Goal: Task Accomplishment & Management: Complete application form

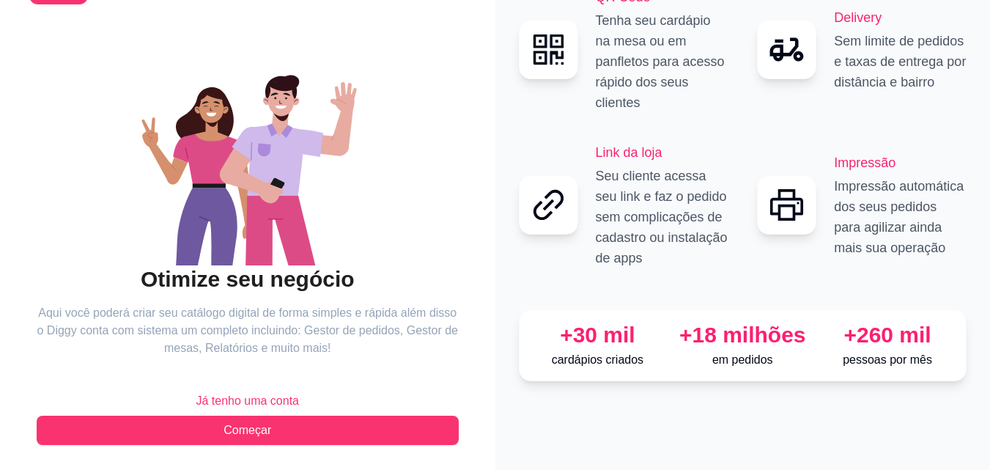
scroll to position [88, 0]
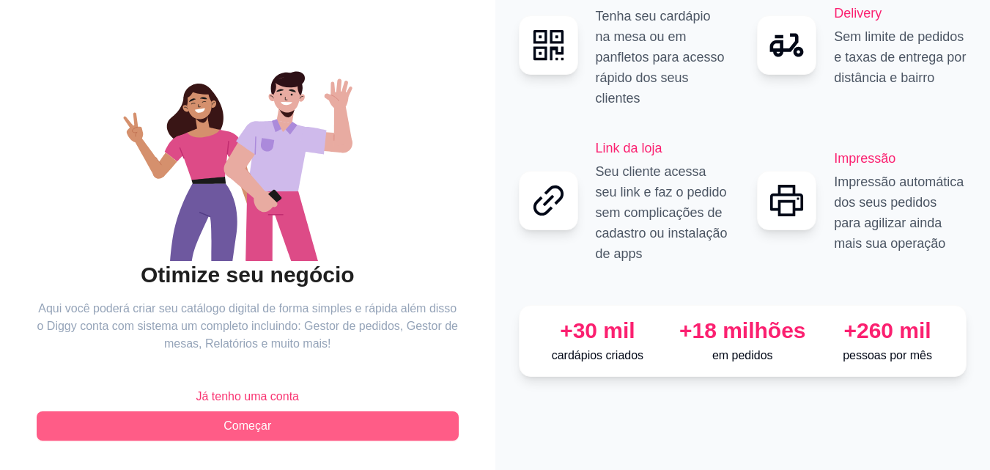
click at [325, 424] on button "Começar" at bounding box center [248, 425] width 422 height 29
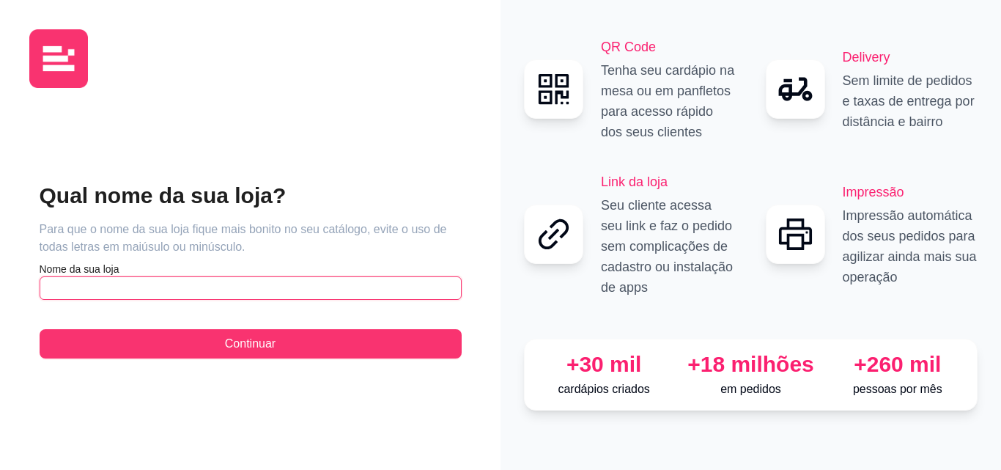
click at [141, 287] on input "text" at bounding box center [251, 287] width 422 height 23
type input "c"
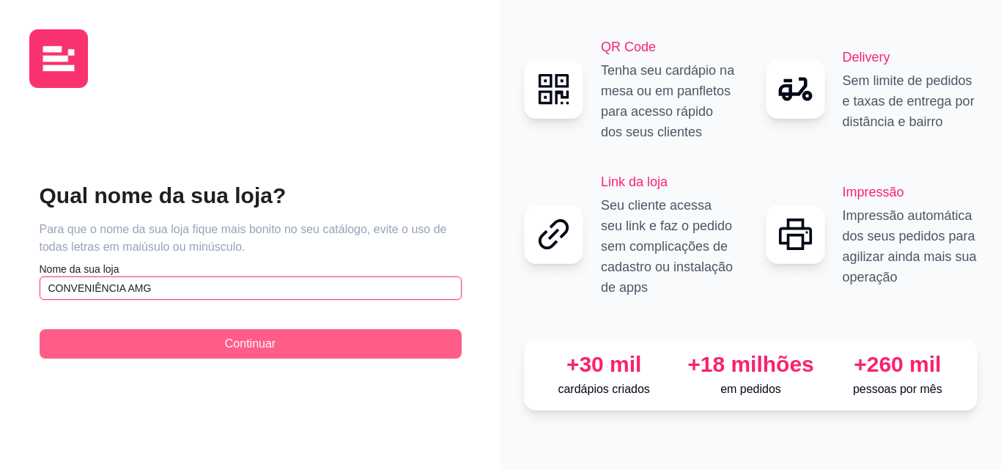
type input "CONVENIÊNCIA AMG"
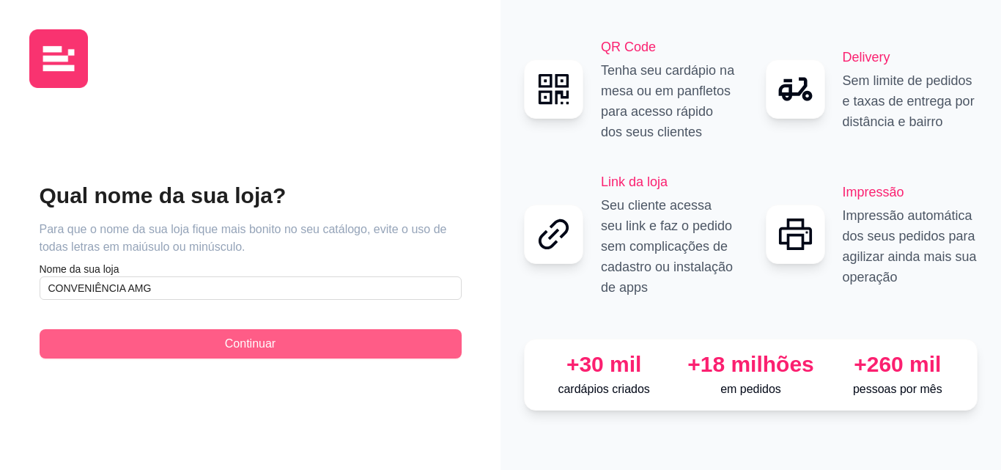
click at [220, 344] on button "Continuar" at bounding box center [251, 343] width 422 height 29
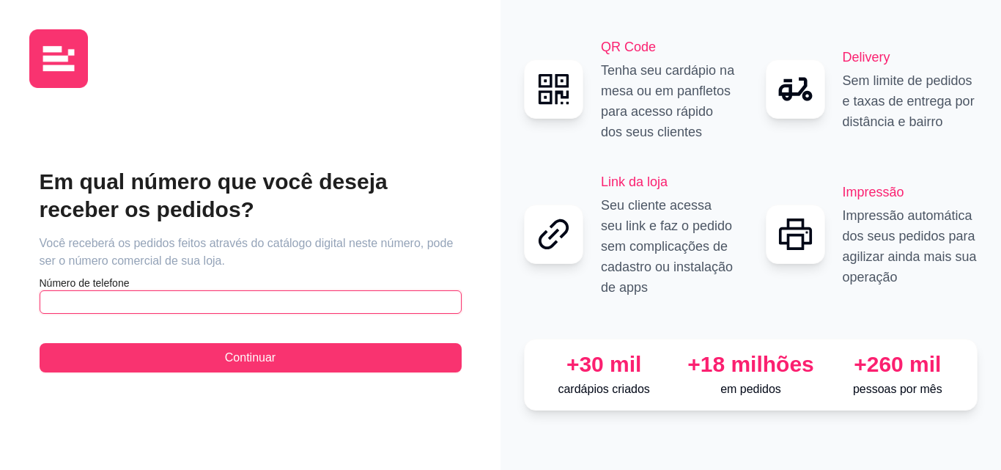
click at [174, 309] on input "text" at bounding box center [251, 301] width 422 height 23
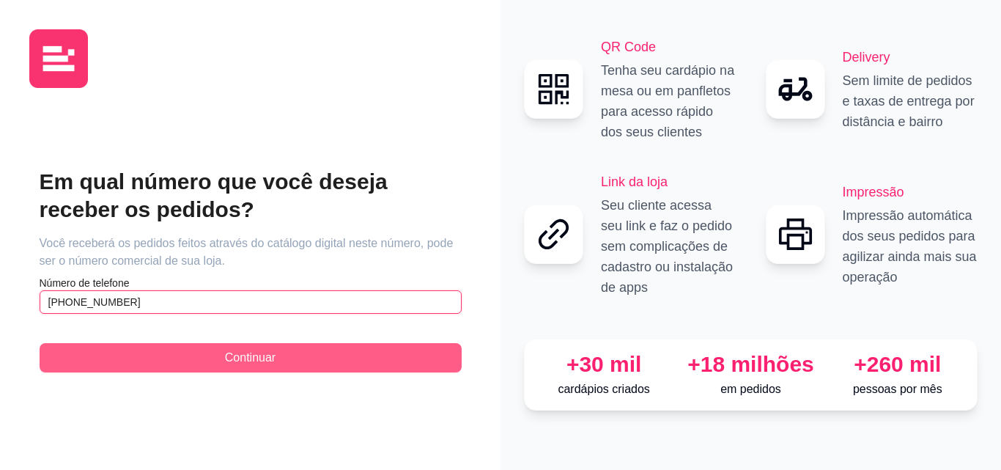
type input "(81) 9 9434-4667"
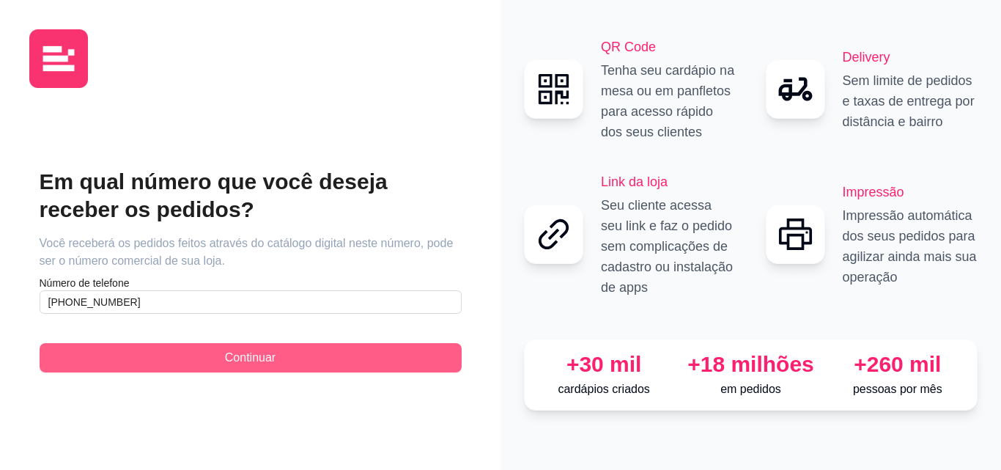
click at [259, 355] on span "Continuar" at bounding box center [250, 358] width 51 height 18
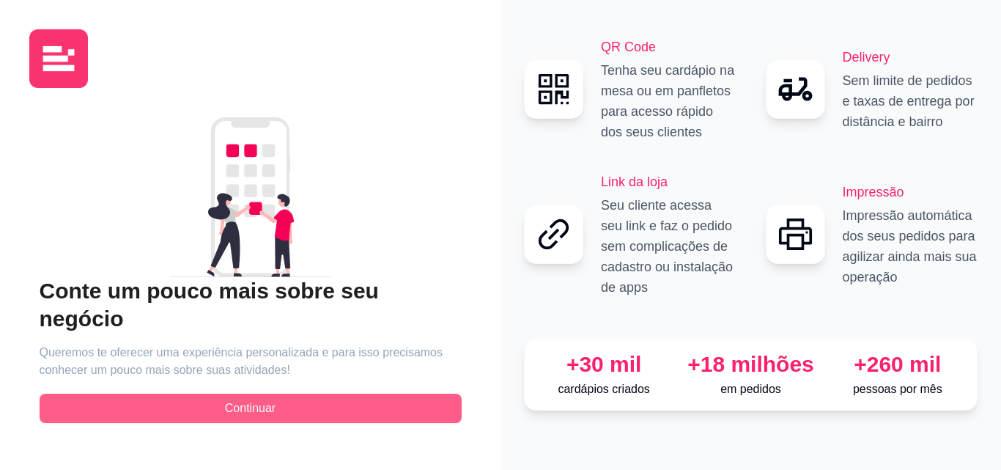
click at [279, 403] on button "Continuar" at bounding box center [251, 408] width 422 height 29
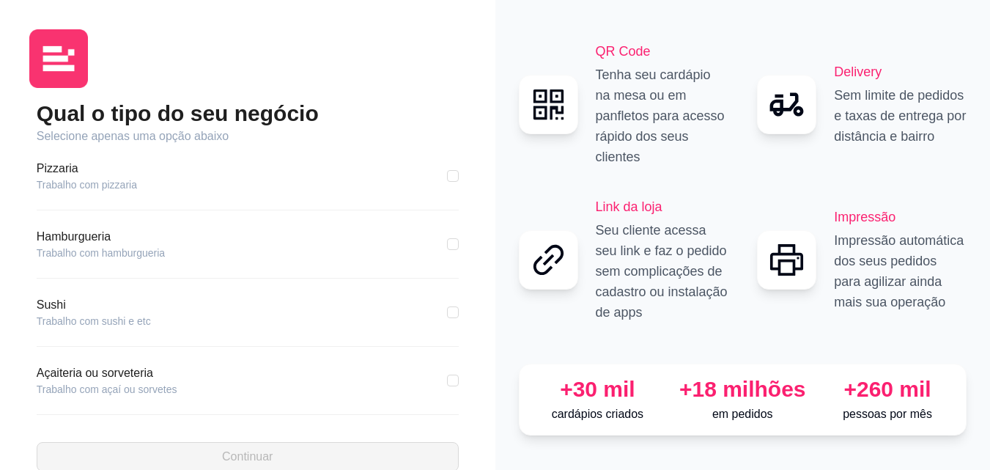
click at [184, 183] on div "Pizzaria Trabalho com pizzaria" at bounding box center [248, 176] width 422 height 32
click at [133, 178] on article "Trabalho com pizzaria" at bounding box center [87, 184] width 100 height 15
click at [447, 243] on input "checkbox" at bounding box center [453, 244] width 12 height 12
checkbox input "true"
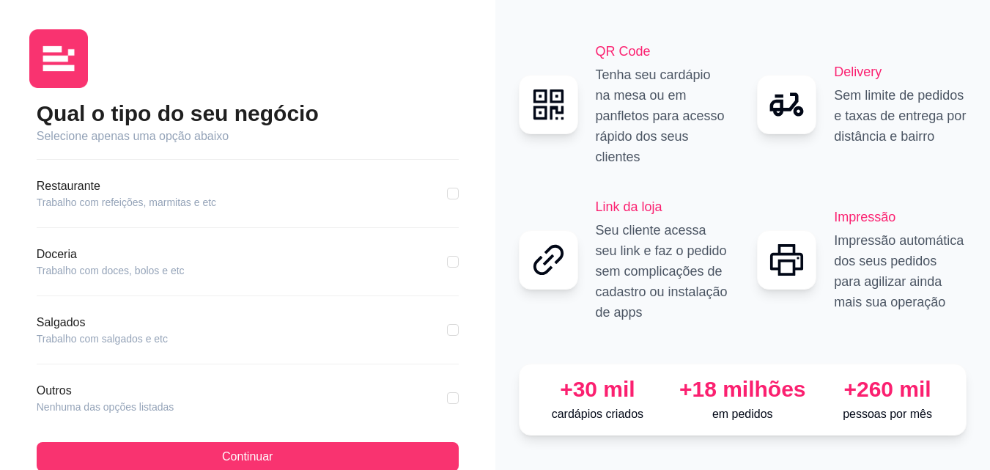
scroll to position [259, 0]
click at [447, 329] on input "checkbox" at bounding box center [453, 326] width 12 height 12
checkbox input "true"
checkbox input "false"
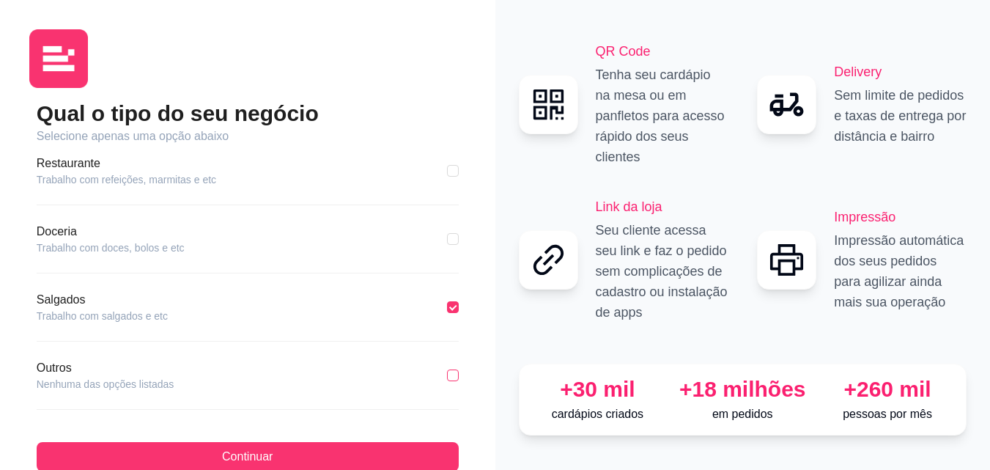
click at [447, 377] on input "checkbox" at bounding box center [453, 375] width 12 height 12
checkbox input "true"
checkbox input "false"
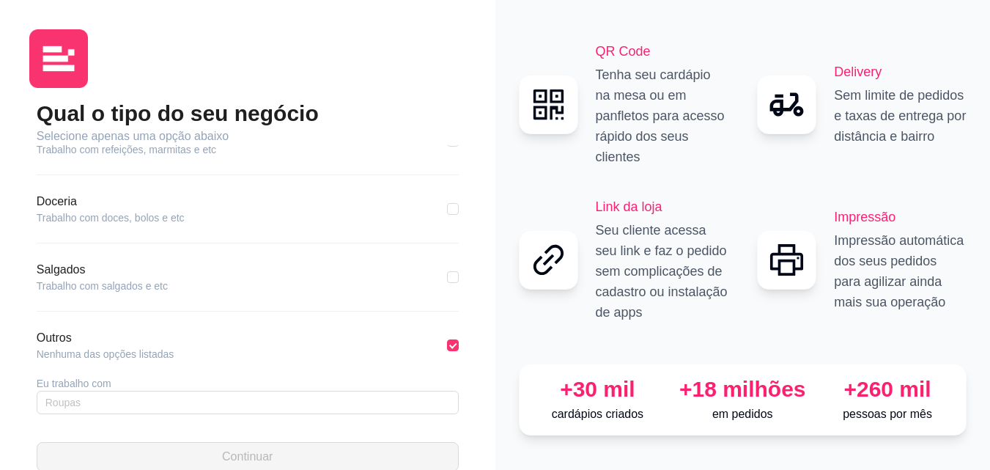
scroll to position [331, 0]
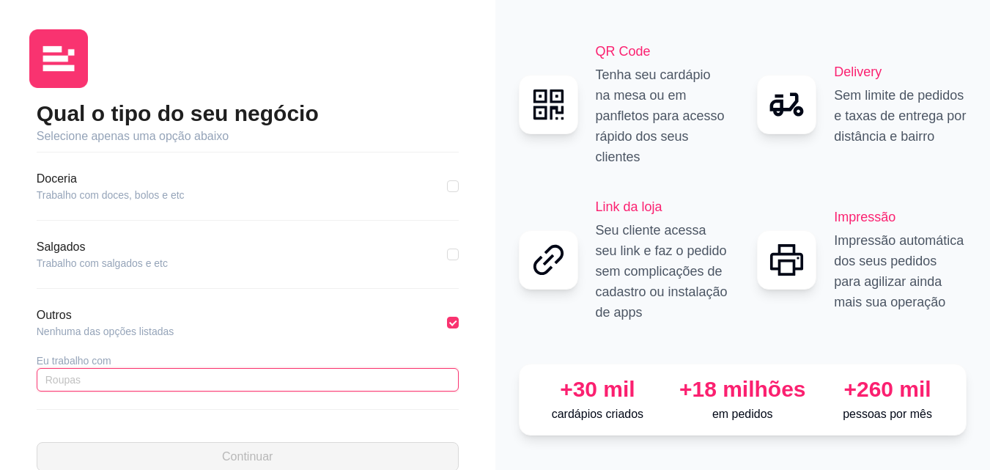
click at [256, 374] on input "text" at bounding box center [248, 379] width 422 height 23
click at [189, 386] on input "text" at bounding box center [248, 379] width 422 height 23
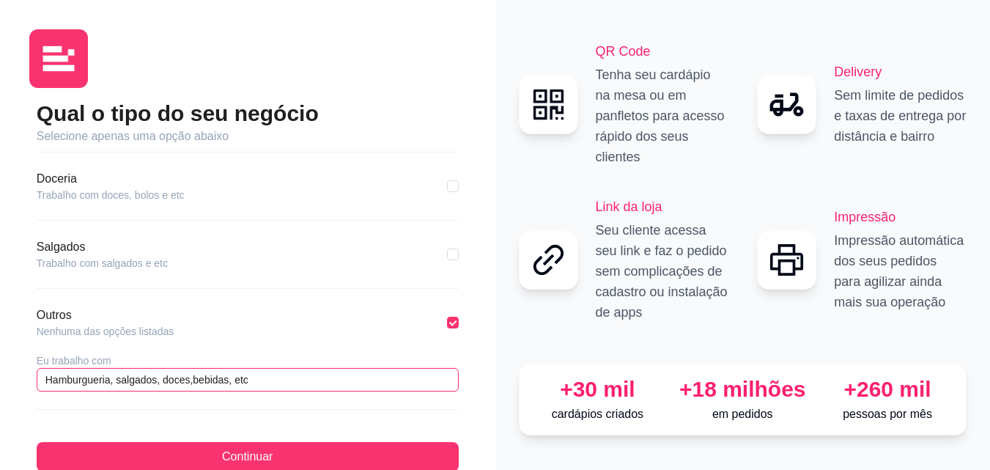
click at [191, 386] on input "Hamburgueria, salgados, doces,bebidas, etc" at bounding box center [248, 379] width 422 height 23
click at [117, 382] on input "Hamburgueria, salgados, doces, bebidas, etc" at bounding box center [248, 379] width 422 height 23
click at [104, 386] on input "Hamburgueria, salgados, doces, bebidas, etc" at bounding box center [248, 379] width 422 height 23
drag, startPoint x: 108, startPoint y: 382, endPoint x: 37, endPoint y: 380, distance: 71.1
click at [37, 380] on input "Hamburgueria, salgados, doces, bebidas, etc" at bounding box center [248, 379] width 422 height 23
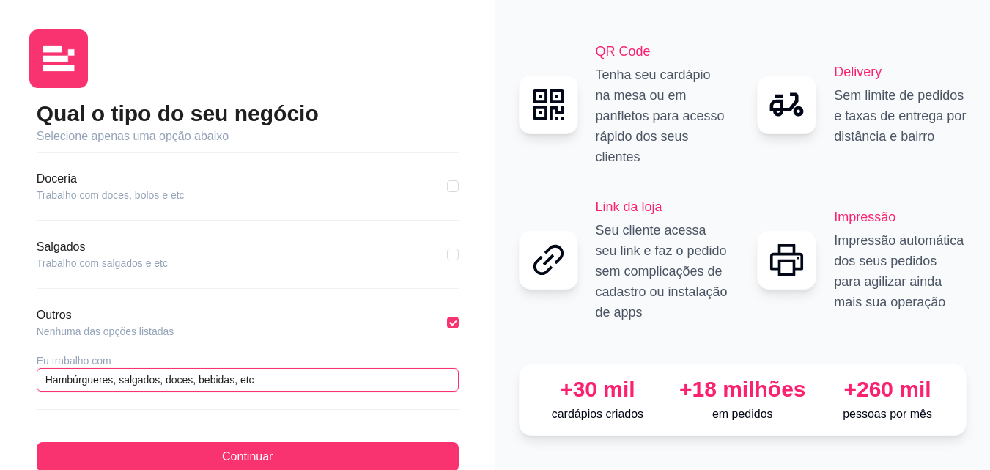
click at [247, 383] on input "Hambúrgueres, salgados, doces, bebidas, etc" at bounding box center [248, 379] width 422 height 23
click at [252, 382] on input "Hambúrgueres, salgados, doces, bebidas, etc" at bounding box center [248, 379] width 422 height 23
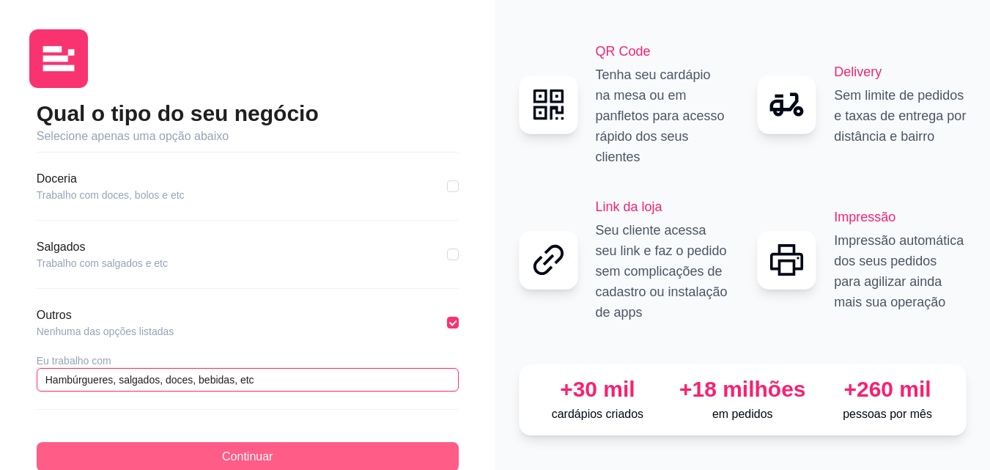
type input "Hambúrgueres, salgados, doces, bebidas, etc"
click at [287, 456] on button "Continuar" at bounding box center [248, 456] width 422 height 29
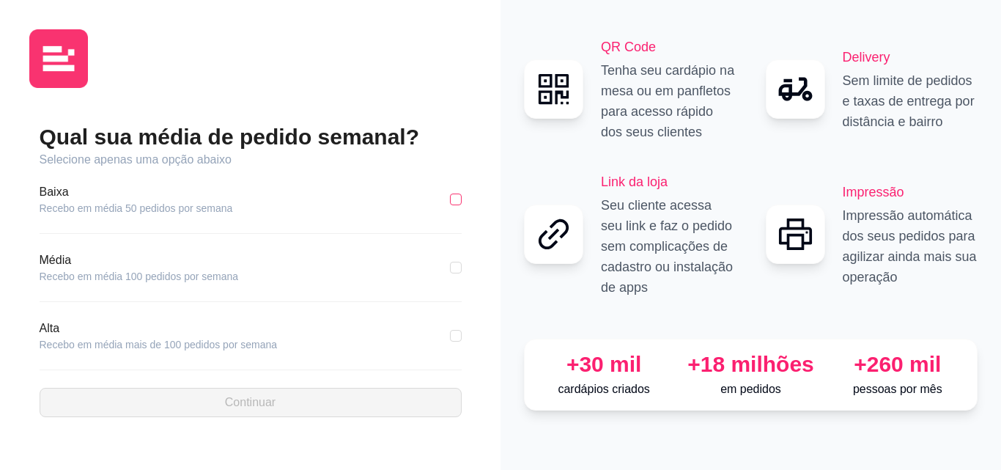
click at [454, 199] on input "checkbox" at bounding box center [456, 199] width 12 height 12
checkbox input "true"
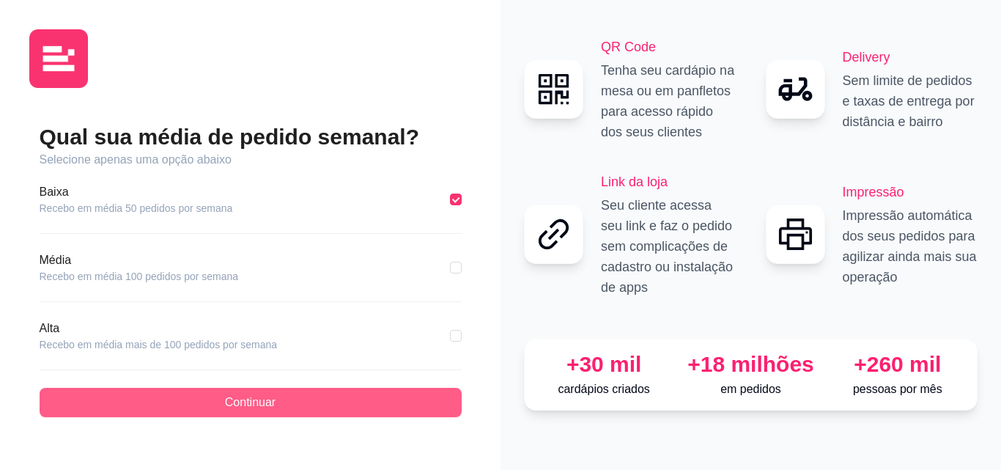
click at [289, 408] on button "Continuar" at bounding box center [251, 402] width 422 height 29
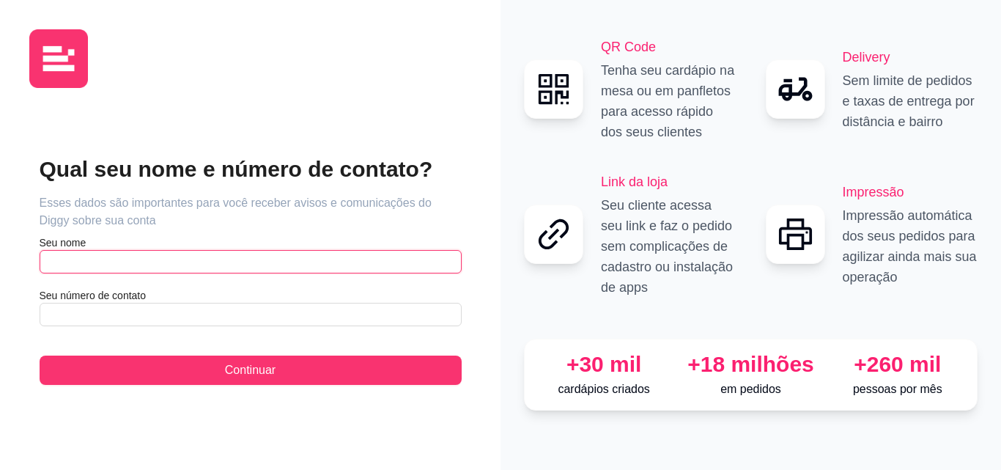
click at [204, 272] on input "text" at bounding box center [251, 261] width 422 height 23
click at [155, 258] on input "text" at bounding box center [251, 261] width 422 height 23
type input "j"
type input "JOSÉ ROBERTO DE ANDRADE"
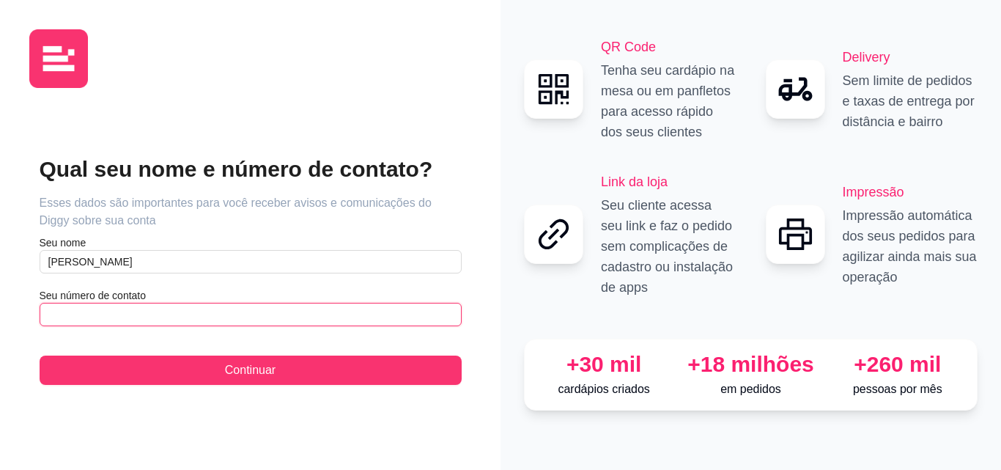
click at [179, 314] on input "text" at bounding box center [251, 314] width 422 height 23
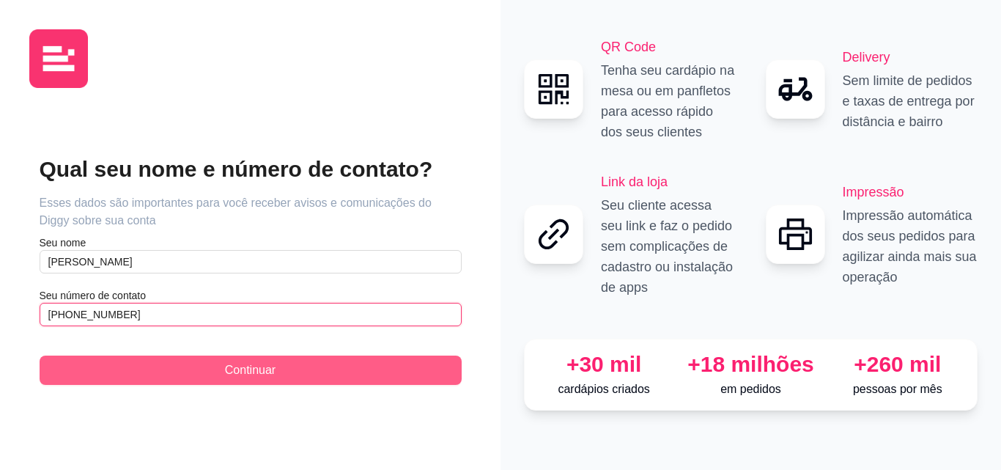
type input "(81) 9 9377-5284"
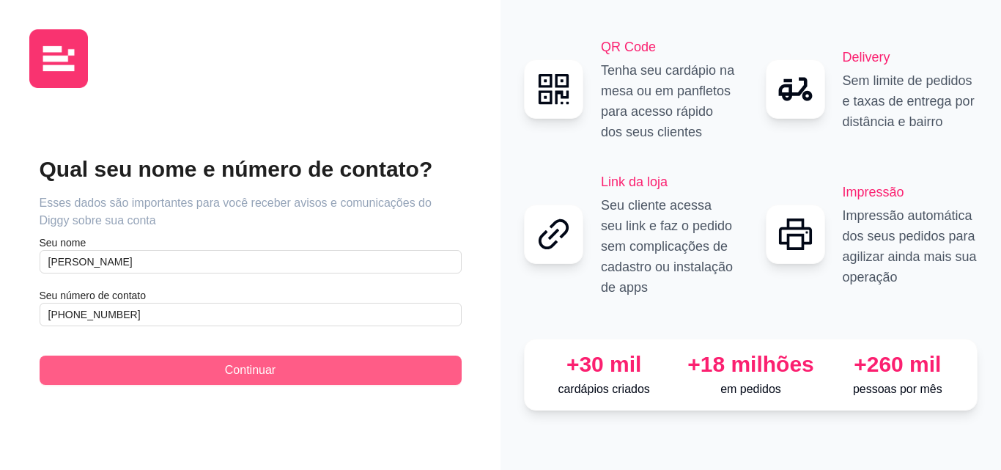
click at [221, 365] on button "Continuar" at bounding box center [251, 369] width 422 height 29
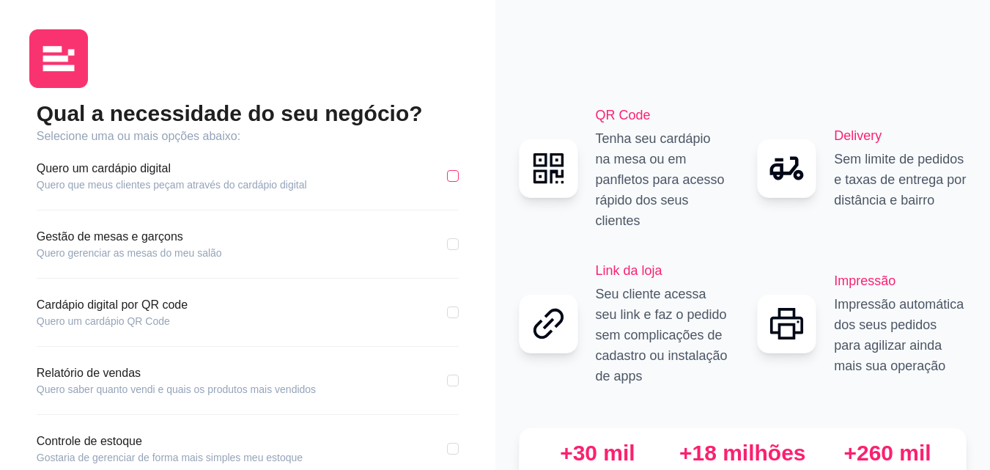
click at [454, 177] on input "checkbox" at bounding box center [453, 176] width 12 height 12
checkbox input "true"
click at [454, 249] on input "checkbox" at bounding box center [453, 244] width 12 height 12
click at [456, 243] on input "checkbox" at bounding box center [453, 244] width 12 height 12
checkbox input "false"
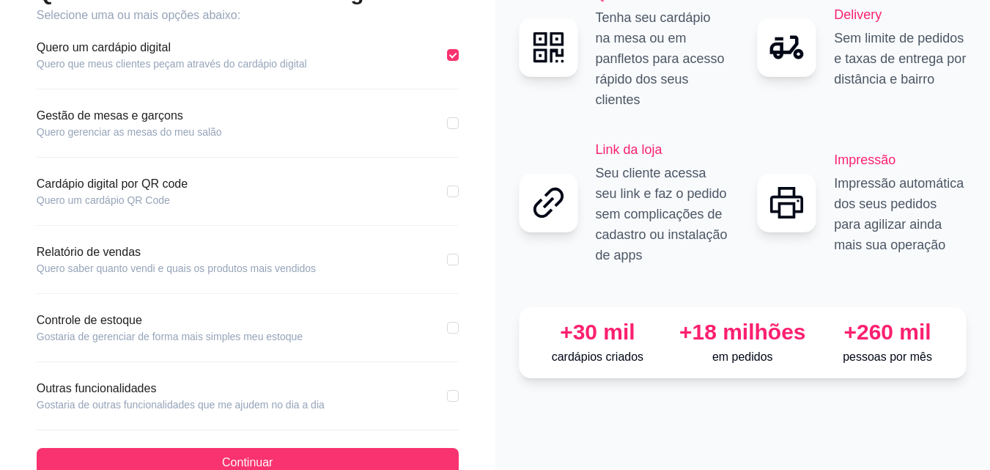
scroll to position [147, 0]
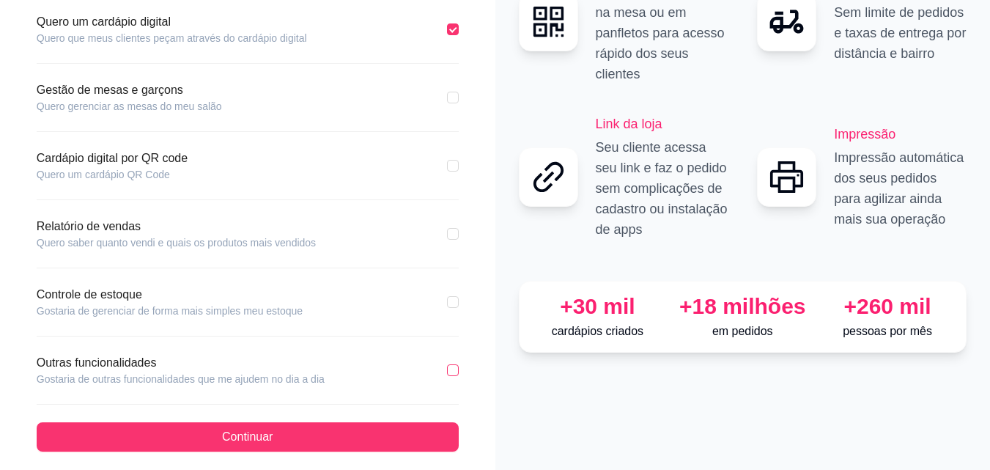
click at [451, 368] on input "checkbox" at bounding box center [453, 370] width 12 height 12
checkbox input "true"
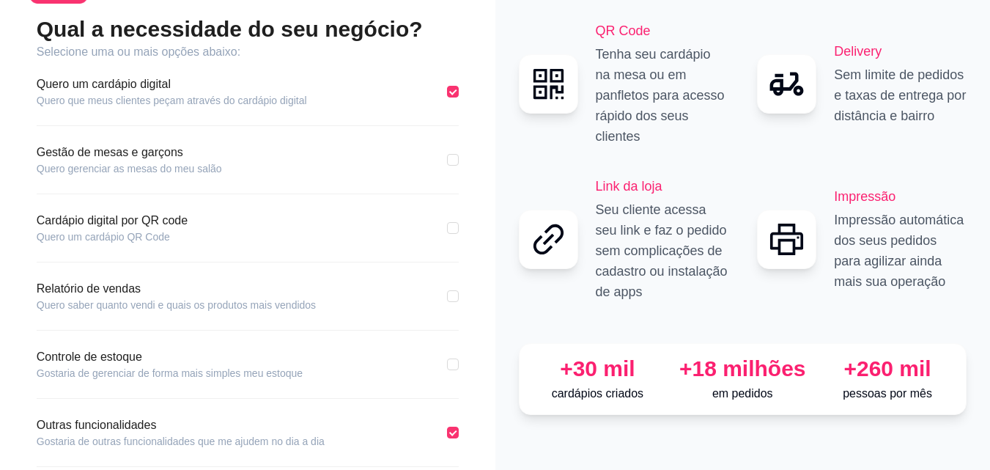
scroll to position [158, 0]
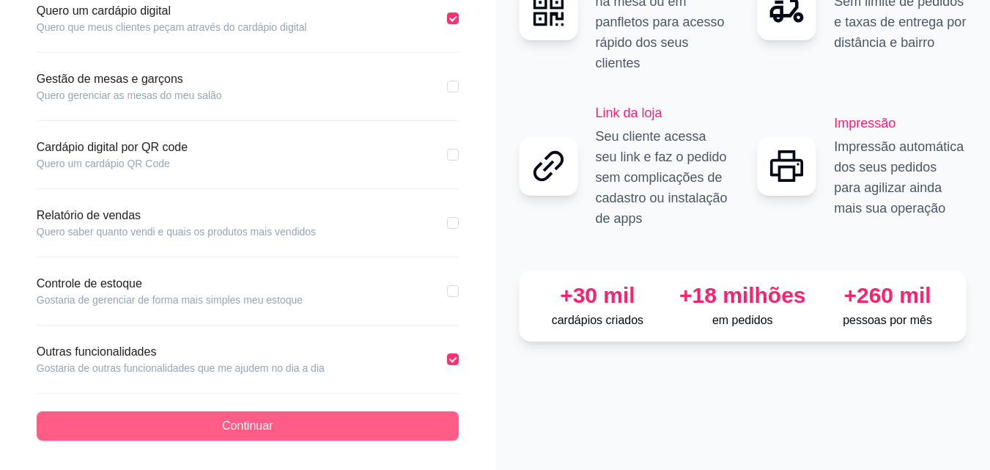
click at [266, 430] on span "Continuar" at bounding box center [247, 426] width 51 height 18
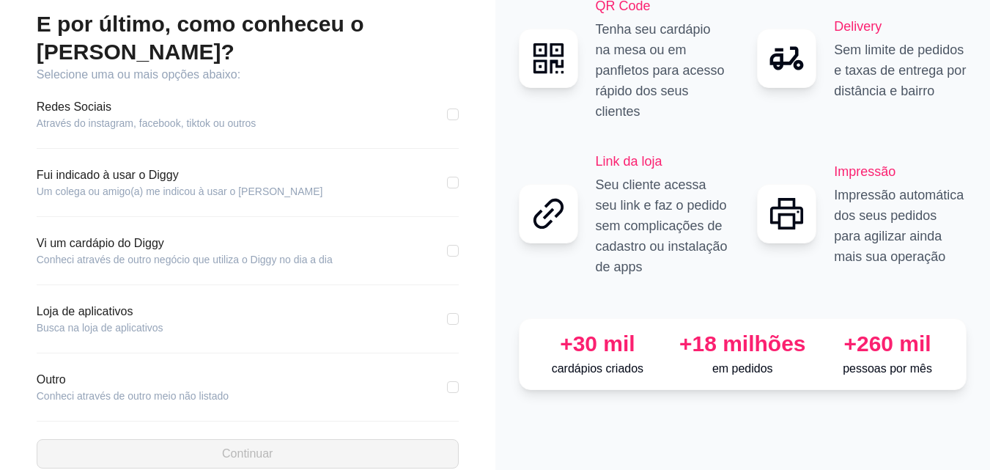
scroll to position [16, 0]
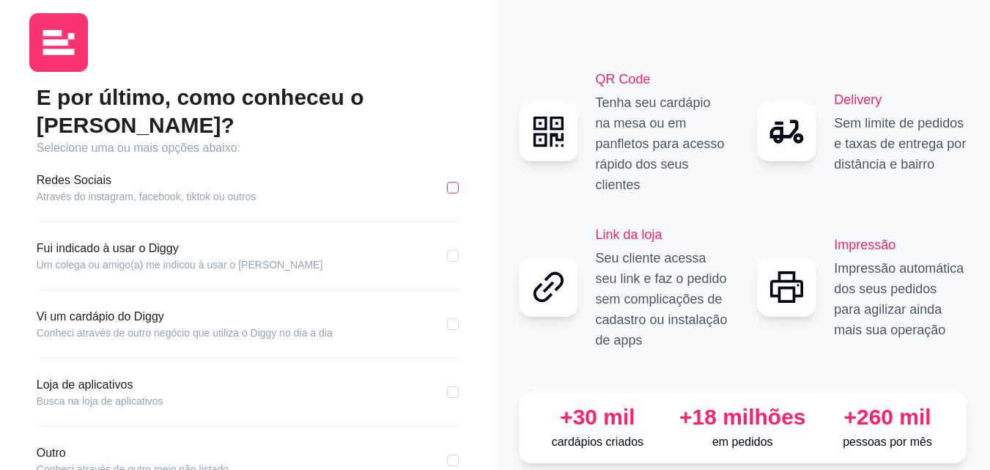
click at [449, 182] on input "checkbox" at bounding box center [453, 188] width 12 height 12
checkbox input "true"
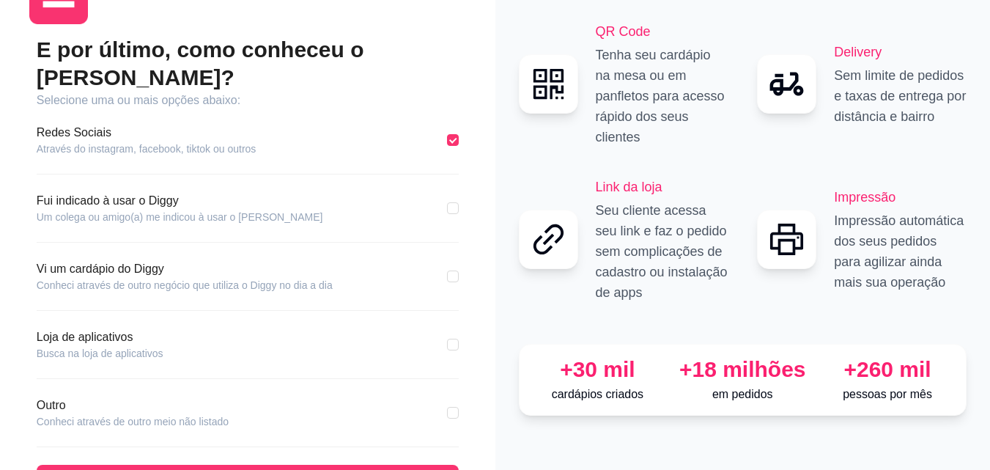
scroll to position [89, 0]
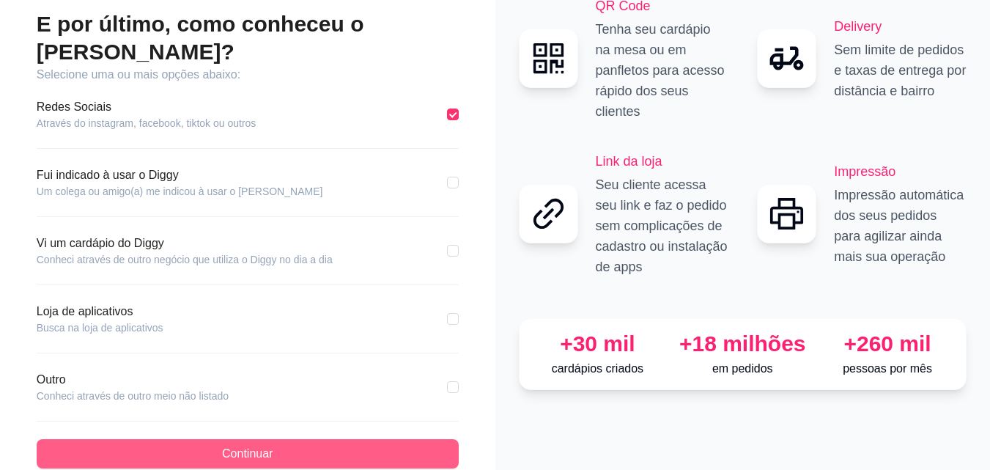
click at [307, 439] on button "Continuar" at bounding box center [248, 453] width 422 height 29
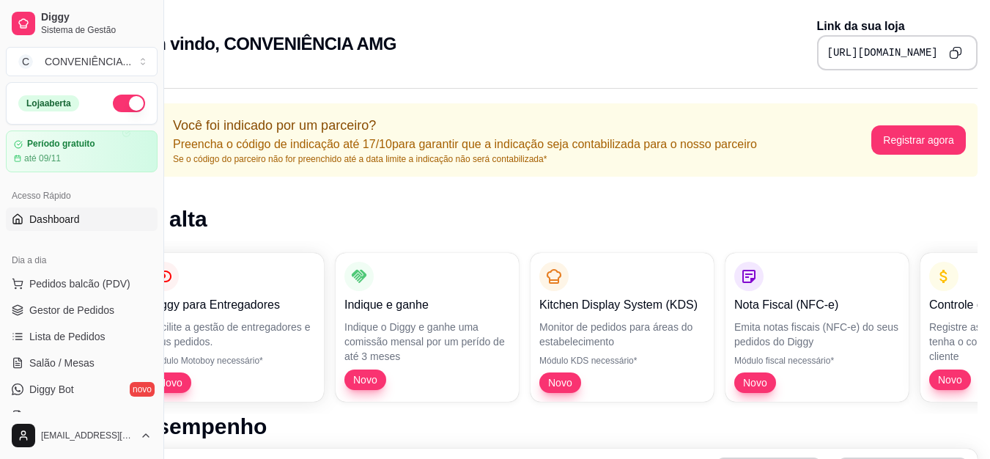
scroll to position [0, 66]
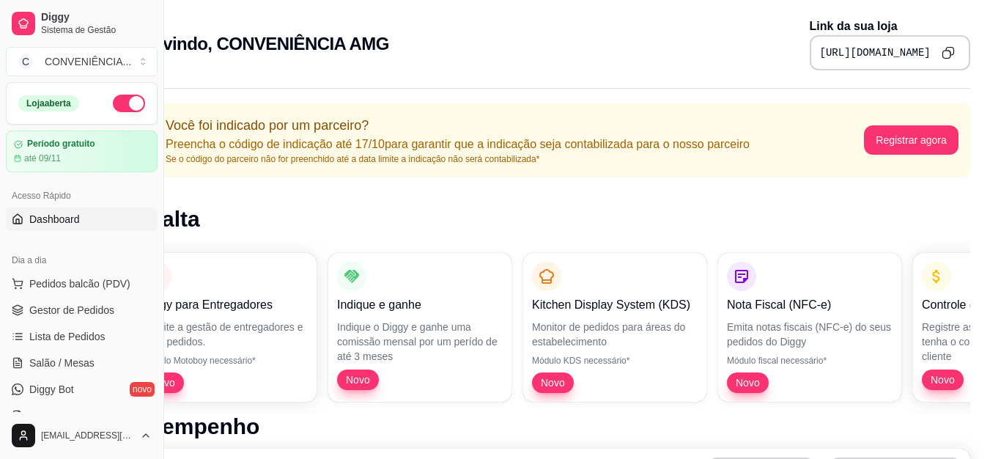
click at [942, 57] on icon "Copy to clipboard" at bounding box center [948, 52] width 13 height 13
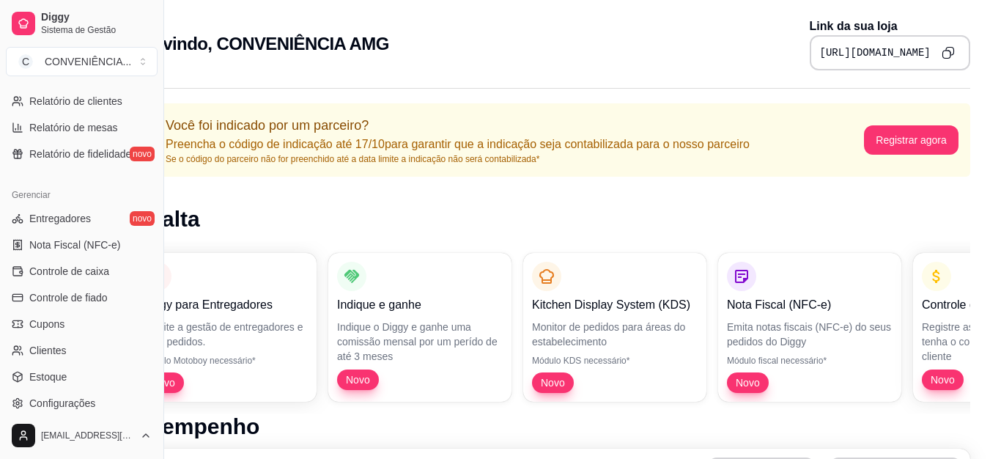
scroll to position [585, 0]
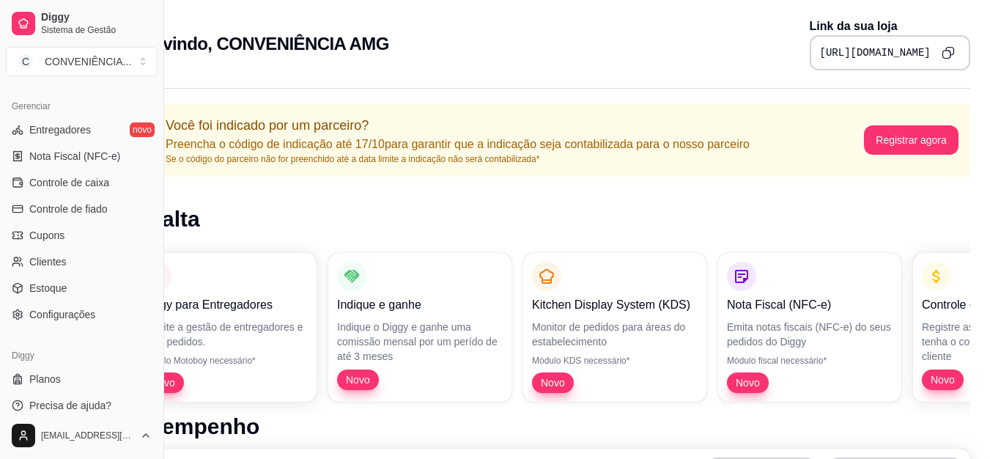
click at [273, 221] on h1 "Em alta" at bounding box center [546, 219] width 849 height 26
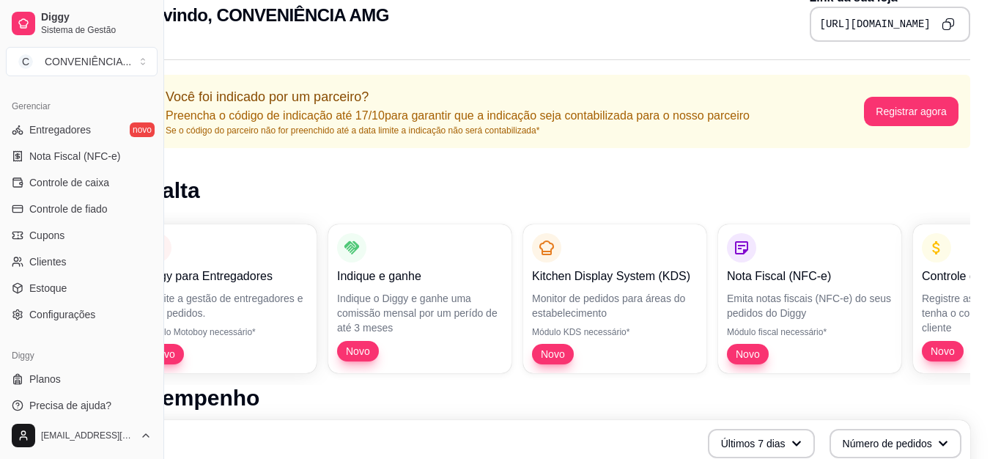
scroll to position [100, 66]
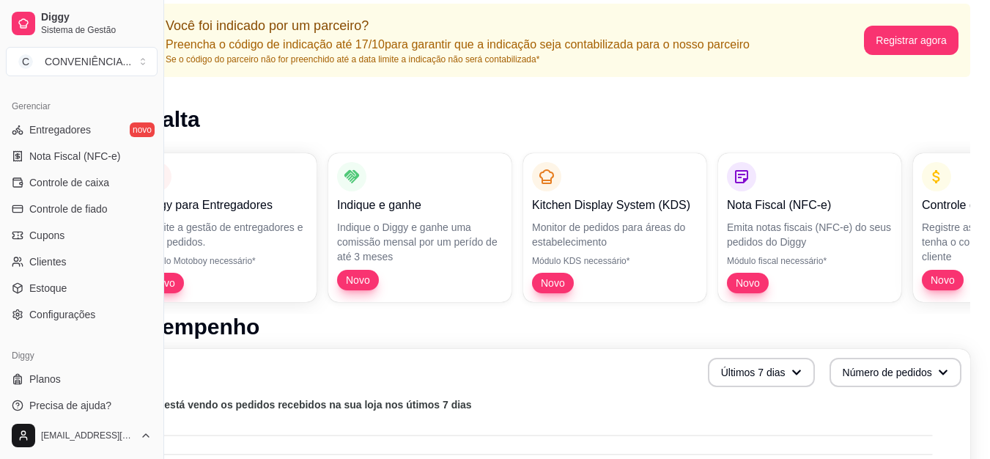
drag, startPoint x: 441, startPoint y: 335, endPoint x: 421, endPoint y: 315, distance: 28.5
click at [441, 333] on h1 "Desempenho" at bounding box center [546, 327] width 849 height 26
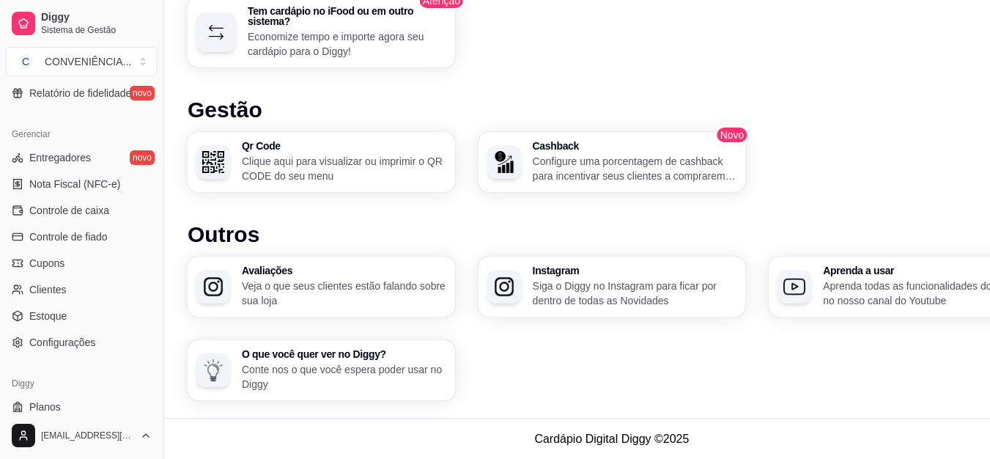
scroll to position [585, 0]
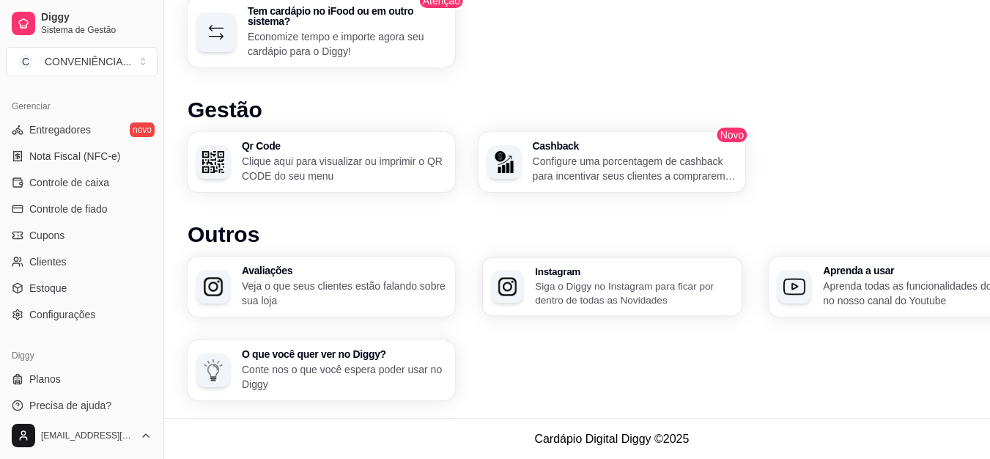
click at [583, 274] on h3 "Instagram" at bounding box center [634, 271] width 198 height 10
drag, startPoint x: 158, startPoint y: 339, endPoint x: 158, endPoint y: 311, distance: 27.9
click at [158, 311] on button "Toggle Sidebar" at bounding box center [164, 229] width 12 height 459
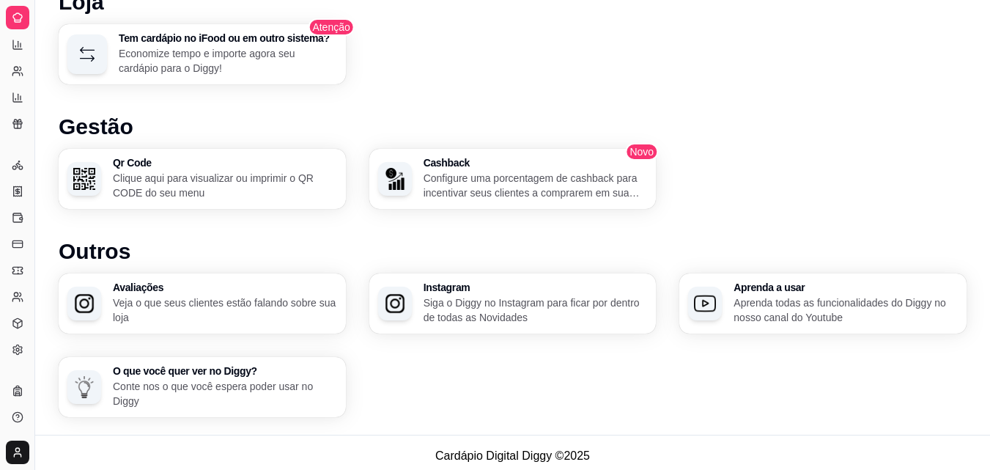
scroll to position [923, 0]
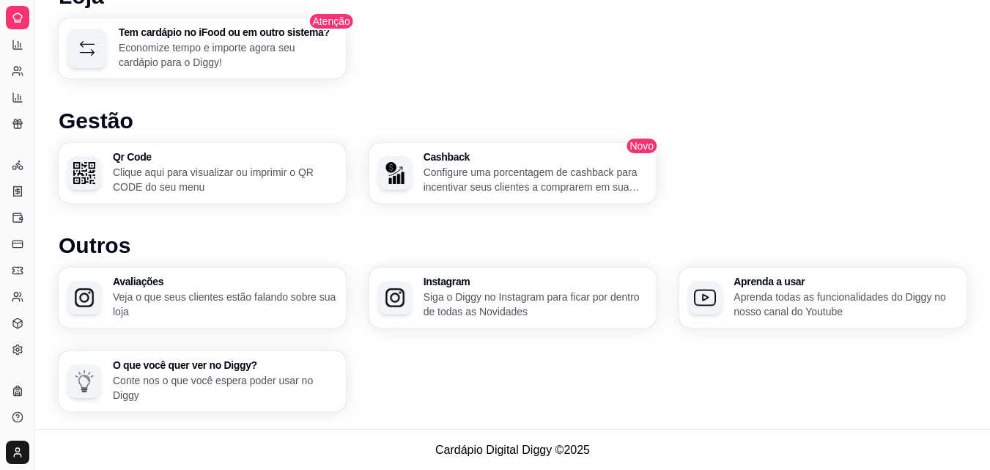
drag, startPoint x: 35, startPoint y: 51, endPoint x: 79, endPoint y: 51, distance: 44.0
click at [232, 54] on p "Economize tempo e importe agora seu cardápio para o Diggy!" at bounding box center [227, 54] width 212 height 29
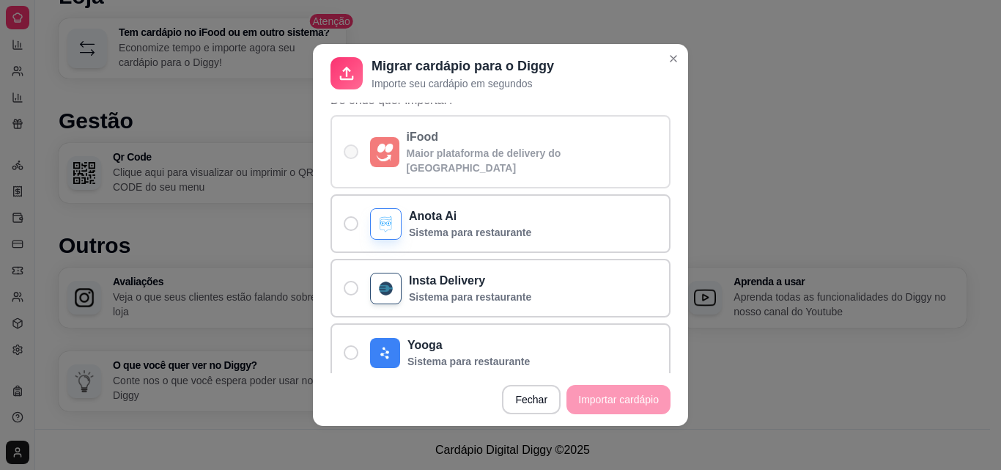
scroll to position [3, 0]
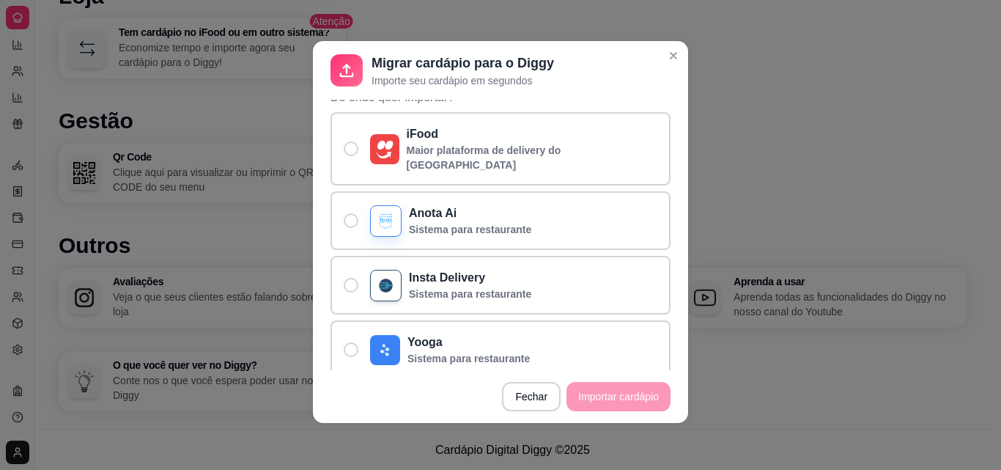
click at [349, 72] on icon at bounding box center [346, 70] width 21 height 21
click at [387, 75] on p "Importe seu cardápio em segundos" at bounding box center [463, 80] width 183 height 15
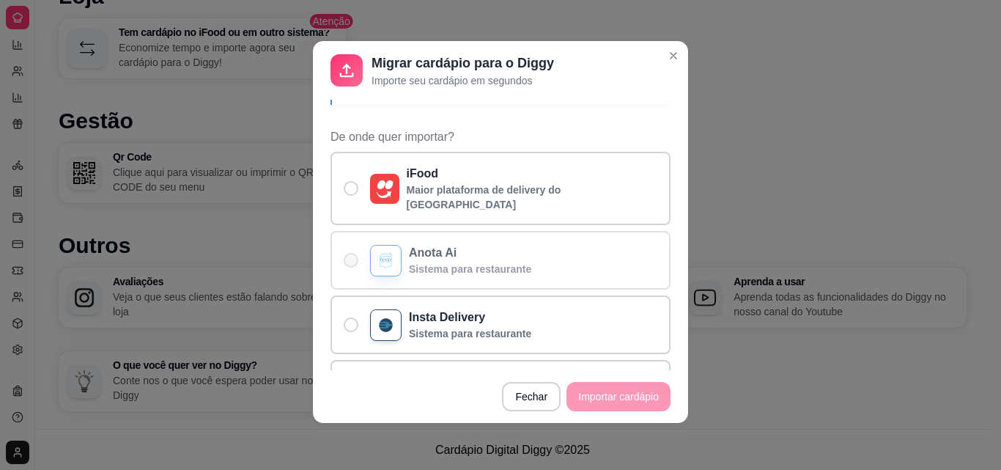
scroll to position [0, 0]
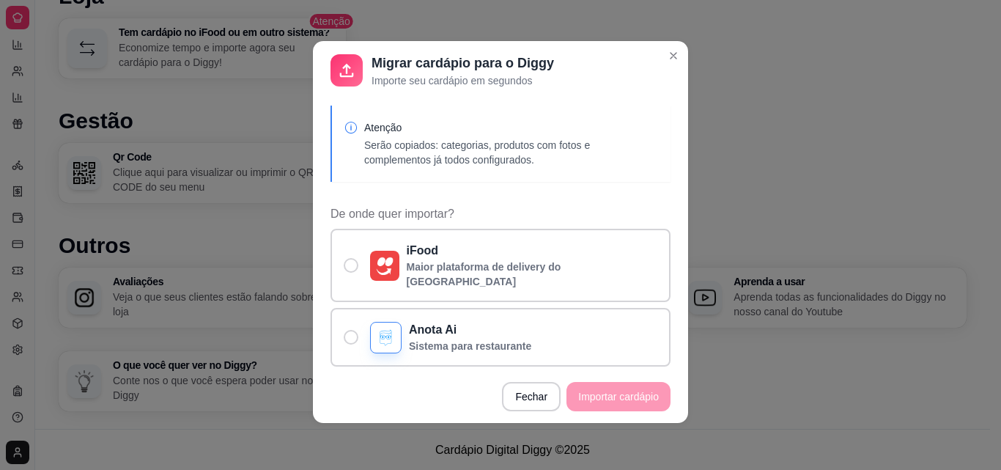
click at [347, 65] on icon at bounding box center [346, 70] width 21 height 21
click at [408, 152] on p "Serão copiados: categorias, produtos com fotos e complementos já todos configur…" at bounding box center [511, 152] width 295 height 29
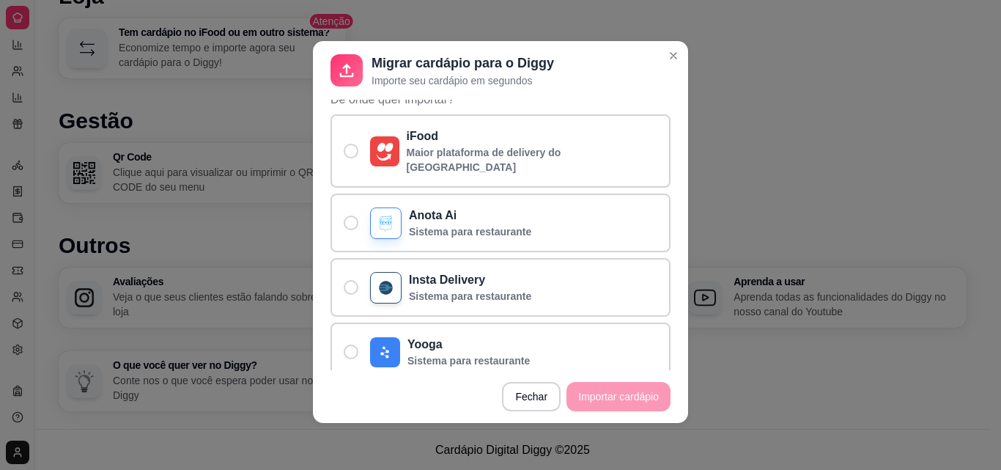
scroll to position [117, 0]
click at [611, 391] on footer "Fechar Importar cardápio" at bounding box center [500, 396] width 375 height 53
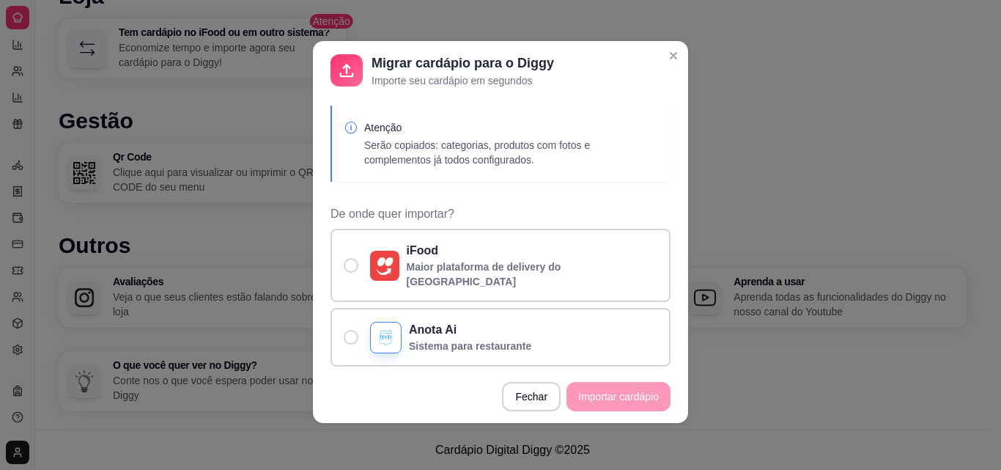
click at [655, 55] on header "Migrar cardápio para o Diggy Importe seu cardápio em segundos" at bounding box center [500, 70] width 375 height 59
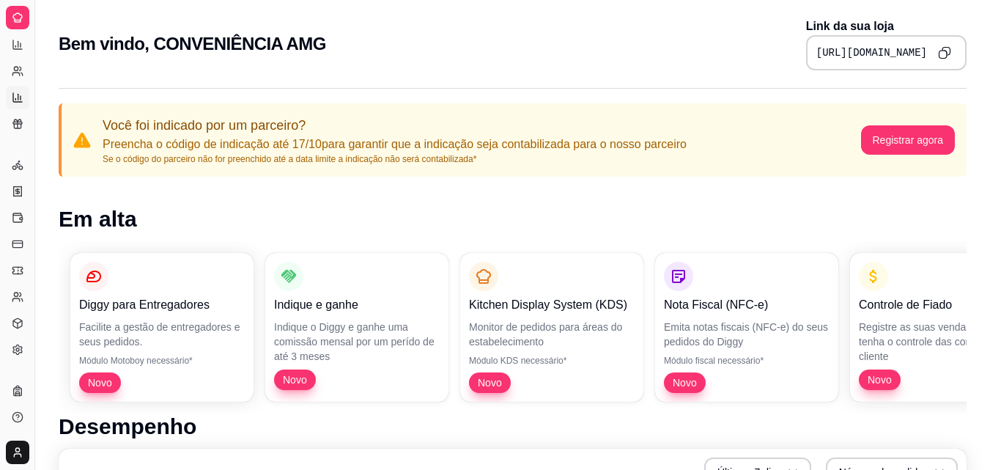
click at [25, 97] on link "Relatório de mesas" at bounding box center [17, 97] width 23 height 23
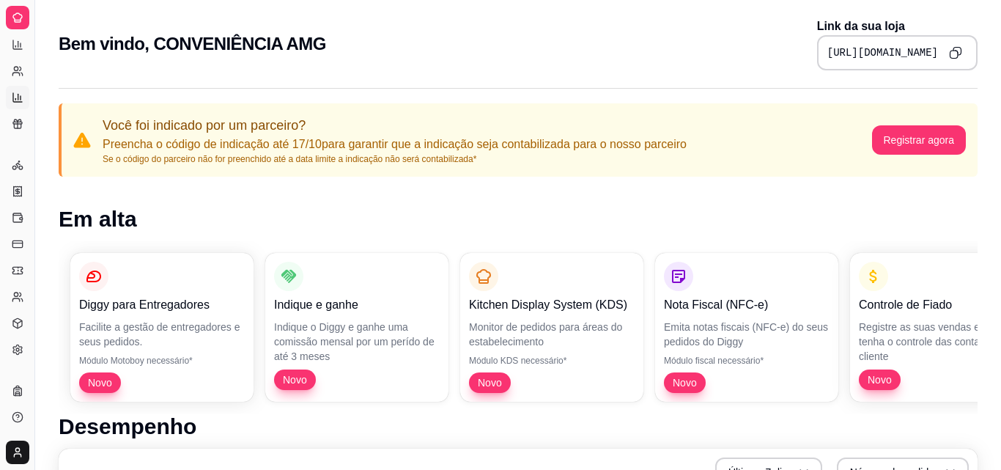
select select "TOTAL_OF_ORDERS"
select select "7"
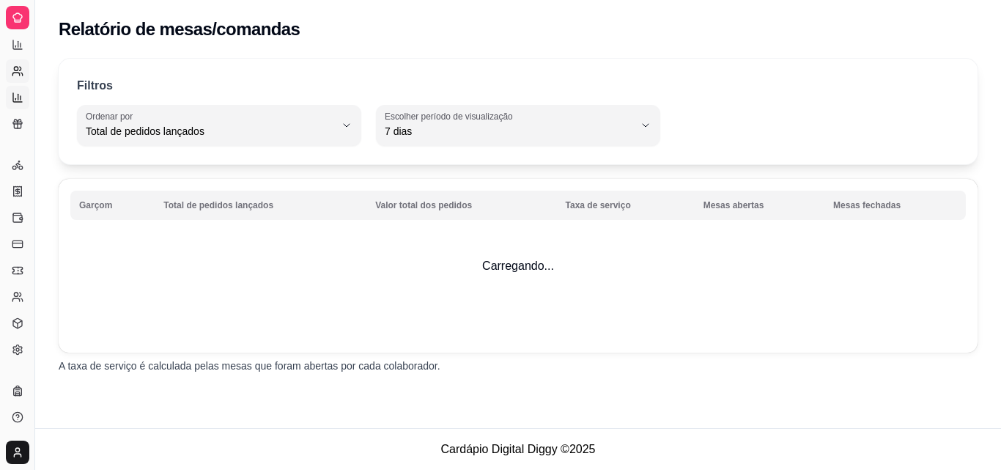
click at [23, 76] on icon at bounding box center [18, 71] width 12 height 12
select select "30"
select select "HIGHEST_TOTAL_SPENT_WITH_ORDERS"
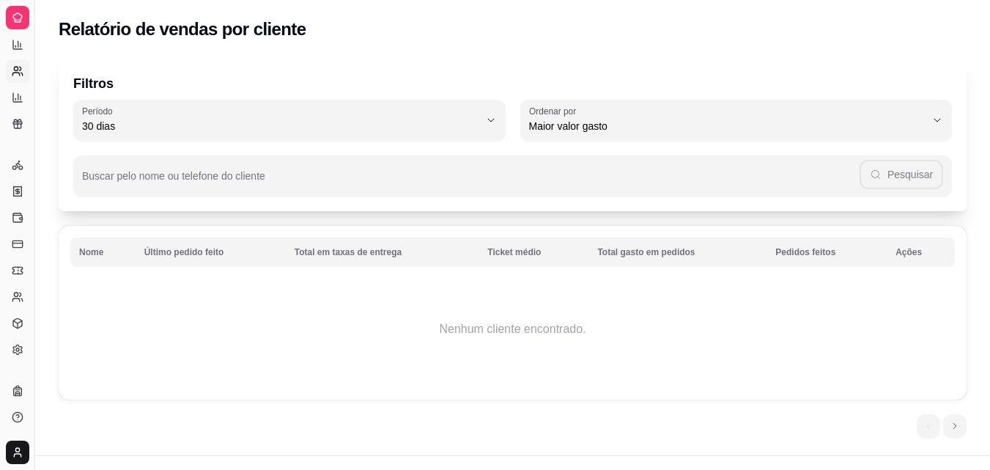
drag, startPoint x: 37, startPoint y: 211, endPoint x: 106, endPoint y: 201, distance: 70.4
click at [106, 201] on div "Diggy Sistema de Gestão C CONVENIÊNCIA ... Loja aberta Período gratuito até 09/…" at bounding box center [495, 248] width 990 height 497
click at [623, 59] on div "Filtros 30 Período Hoje Ontem 7 dias 15 dias 30 dias 45 dias 60 dias Período 30…" at bounding box center [513, 135] width 908 height 152
drag, startPoint x: 31, startPoint y: 43, endPoint x: 109, endPoint y: 50, distance: 78.8
click at [106, 47] on div "Diggy Sistema de Gestão C CONVENIÊNCIA ... Loja aberta Período gratuito até 09/…" at bounding box center [495, 248] width 990 height 497
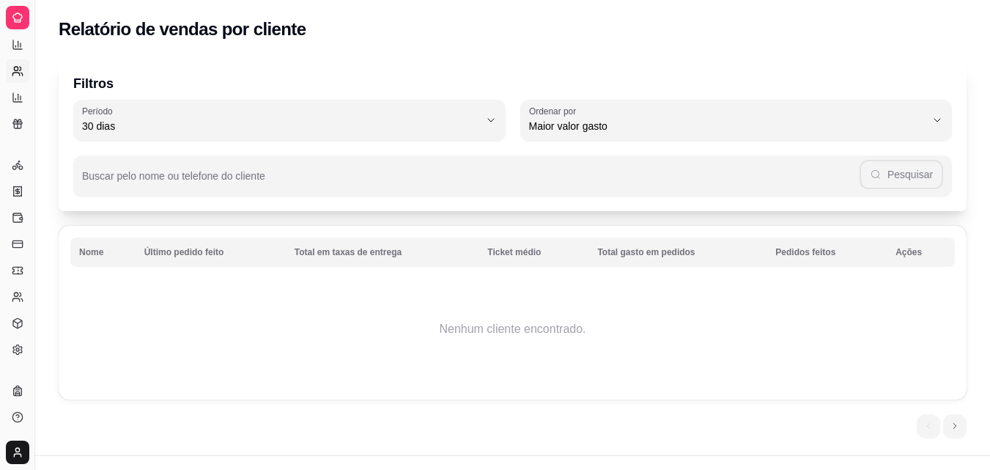
click at [209, 364] on td "Nenhum cliente encontrado." at bounding box center [512, 328] width 885 height 117
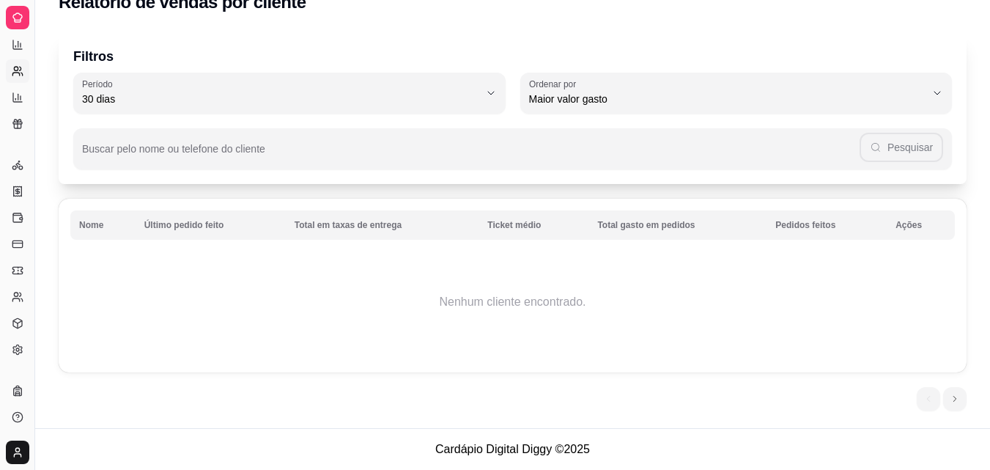
drag, startPoint x: 79, startPoint y: 273, endPoint x: 211, endPoint y: 212, distance: 145.6
click at [81, 271] on td "Nenhum cliente encontrado." at bounding box center [512, 301] width 885 height 117
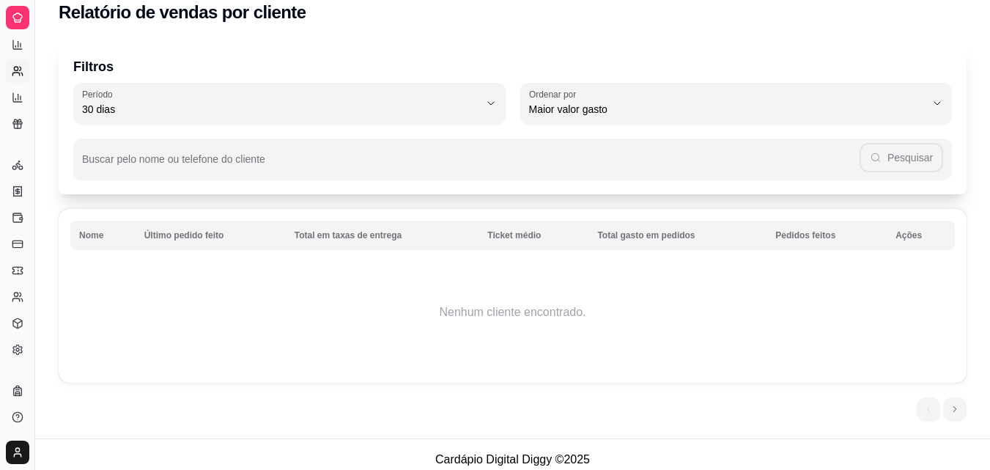
scroll to position [0, 0]
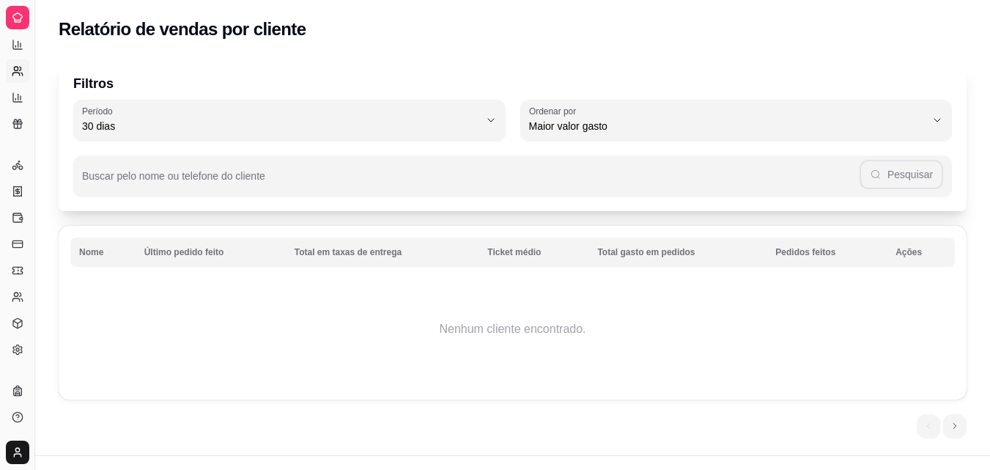
click at [397, 45] on div "Relatório de vendas por cliente" at bounding box center [512, 25] width 955 height 50
click at [23, 16] on icon at bounding box center [18, 18] width 12 height 12
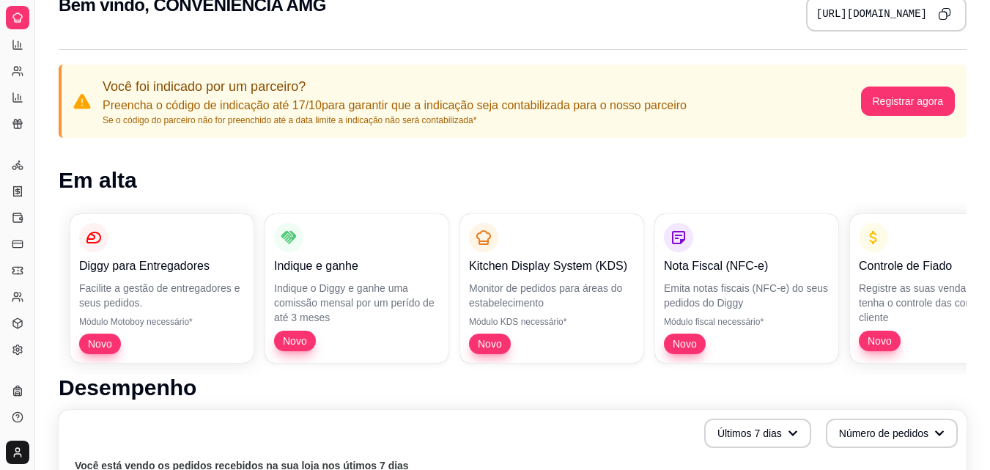
scroll to position [55, 0]
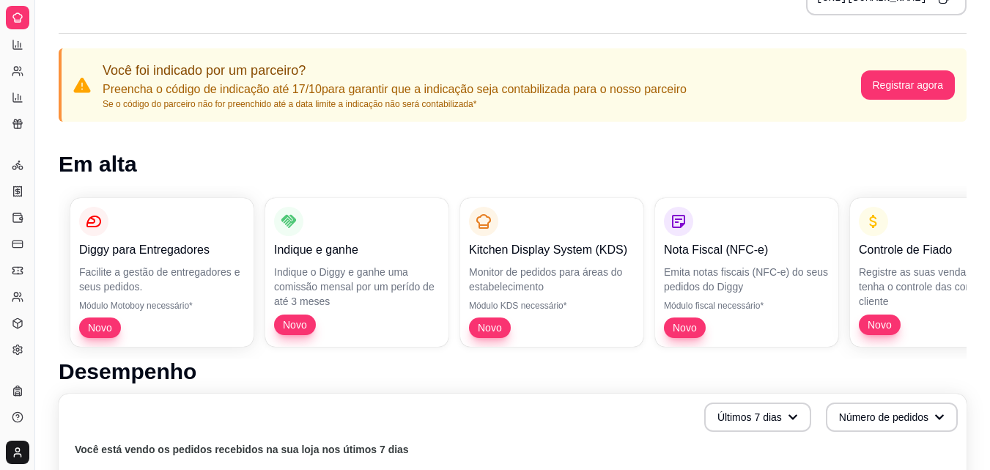
drag, startPoint x: 37, startPoint y: 144, endPoint x: 67, endPoint y: 123, distance: 36.4
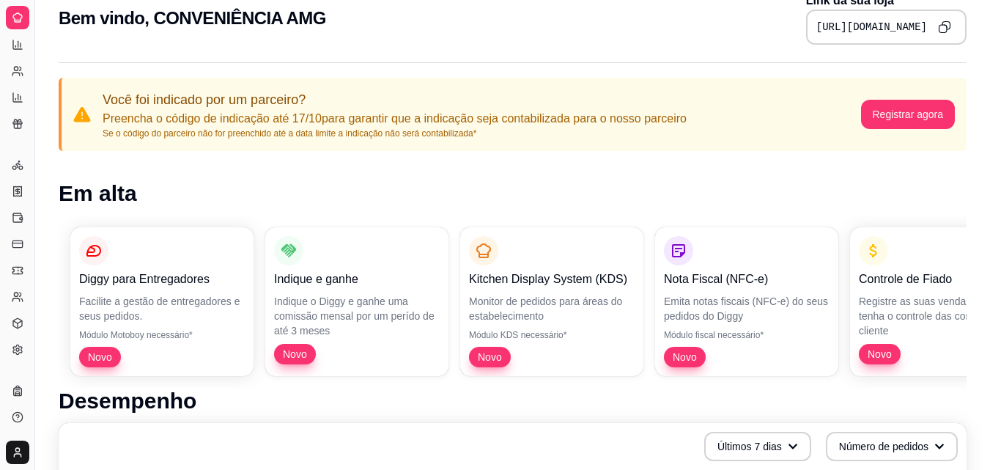
scroll to position [0, 0]
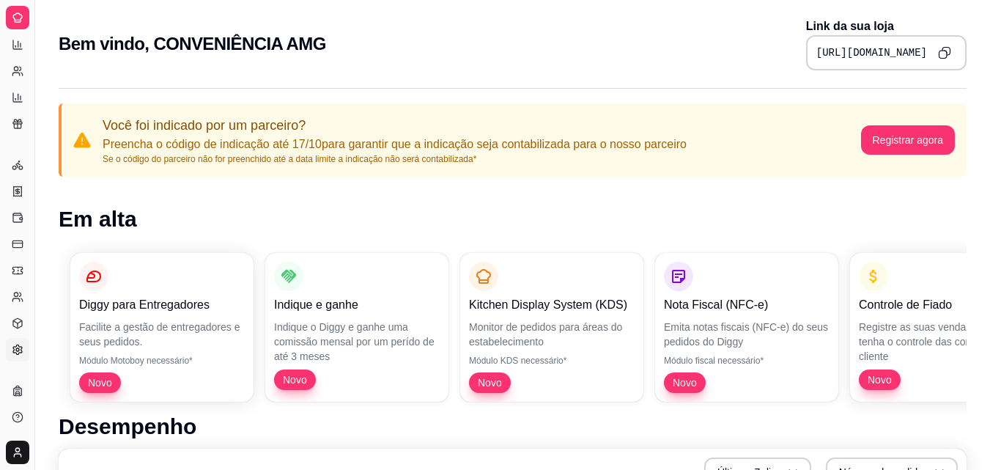
click at [15, 349] on icon at bounding box center [18, 350] width 12 height 12
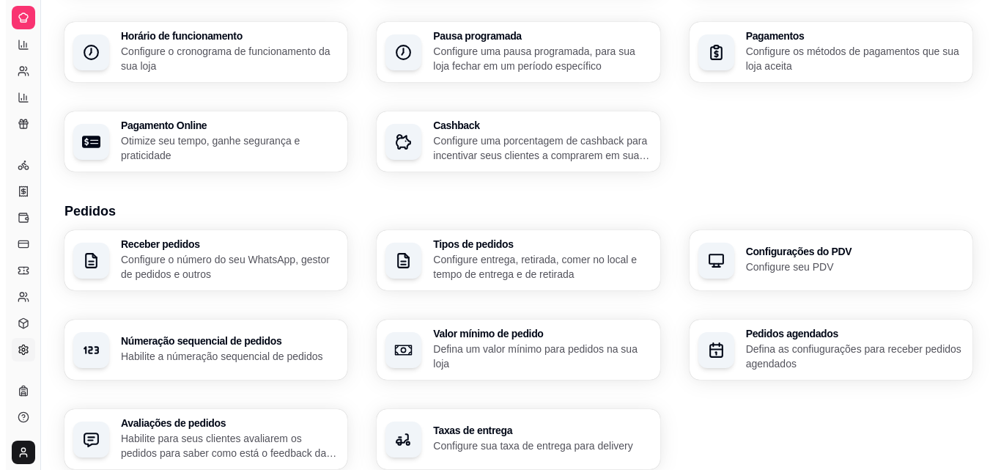
scroll to position [73, 0]
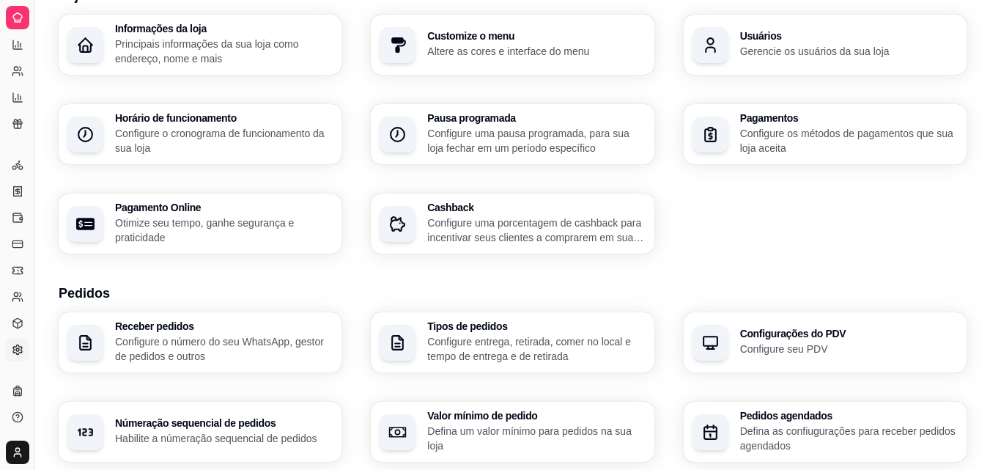
click at [799, 341] on div "Configurações do PDV Configure seu PDV" at bounding box center [849, 342] width 218 height 28
click at [231, 151] on p "Configure o cronograma de funcionamento da sua loja" at bounding box center [224, 140] width 218 height 29
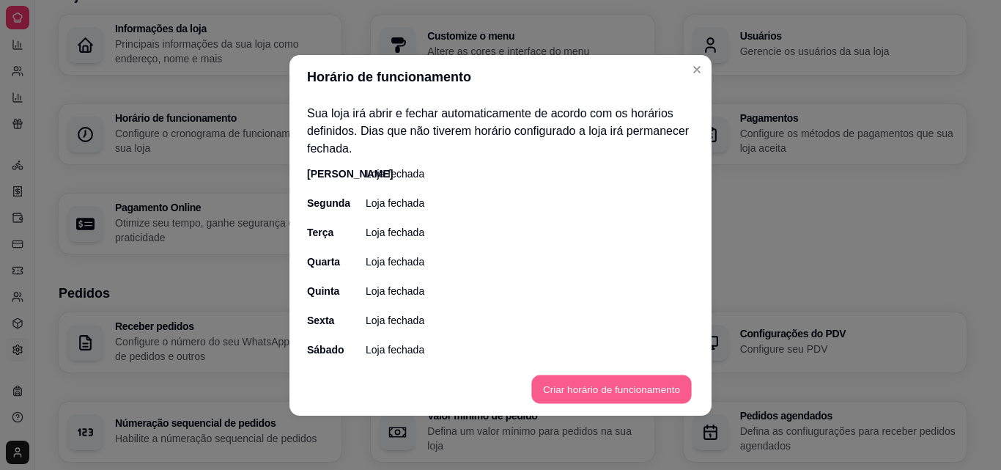
click at [591, 385] on button "Criar horário de funcionamento" at bounding box center [611, 389] width 160 height 29
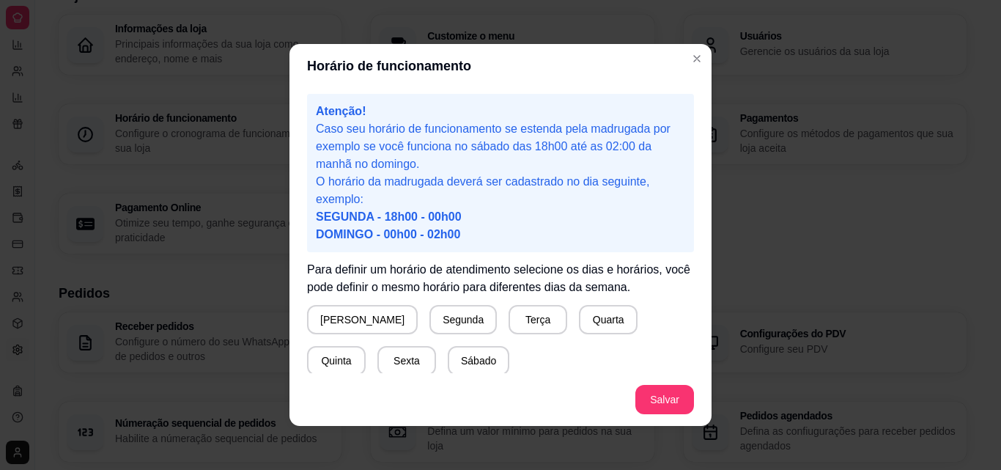
scroll to position [137, 0]
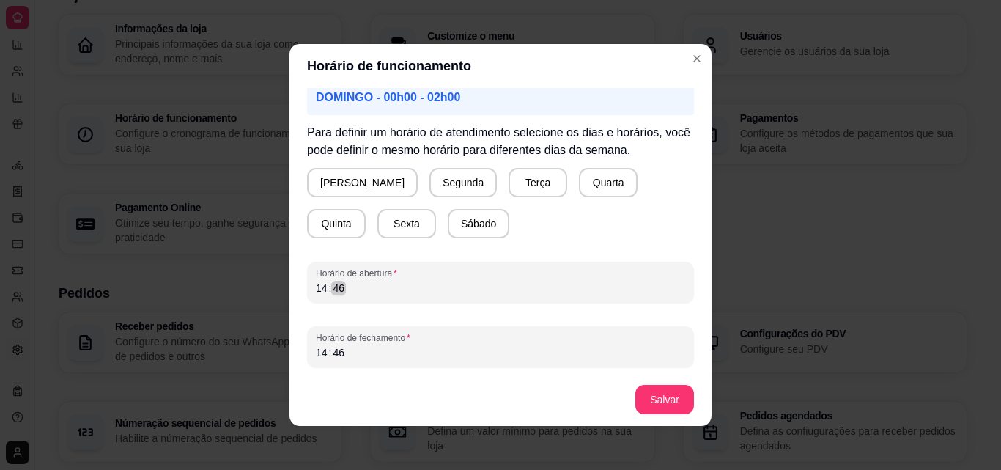
click at [280, 283] on div "Horário de funcionamento Atenção! Caso seu horário de funcionamento se estenda …" at bounding box center [500, 235] width 1001 height 470
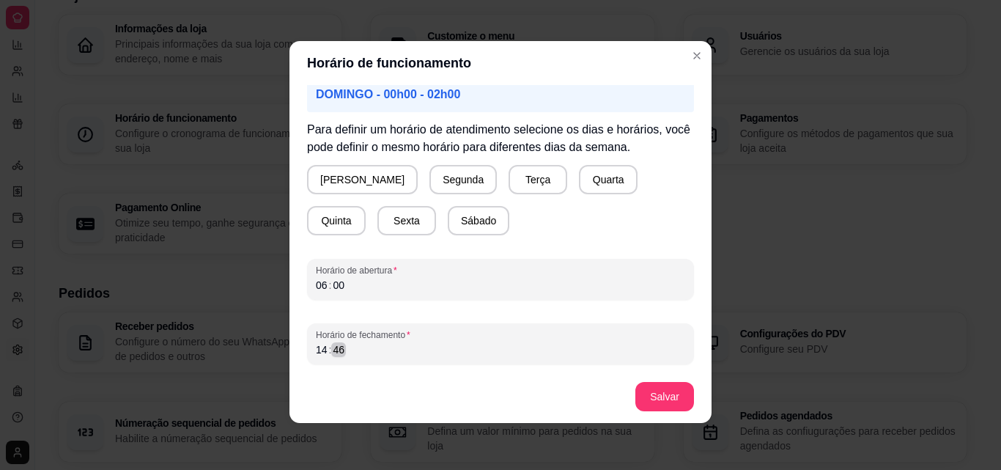
click at [333, 354] on div "46" at bounding box center [338, 349] width 15 height 15
drag, startPoint x: 328, startPoint y: 353, endPoint x: 309, endPoint y: 346, distance: 20.9
click at [307, 348] on div "Horário de fechamento 14 : 46" at bounding box center [500, 343] width 387 height 41
click at [342, 183] on button "Domingo" at bounding box center [362, 179] width 111 height 29
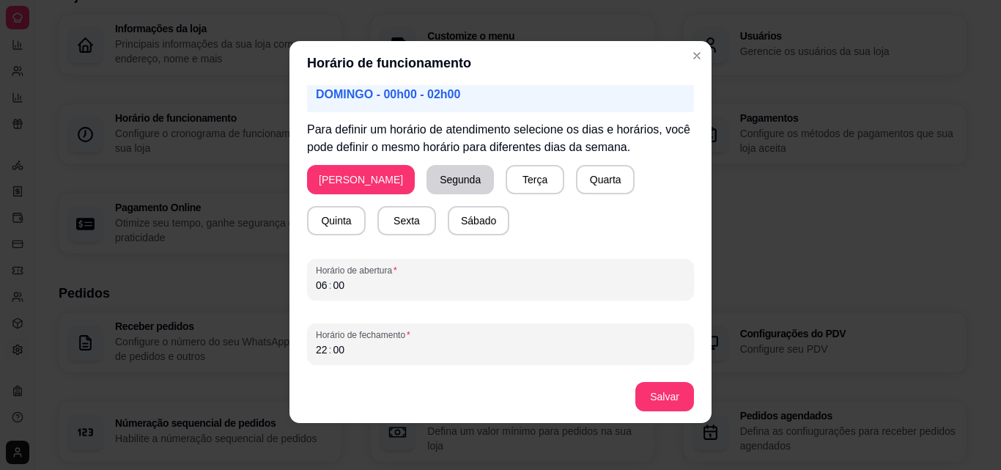
click at [427, 177] on button "Segunda" at bounding box center [460, 179] width 67 height 29
click at [504, 179] on button "Terça" at bounding box center [532, 180] width 57 height 29
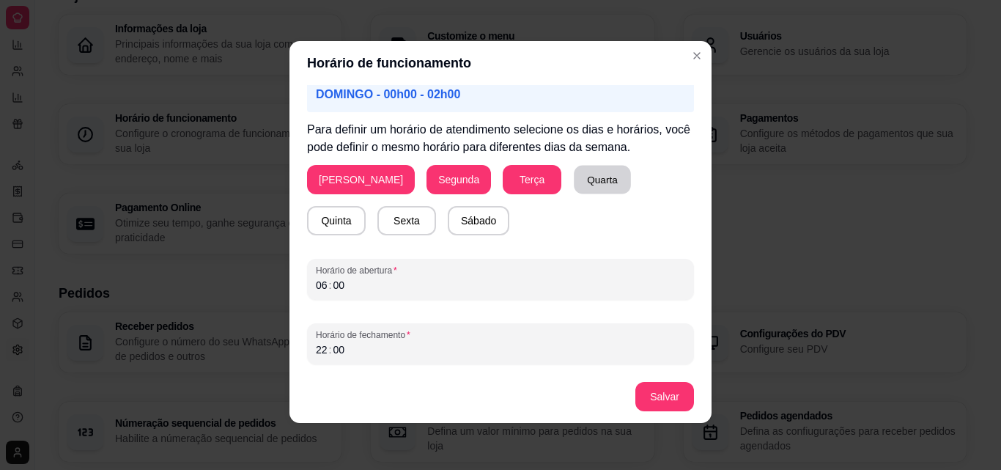
click at [574, 178] on button "Quarta" at bounding box center [602, 180] width 57 height 29
click at [366, 206] on button "Quinta" at bounding box center [336, 220] width 59 height 29
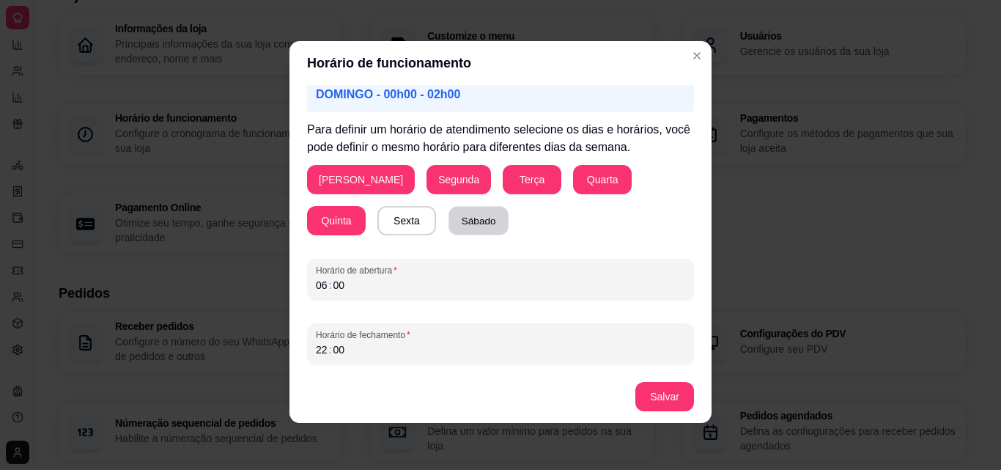
click at [449, 210] on button "Sábado" at bounding box center [479, 221] width 60 height 29
click at [377, 213] on button "Sexta" at bounding box center [406, 220] width 59 height 29
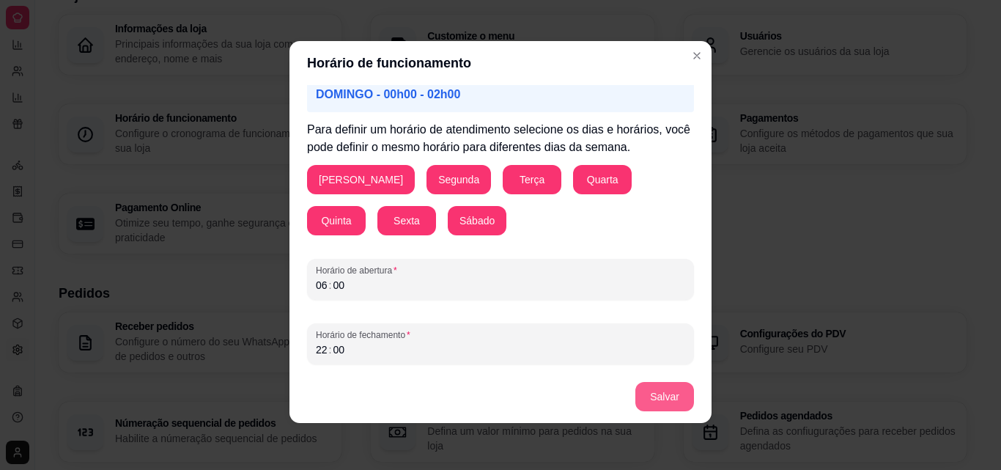
click at [640, 391] on button "Salvar" at bounding box center [664, 396] width 59 height 29
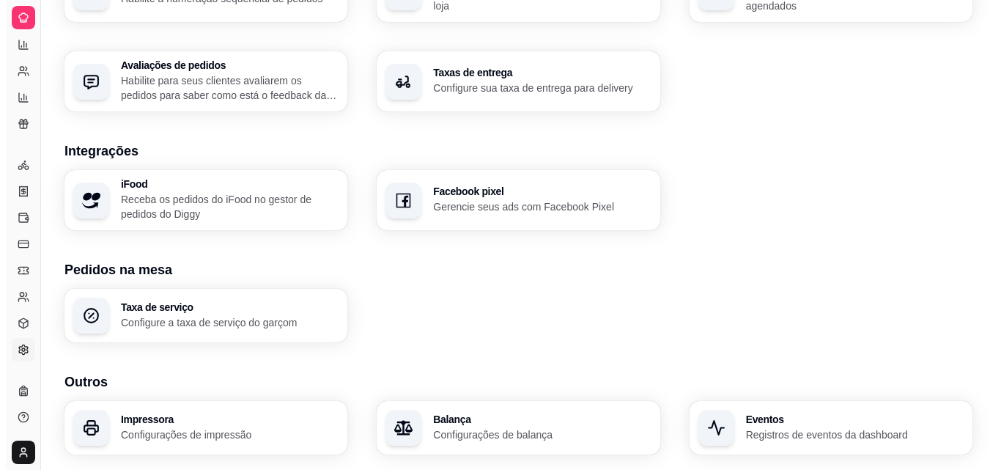
scroll to position [557, 0]
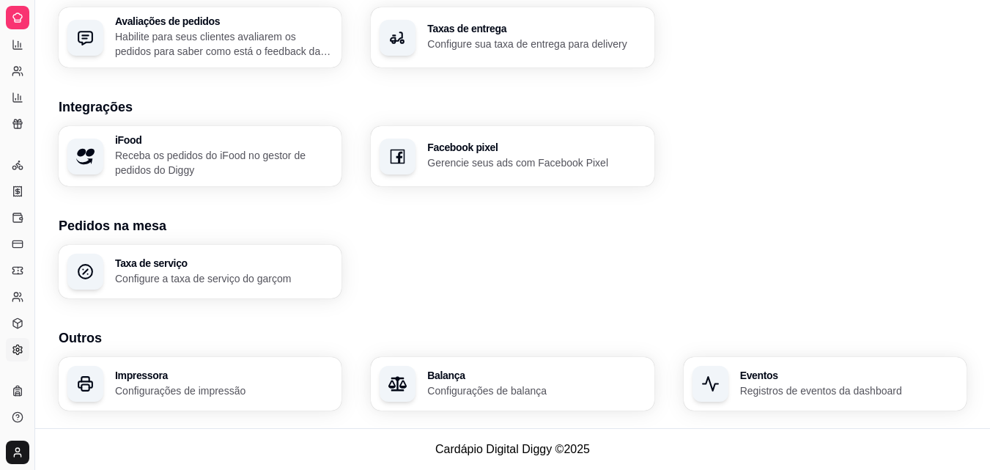
click at [213, 379] on h3 "Impressora" at bounding box center [224, 375] width 218 height 10
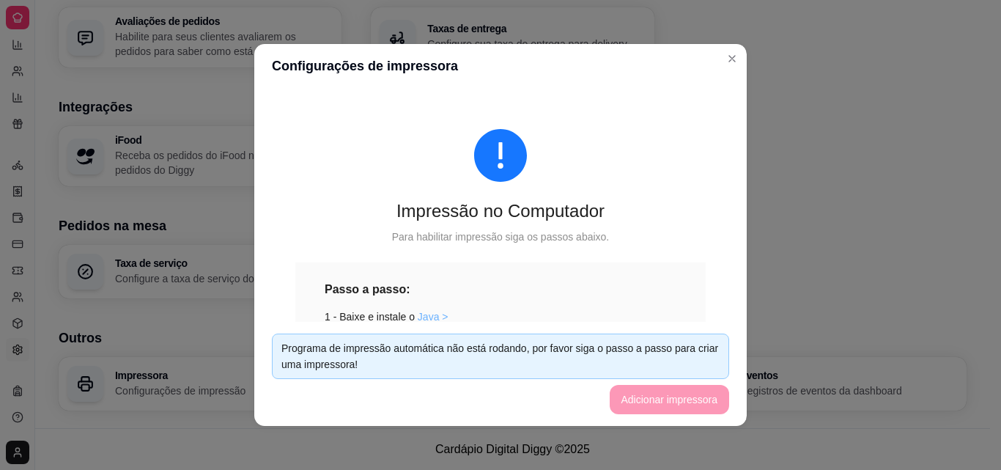
click at [419, 316] on link "Java >" at bounding box center [433, 317] width 31 height 12
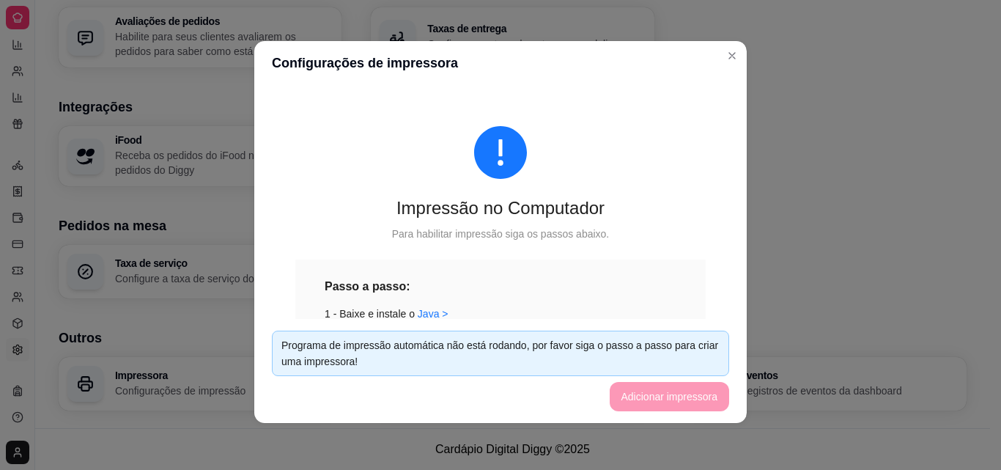
click at [696, 394] on footer "Programa de impressão automática não está rodando, por favor siga o passo a pas…" at bounding box center [500, 371] width 493 height 104
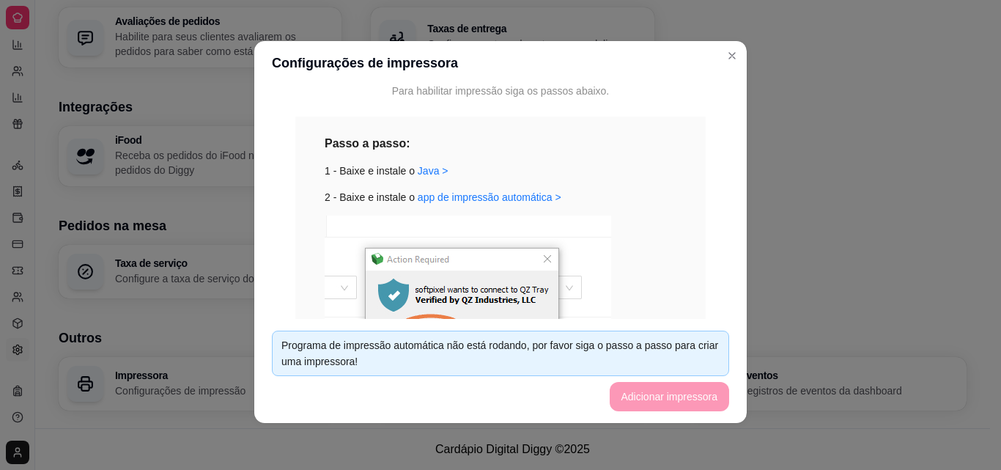
scroll to position [140, 0]
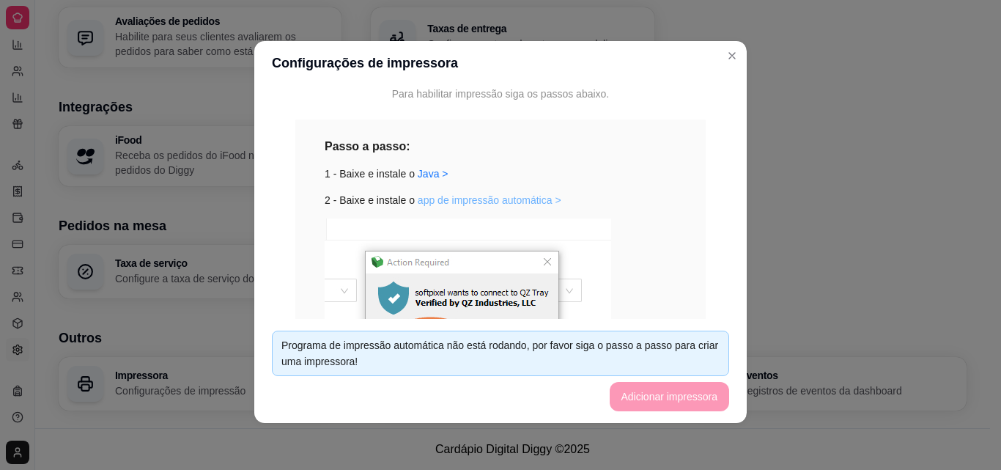
click at [462, 202] on link "app de impressão automática >" at bounding box center [490, 200] width 144 height 12
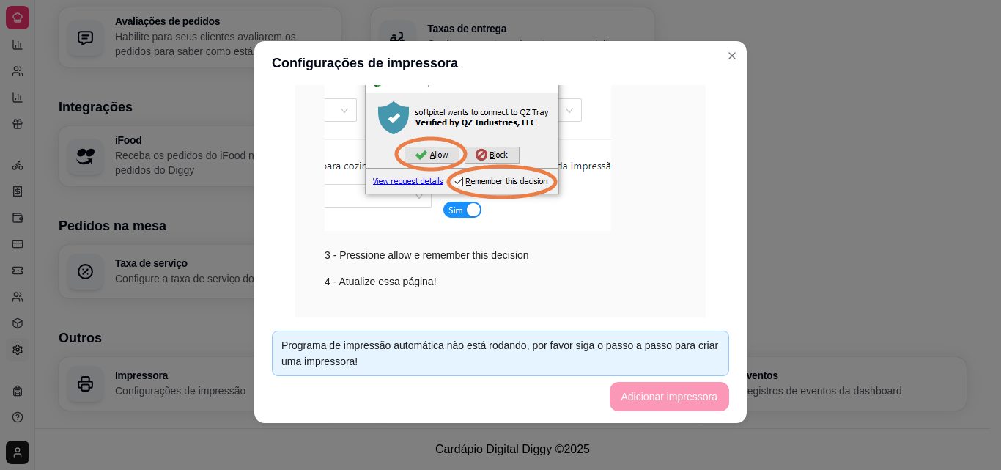
scroll to position [360, 0]
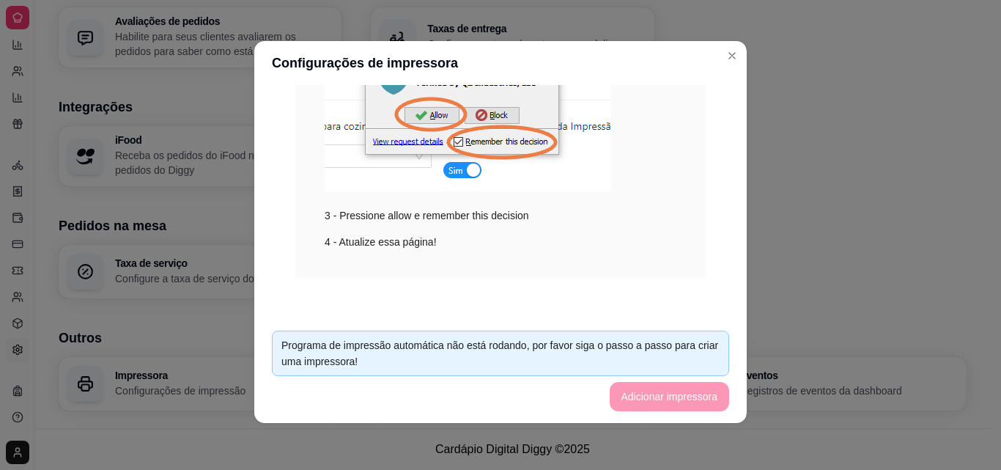
drag, startPoint x: 691, startPoint y: 397, endPoint x: 720, endPoint y: 331, distance: 71.2
click at [693, 389] on footer "Programa de impressão automática não está rodando, por favor siga o passo a pas…" at bounding box center [500, 371] width 493 height 104
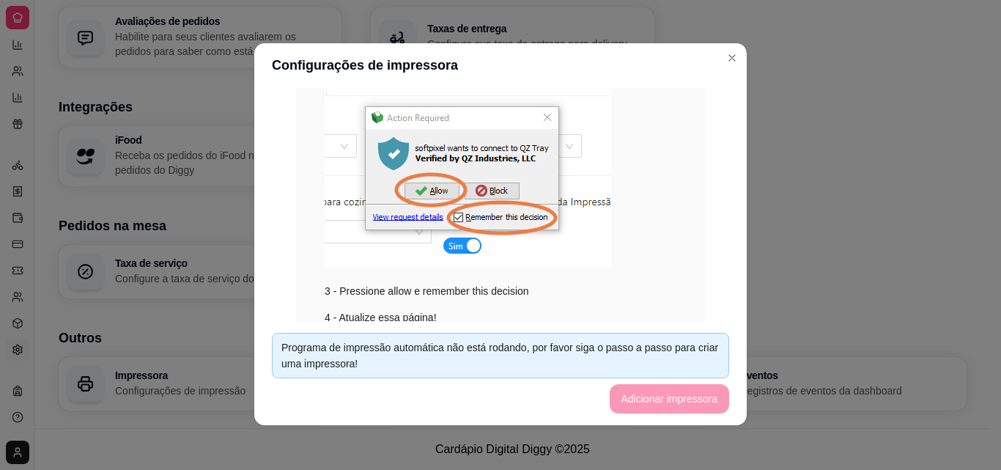
scroll to position [0, 0]
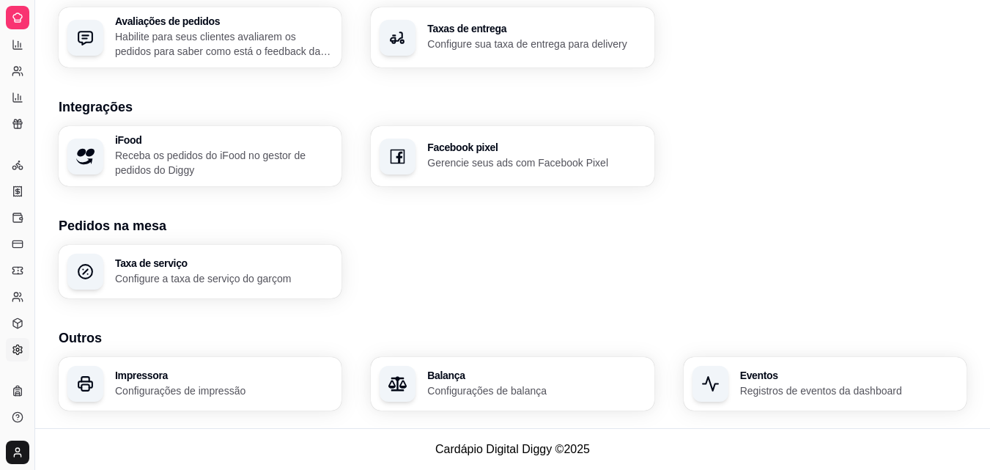
click at [179, 376] on h3 "Impressora" at bounding box center [224, 375] width 218 height 10
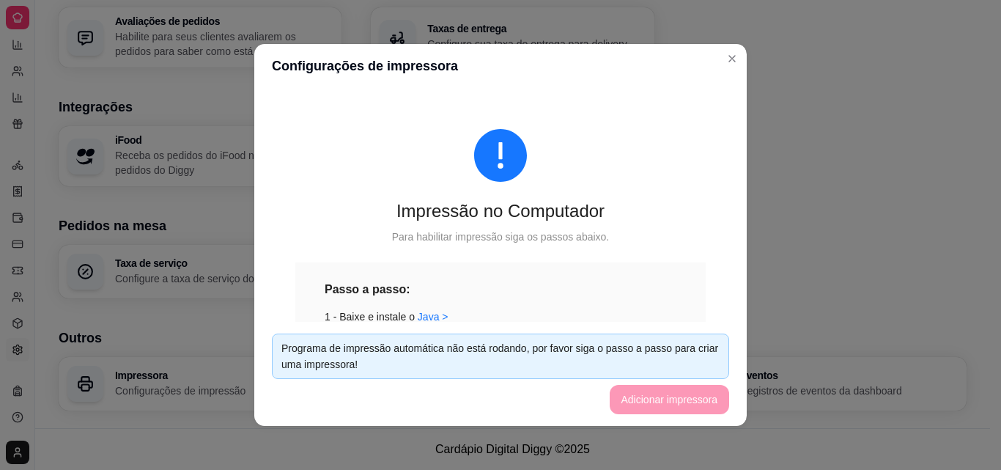
click at [307, 211] on div "Impressão no Computador" at bounding box center [500, 210] width 410 height 23
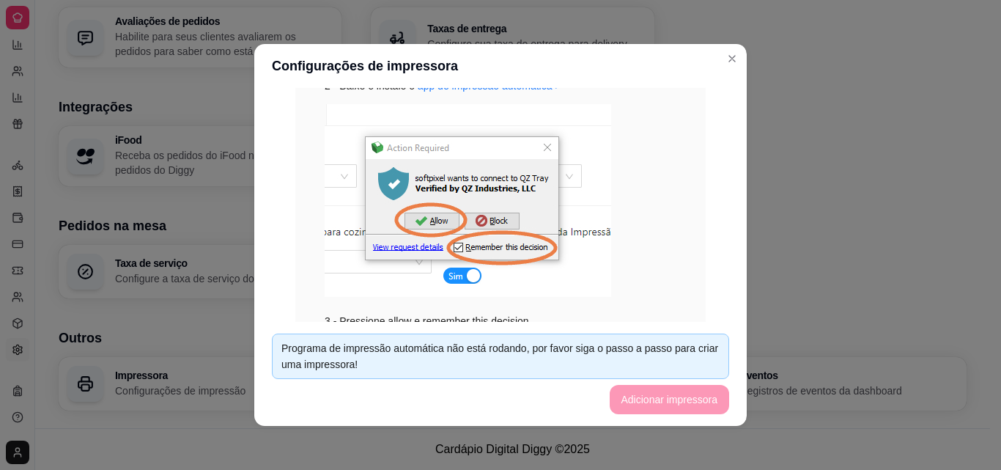
scroll to position [265, 0]
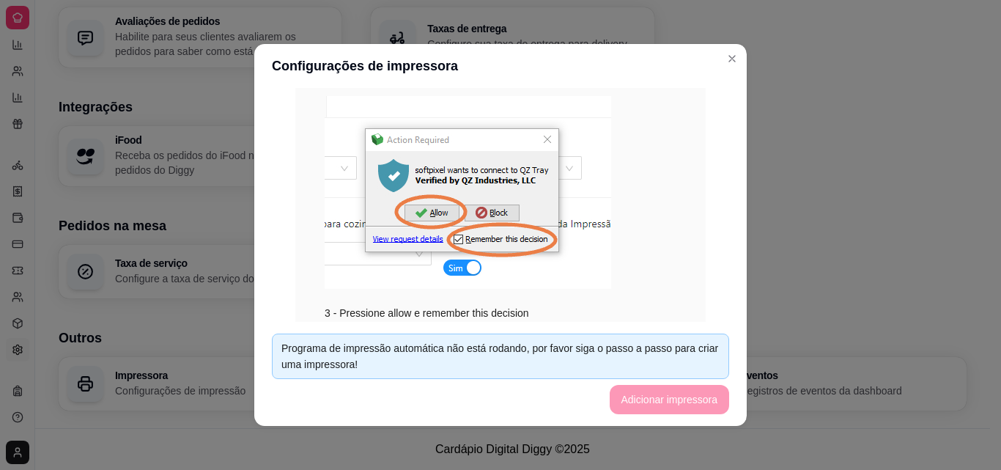
click at [660, 396] on footer "Programa de impressão automática não está rodando, por favor siga o passo a pas…" at bounding box center [500, 374] width 493 height 104
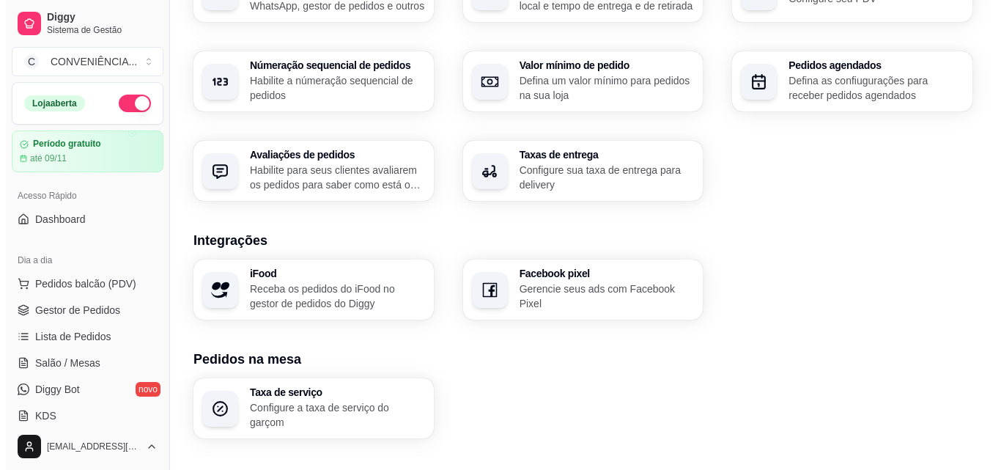
scroll to position [557, 0]
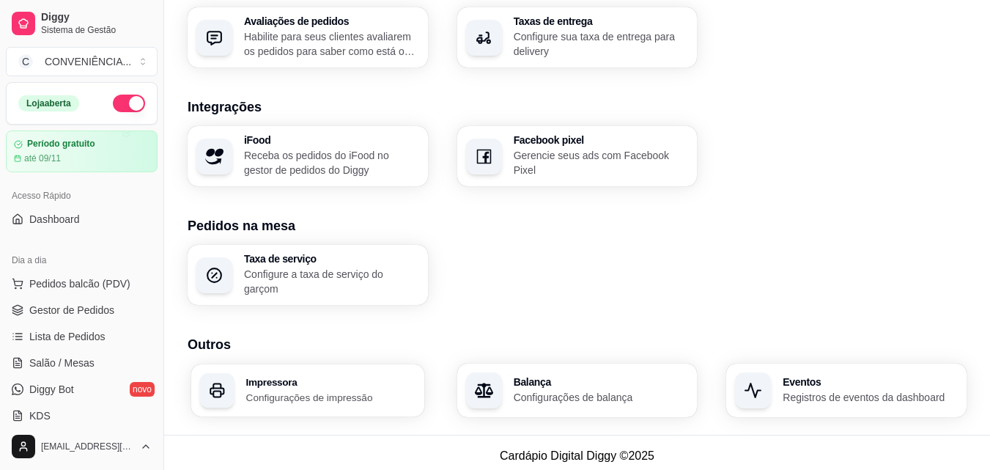
click at [284, 377] on h3 "Impressora" at bounding box center [330, 382] width 169 height 10
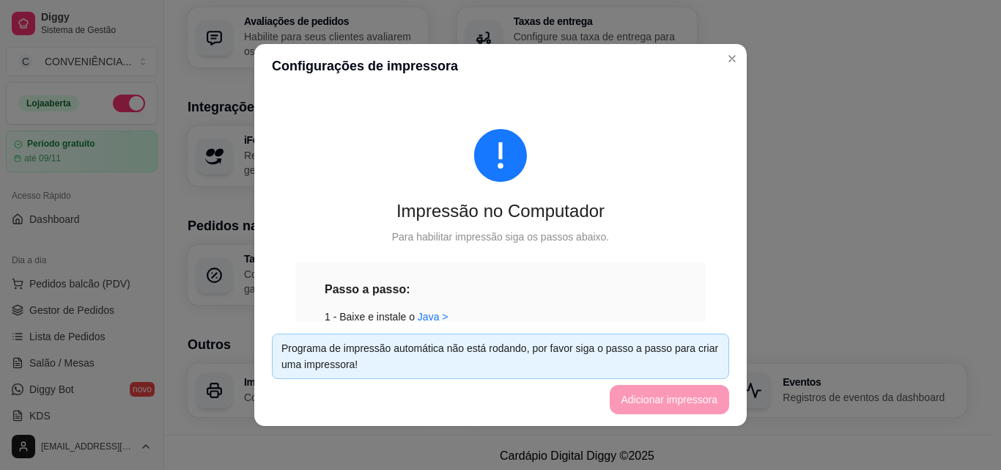
click at [635, 394] on footer "Programa de impressão automática não está rodando, por favor siga o passo a pas…" at bounding box center [500, 374] width 493 height 104
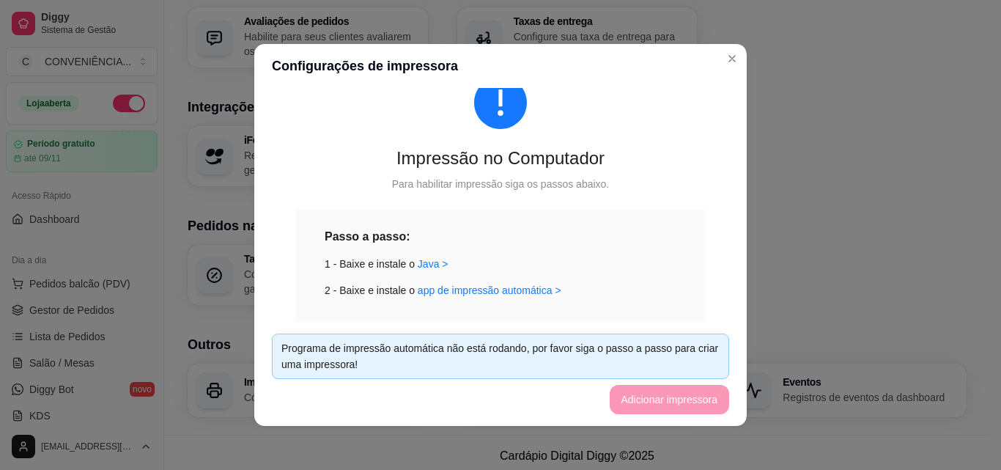
scroll to position [0, 0]
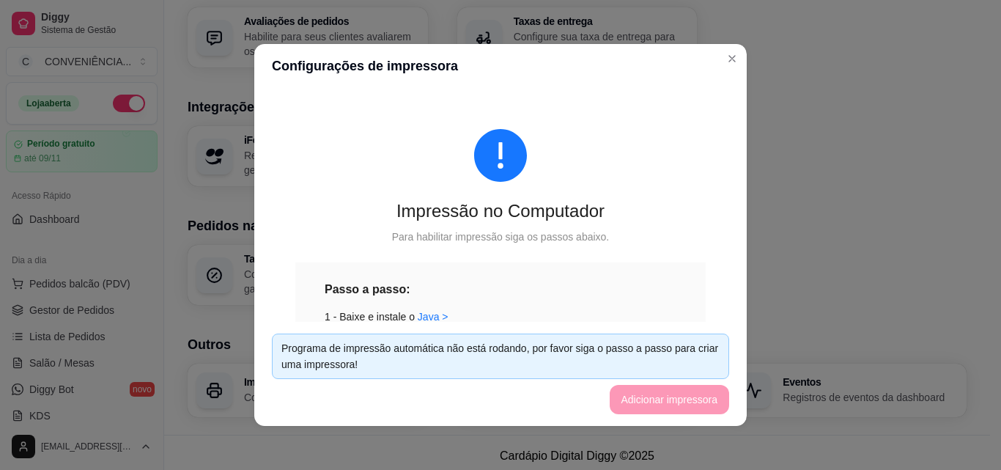
click at [644, 388] on footer "Programa de impressão automática não está rodando, por favor siga o passo a pas…" at bounding box center [500, 374] width 493 height 104
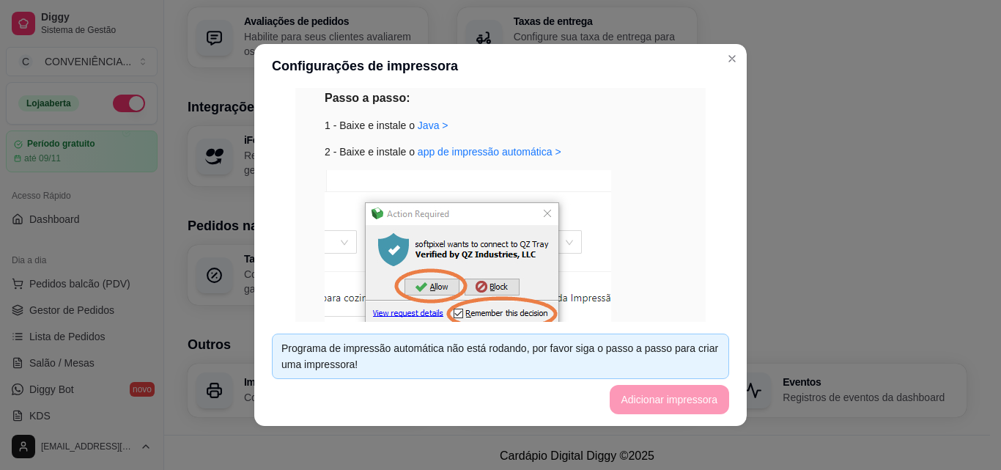
scroll to position [3, 0]
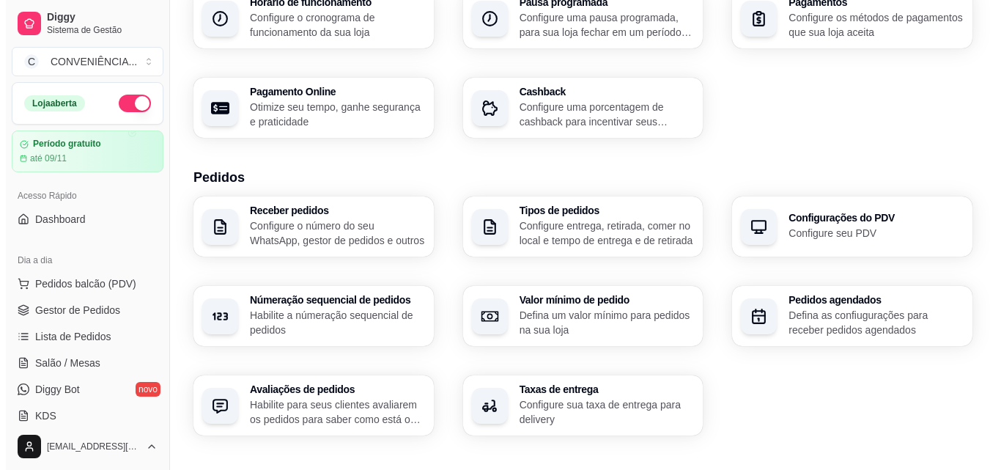
scroll to position [557, 0]
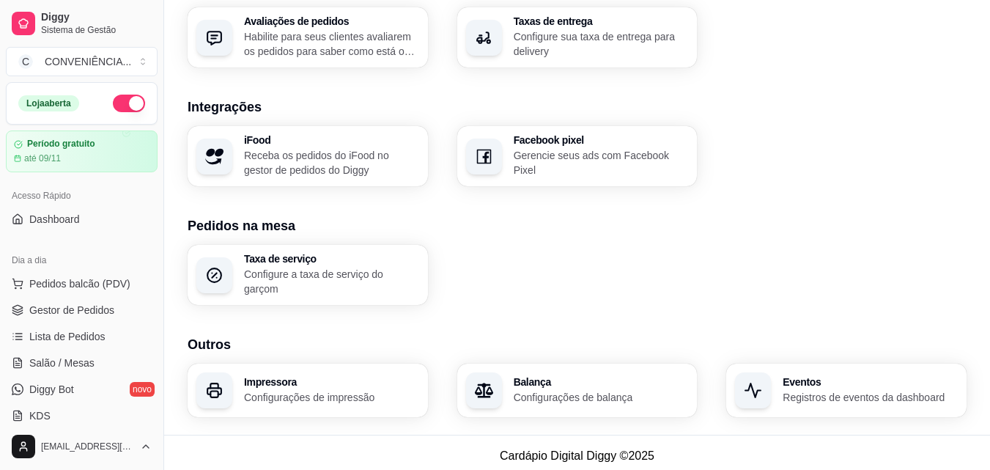
click at [293, 364] on div "Impressora Configurações de impressão" at bounding box center [308, 391] width 240 height 54
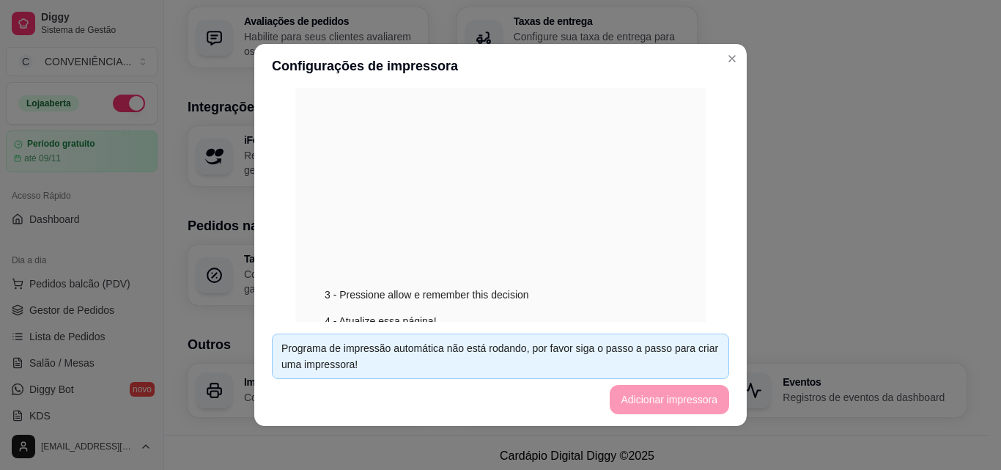
scroll to position [147, 0]
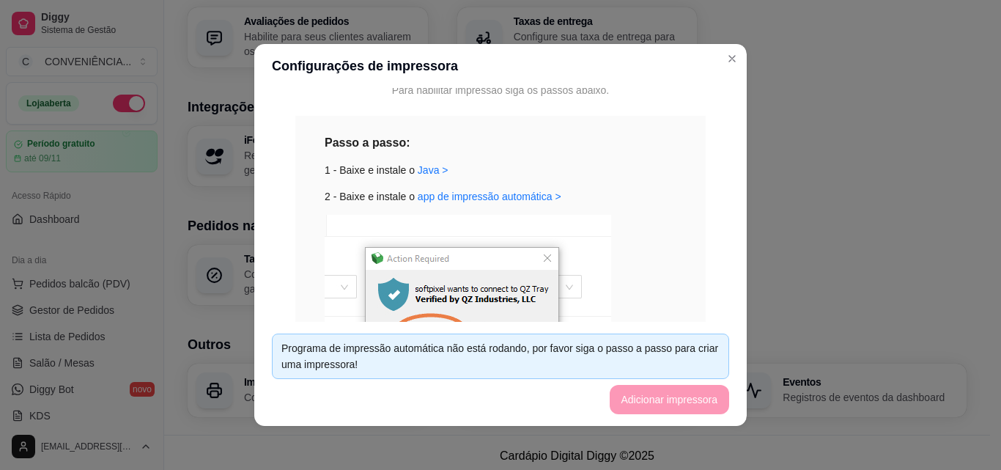
click at [631, 388] on footer "Programa de impressão automática não está rodando, por favor siga o passo a pas…" at bounding box center [500, 374] width 493 height 104
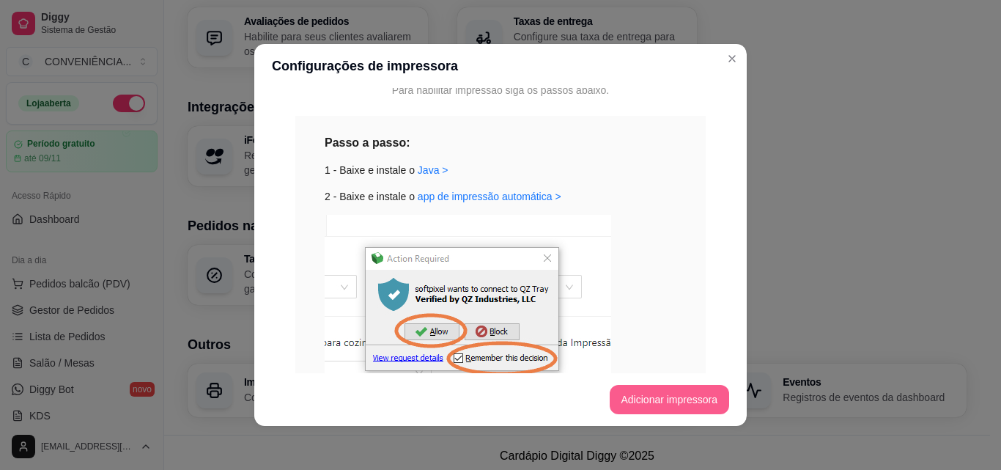
click at [640, 395] on button "Adicionar impressora" at bounding box center [670, 399] width 120 height 29
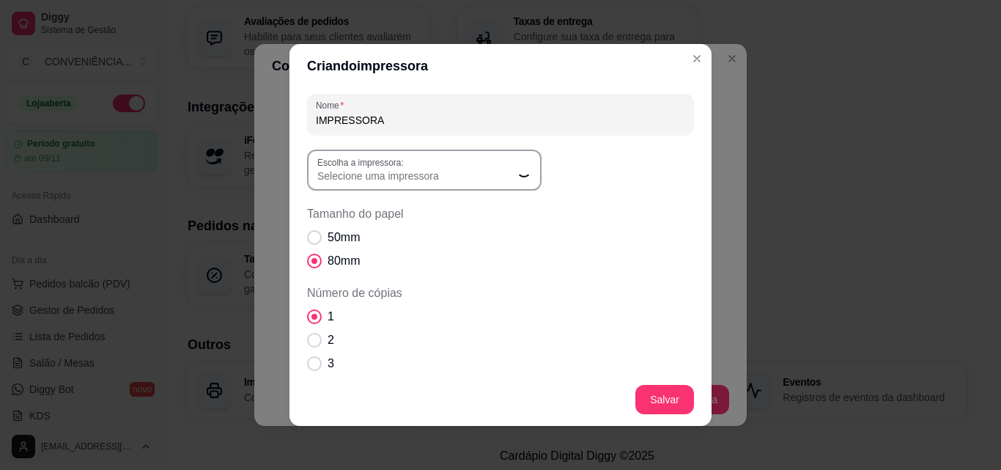
click at [393, 187] on button "Escolha a impressora: Selecione uma impressora" at bounding box center [424, 170] width 235 height 41
click at [408, 163] on div "Selecione uma impressora" at bounding box center [415, 170] width 196 height 26
click at [402, 303] on li "EPSON TM-T20 Receipt" at bounding box center [419, 306] width 214 height 23
type input "EPSON TM-T20 Receipt"
select select "EPSON TM-T20 Receipt"
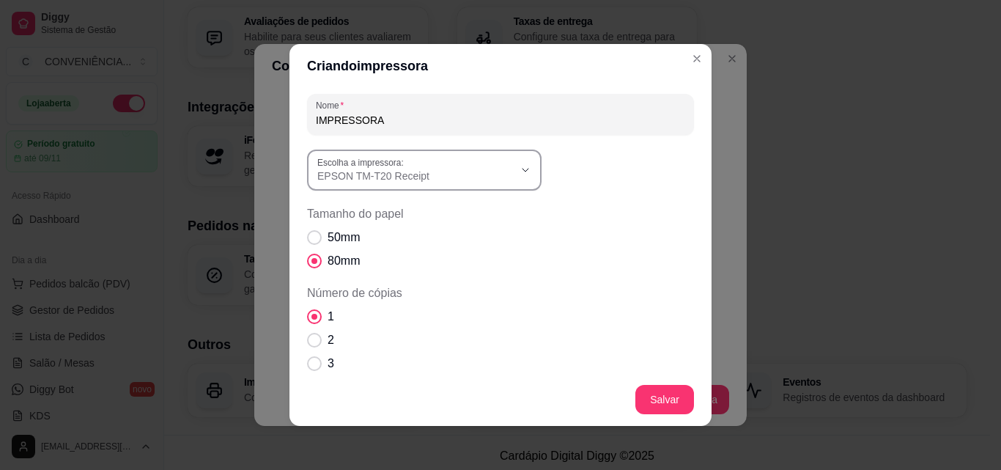
click at [385, 183] on span "EPSON TM-T20 Receipt" at bounding box center [415, 176] width 196 height 15
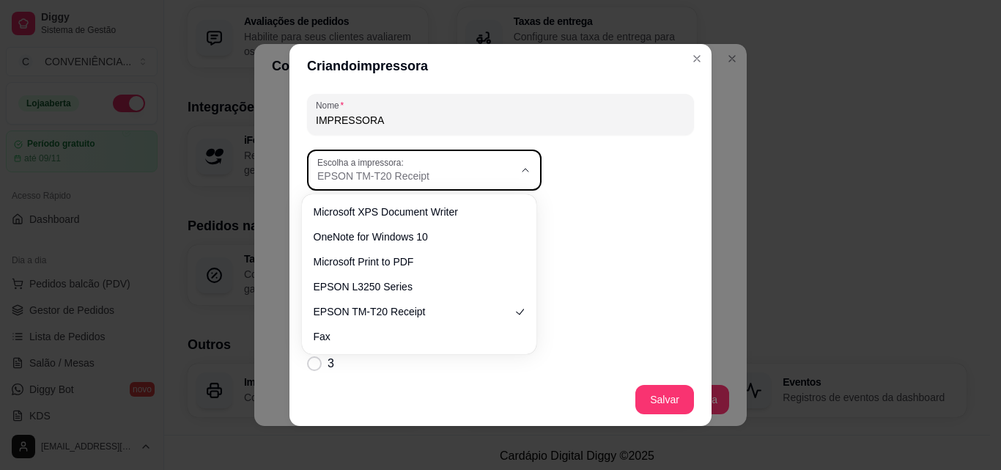
click at [645, 190] on div "EPSON TM-T20 Receipt Escolha a impressora: Microsoft XPS Document Writer OneNot…" at bounding box center [500, 170] width 387 height 41
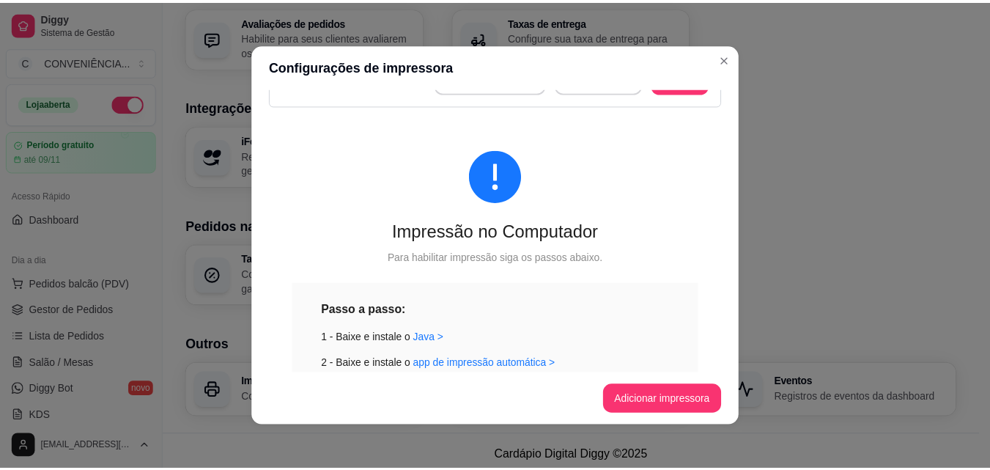
scroll to position [0, 0]
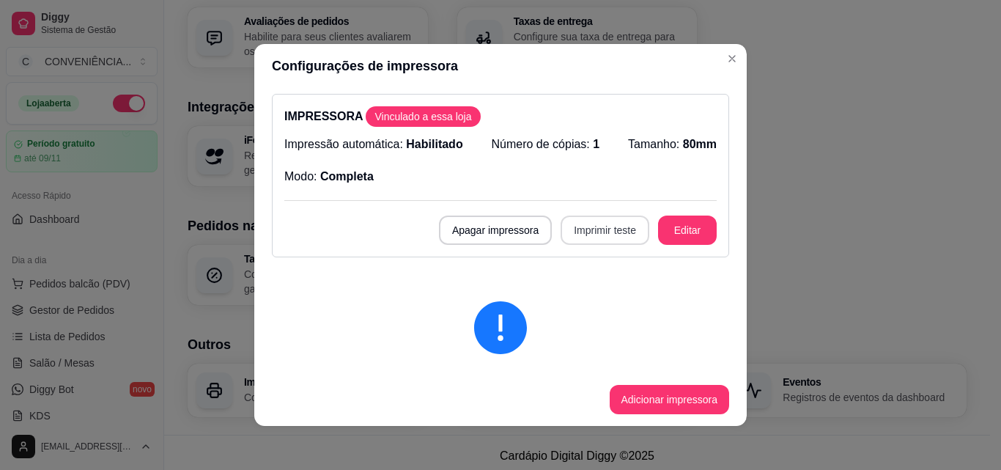
click at [579, 234] on button "Imprimir teste" at bounding box center [605, 229] width 89 height 29
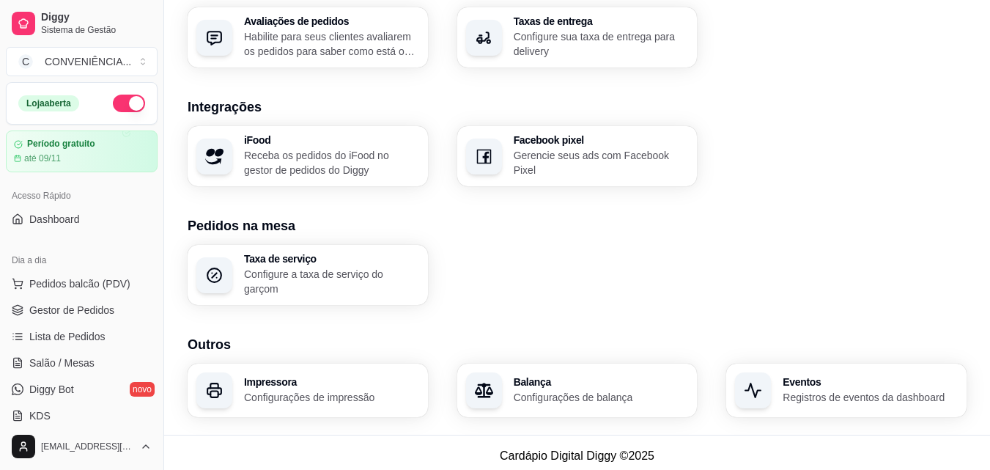
click at [78, 242] on div "Loja aberta Período gratuito até 09/11 Acesso Rápido Dashboard Dia a dia Pedido…" at bounding box center [81, 252] width 163 height 341
click at [48, 219] on span "Dashboard" at bounding box center [54, 219] width 51 height 15
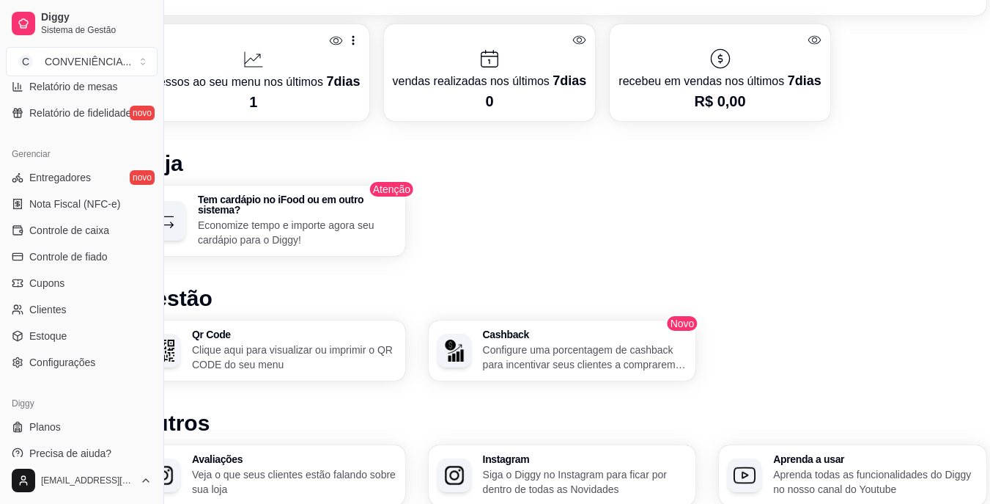
scroll to position [540, 0]
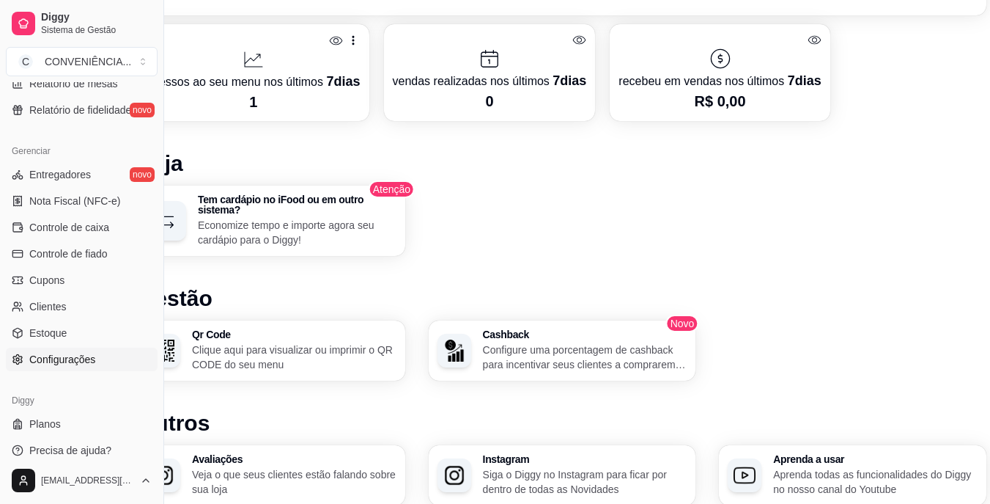
click at [48, 359] on span "Configurações" at bounding box center [62, 359] width 66 height 15
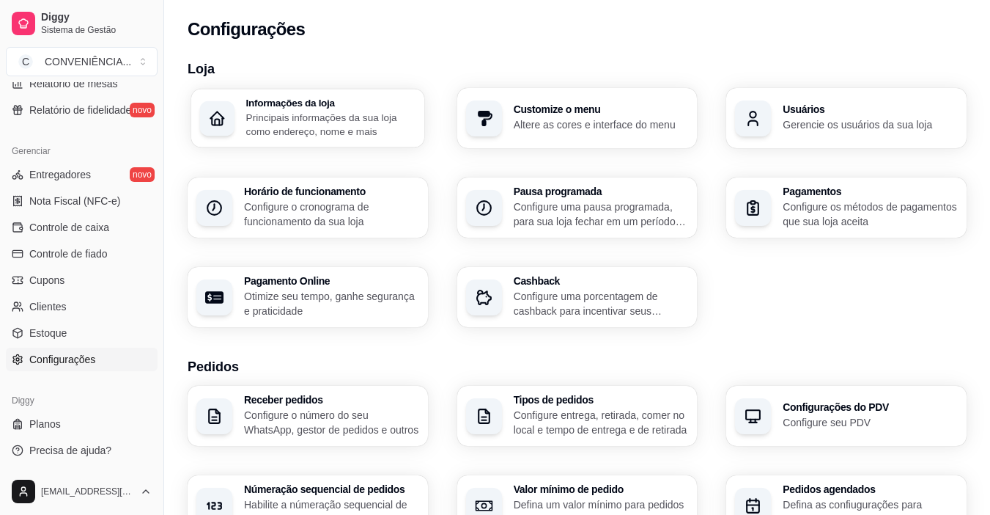
click at [357, 111] on p "Principais informações da sua loja como endereço, nome e mais" at bounding box center [330, 124] width 169 height 29
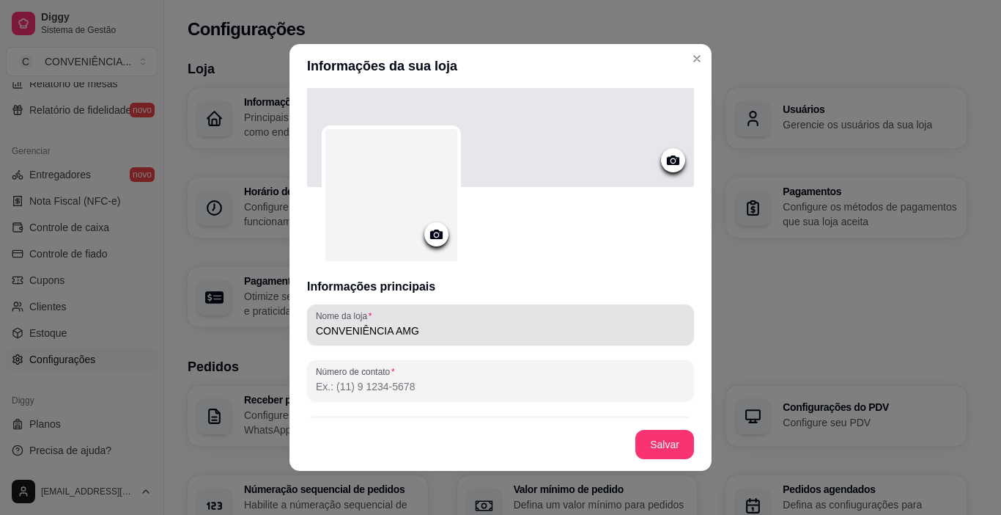
scroll to position [147, 0]
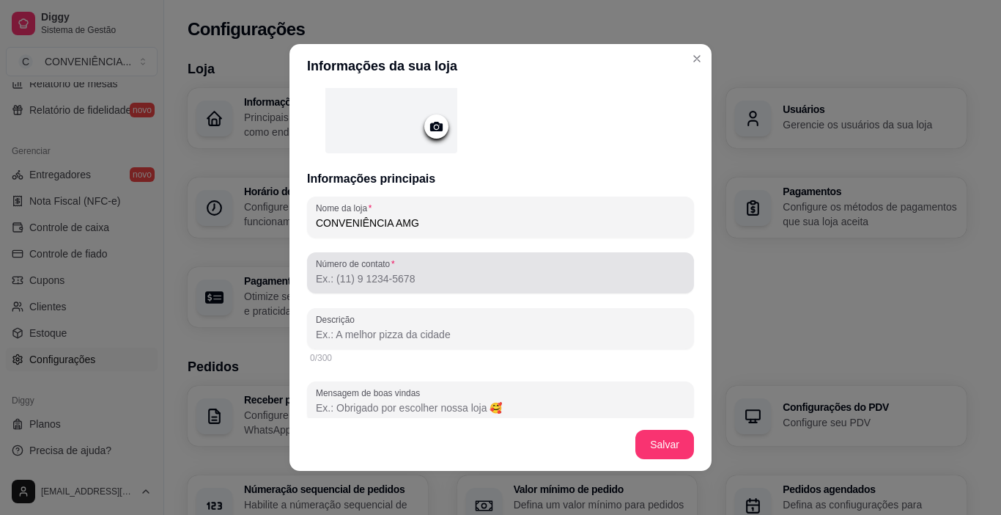
click at [316, 280] on input "Número de contato" at bounding box center [500, 278] width 369 height 15
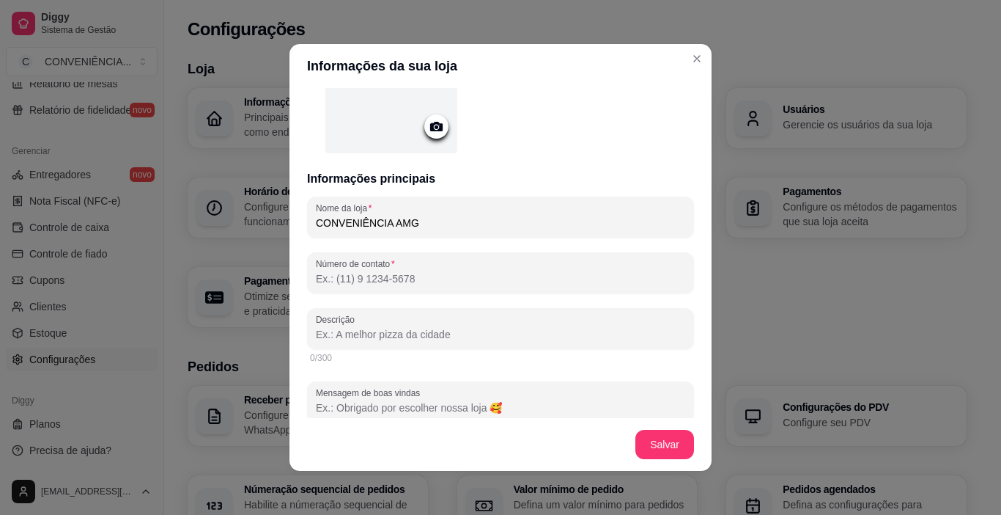
click at [331, 284] on input "Número de contato" at bounding box center [500, 278] width 369 height 15
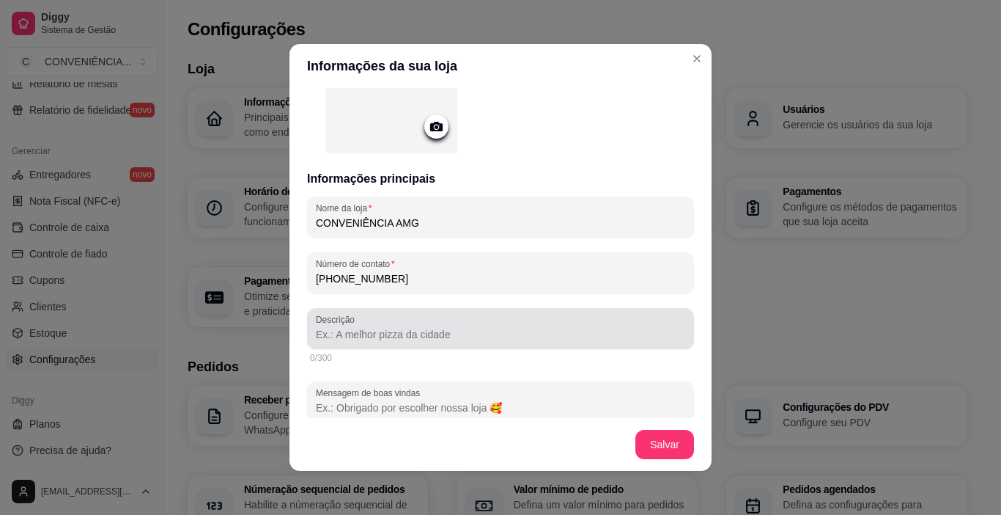
type input "(81) 9 9434-4647"
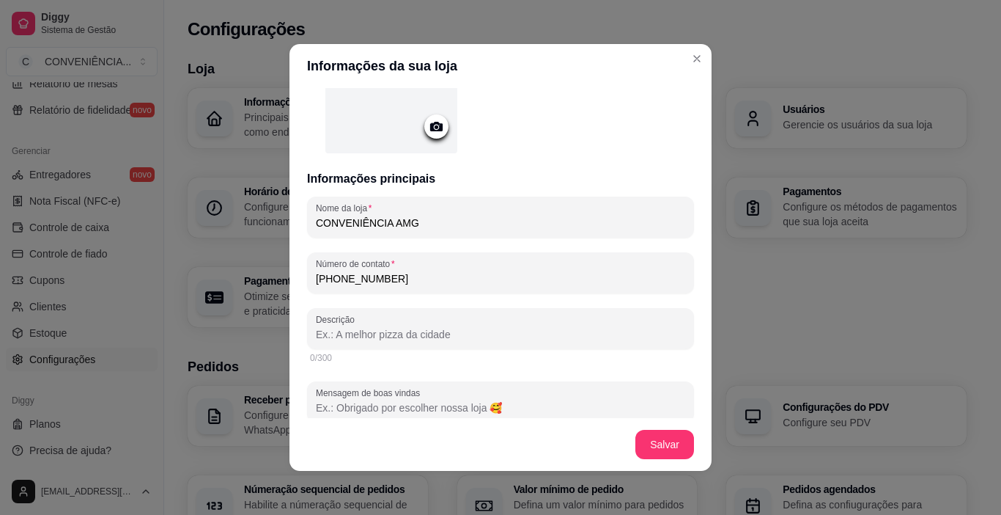
click at [339, 334] on input "Descrição" at bounding box center [500, 334] width 369 height 15
click at [373, 336] on input "Descrição" at bounding box center [500, 334] width 369 height 15
click at [366, 338] on input "Descrição" at bounding box center [500, 334] width 369 height 15
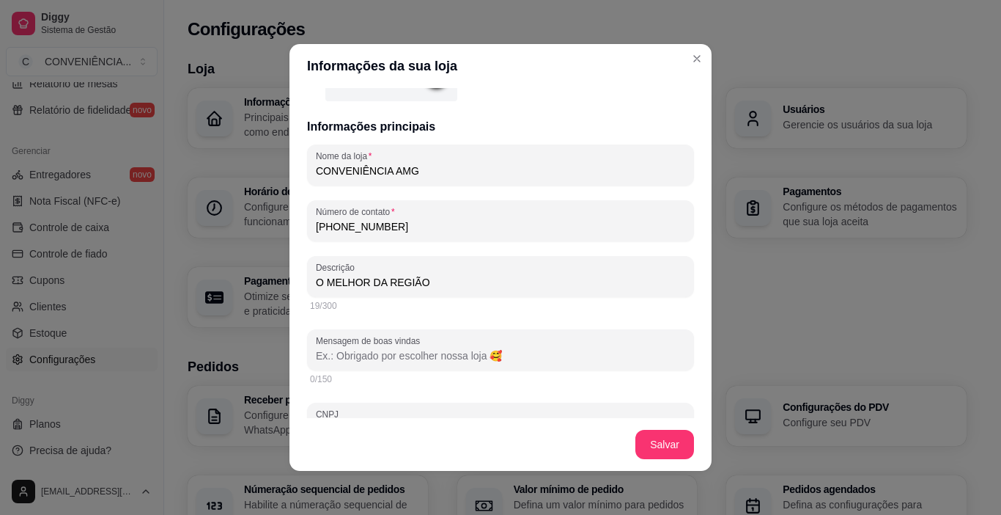
scroll to position [220, 0]
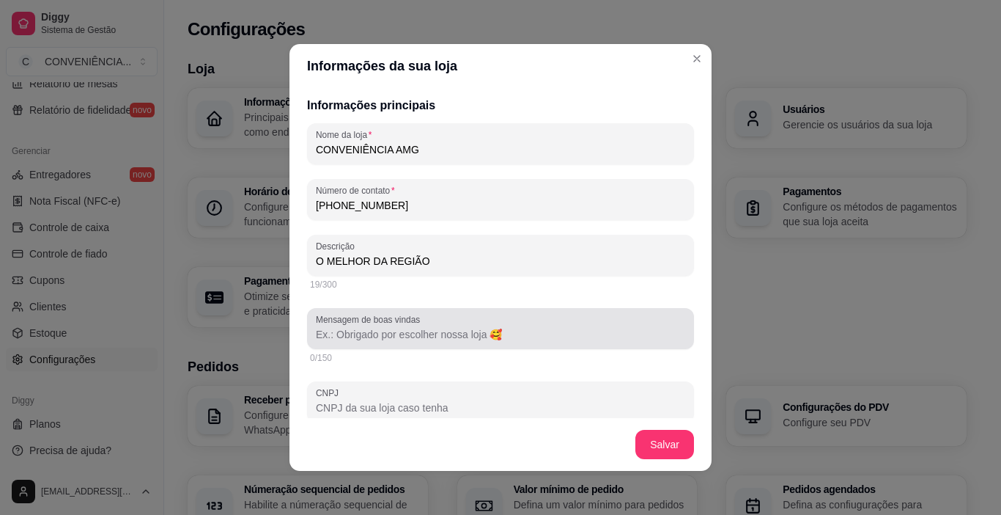
type input "O MELHOR DA REGIÃO"
click at [322, 336] on input "Mensagem de boas vindas" at bounding box center [500, 334] width 369 height 15
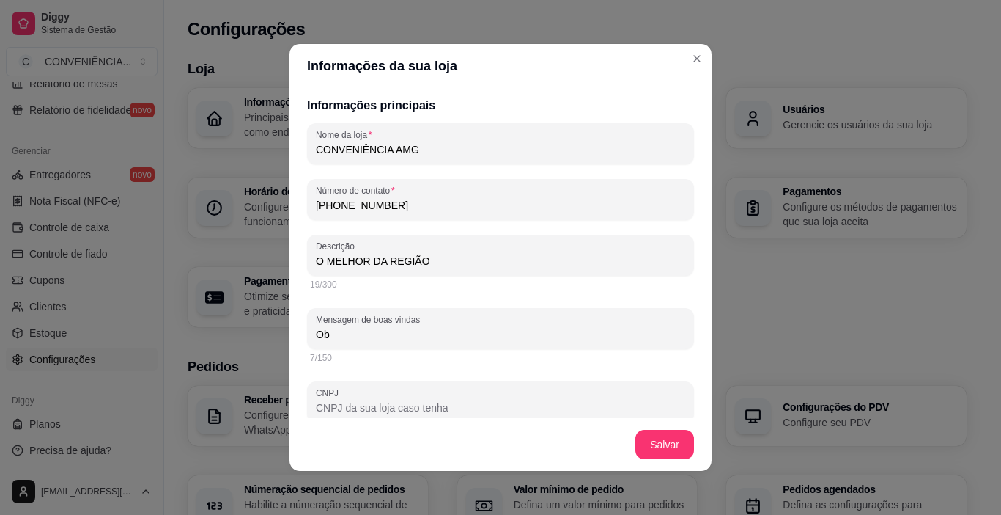
type input "O"
click at [316, 335] on input "Mensagem de boas vindas" at bounding box center [500, 334] width 369 height 15
type input "B"
type input "J"
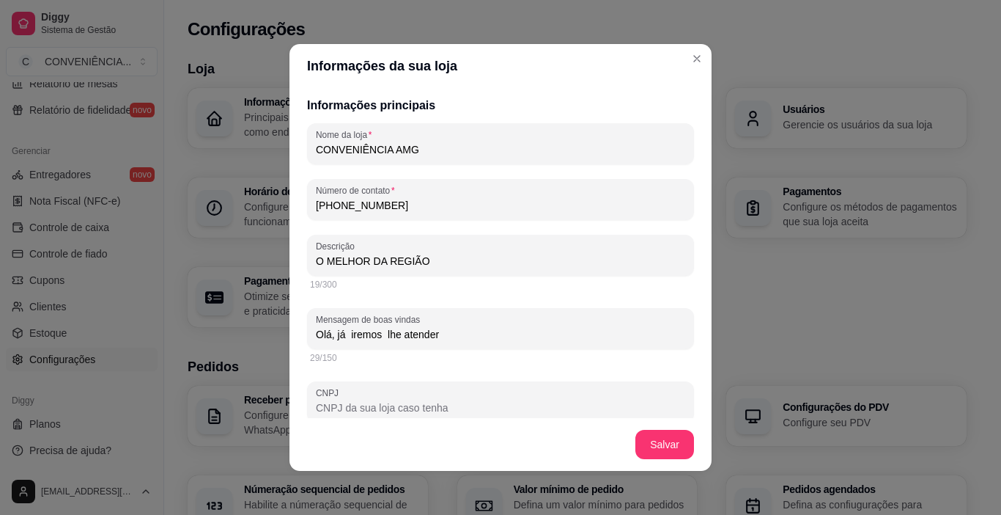
paste input "🥰"
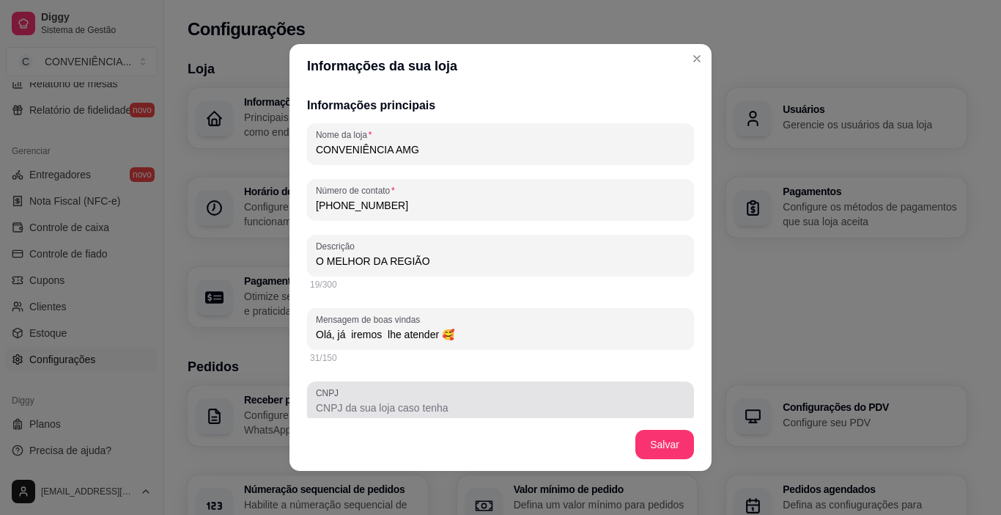
type input "Olá, já iremos lhe atender 🥰"
click at [466, 401] on input "CNPJ" at bounding box center [500, 407] width 369 height 15
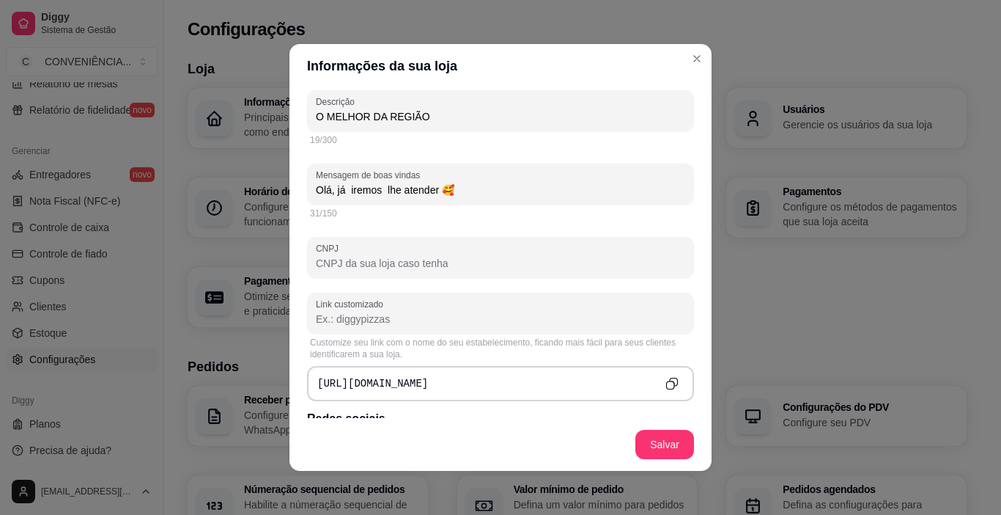
scroll to position [366, 0]
click at [431, 265] on input "CNPJ" at bounding box center [500, 261] width 369 height 15
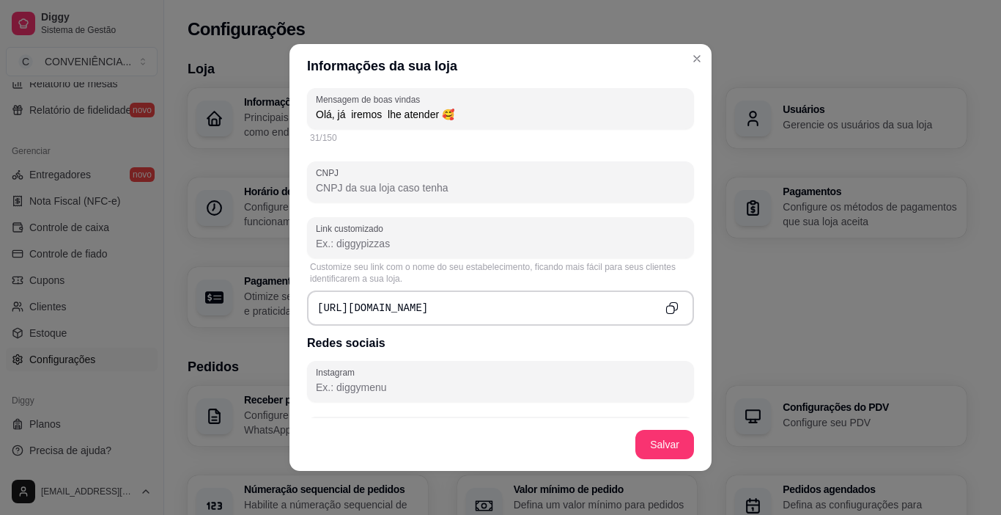
scroll to position [513, 0]
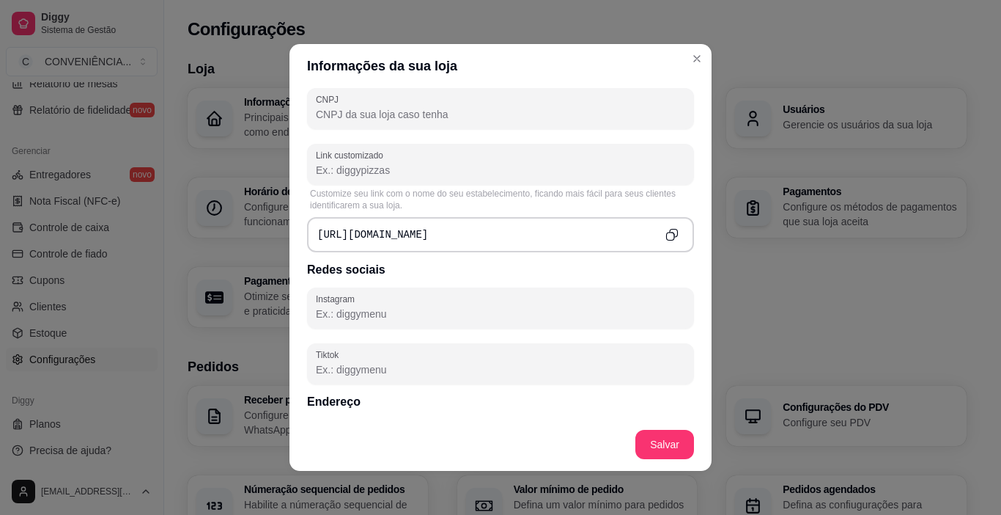
click at [324, 316] on input "Instagram" at bounding box center [500, 313] width 369 height 15
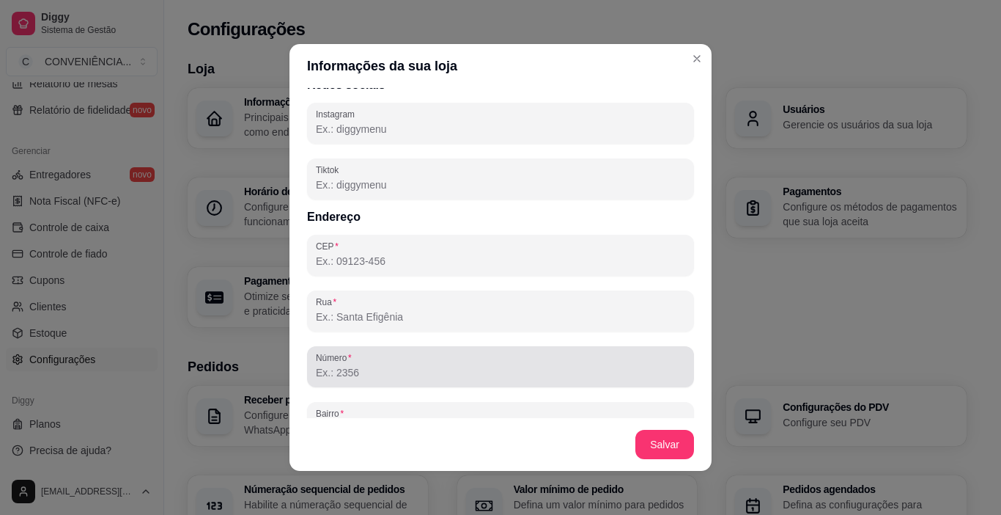
scroll to position [733, 0]
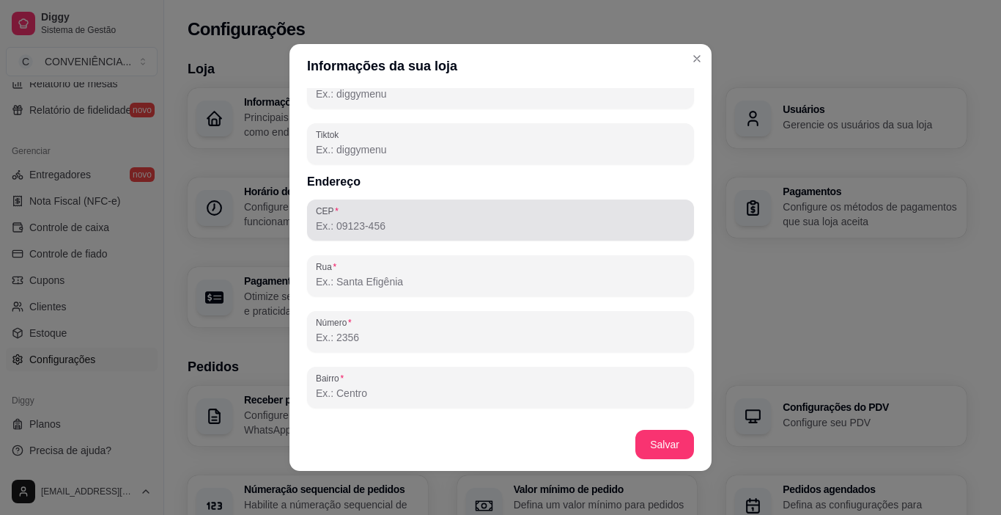
click at [317, 232] on input "CEP" at bounding box center [500, 225] width 369 height 15
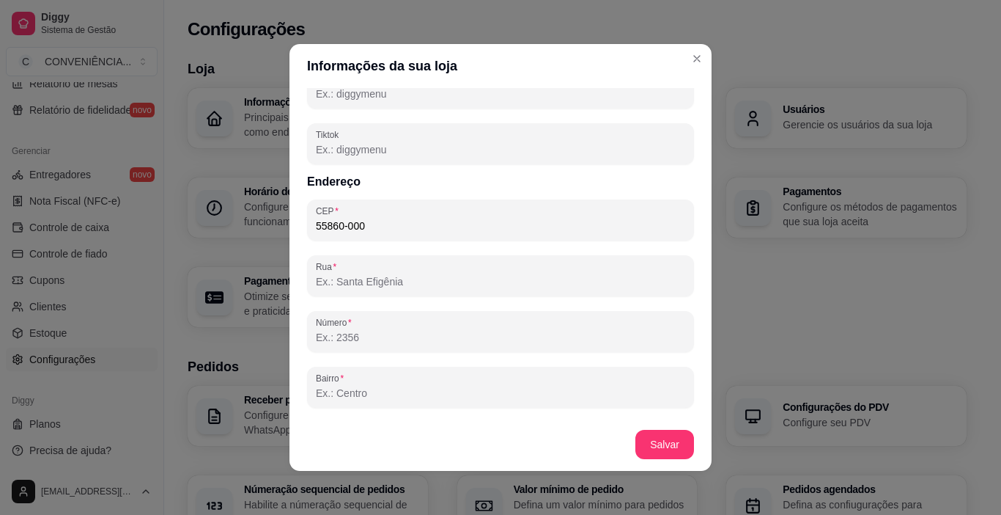
type input "55860-000"
type input "São Vicente Ferrer"
type input "PE"
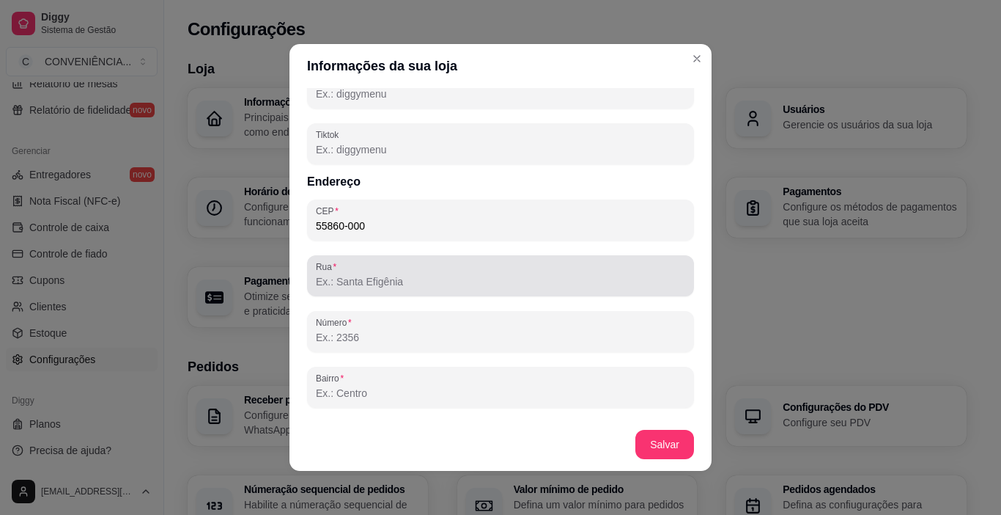
click at [316, 283] on input "Rua" at bounding box center [500, 281] width 369 height 15
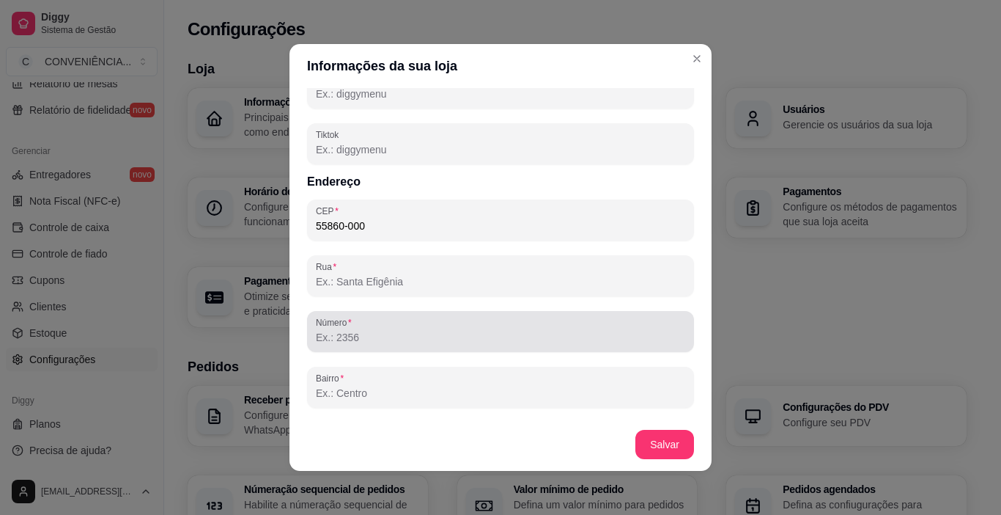
drag, startPoint x: 333, startPoint y: 328, endPoint x: 361, endPoint y: 328, distance: 27.9
click at [338, 330] on div "Número" at bounding box center [500, 331] width 387 height 41
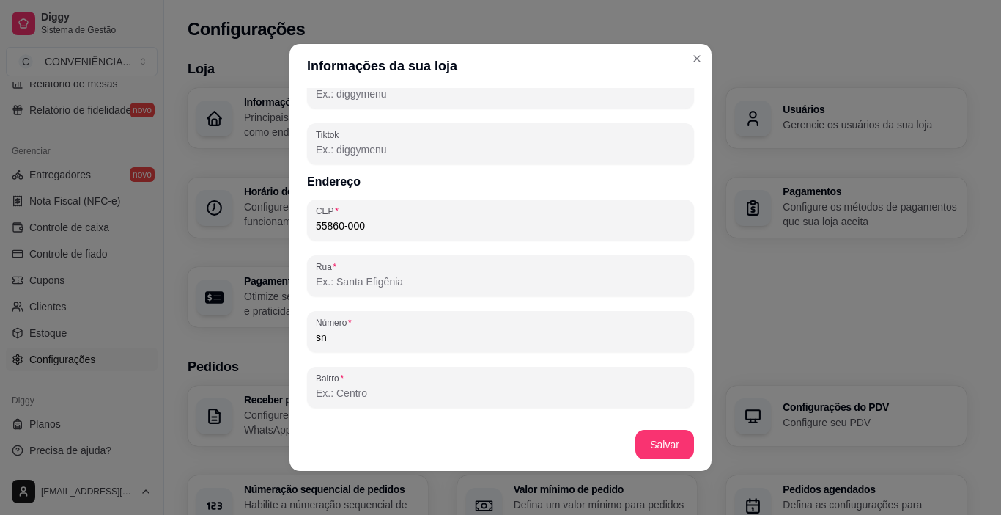
type input "s"
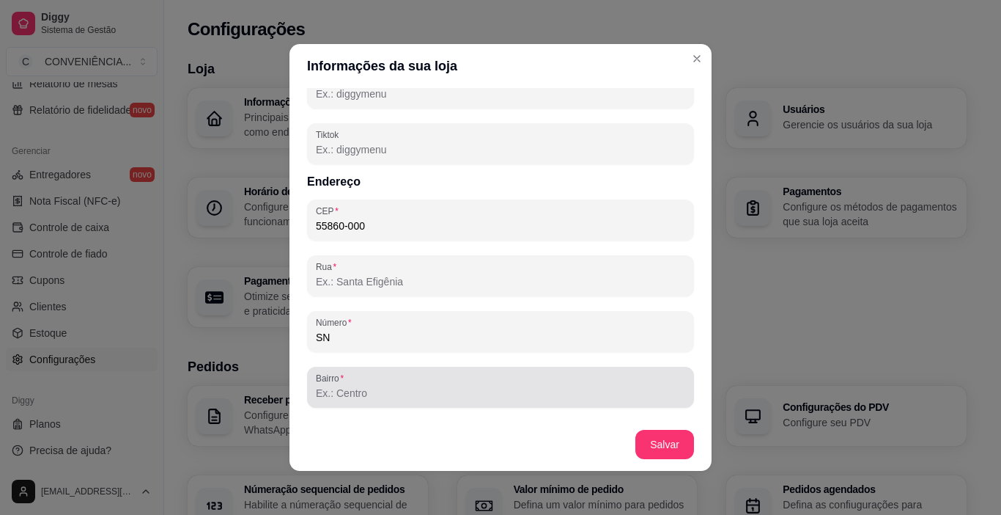
type input "SN"
drag, startPoint x: 307, startPoint y: 401, endPoint x: 320, endPoint y: 397, distance: 13.9
click at [319, 398] on div "Bairro" at bounding box center [500, 386] width 387 height 41
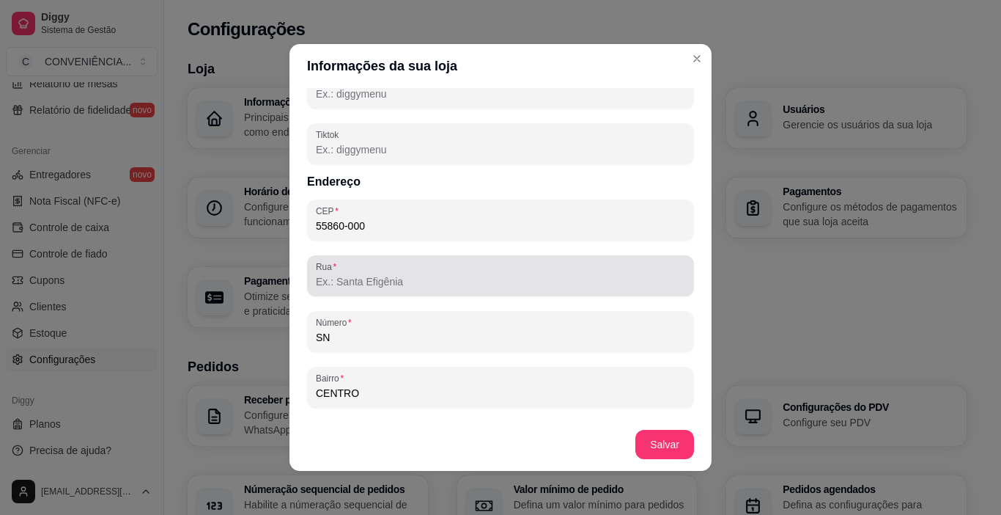
type input "CENTRO"
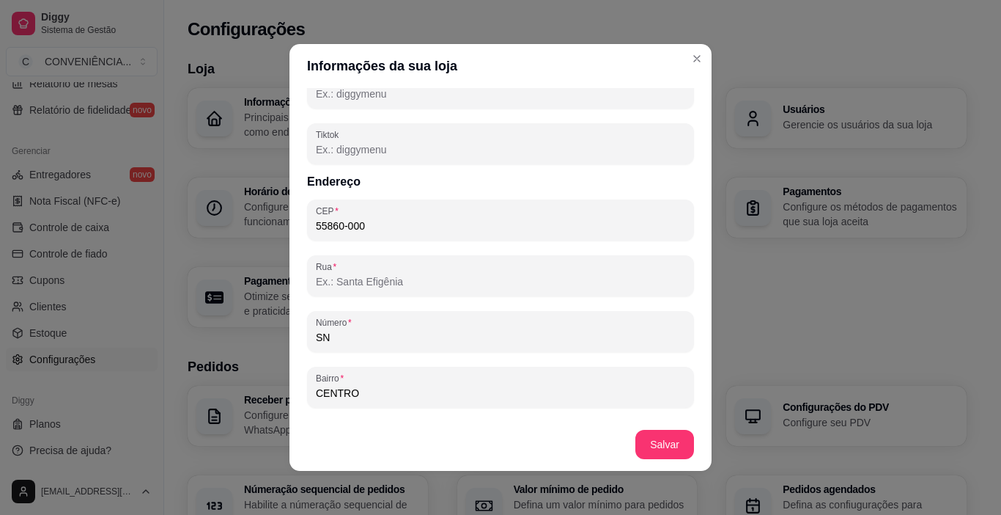
click at [319, 283] on input "Rua" at bounding box center [500, 281] width 369 height 15
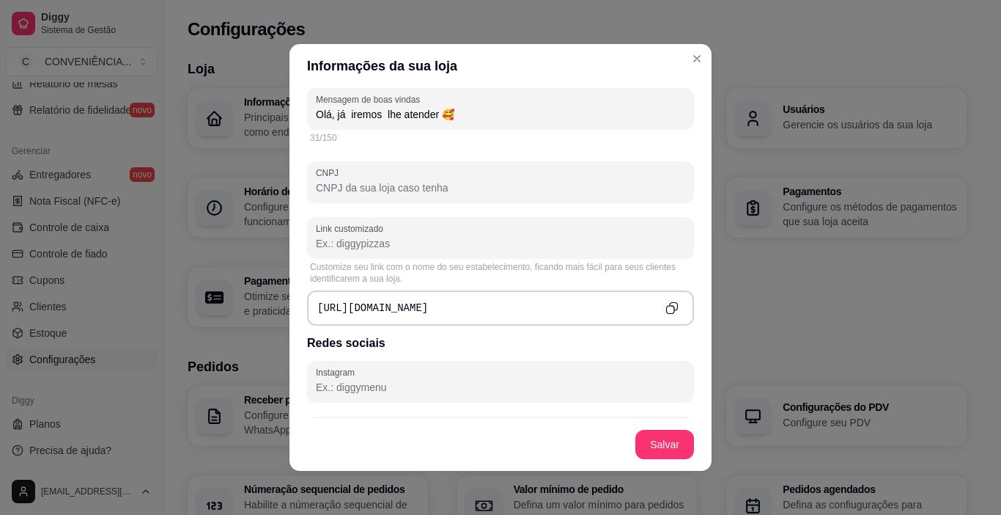
scroll to position [366, 0]
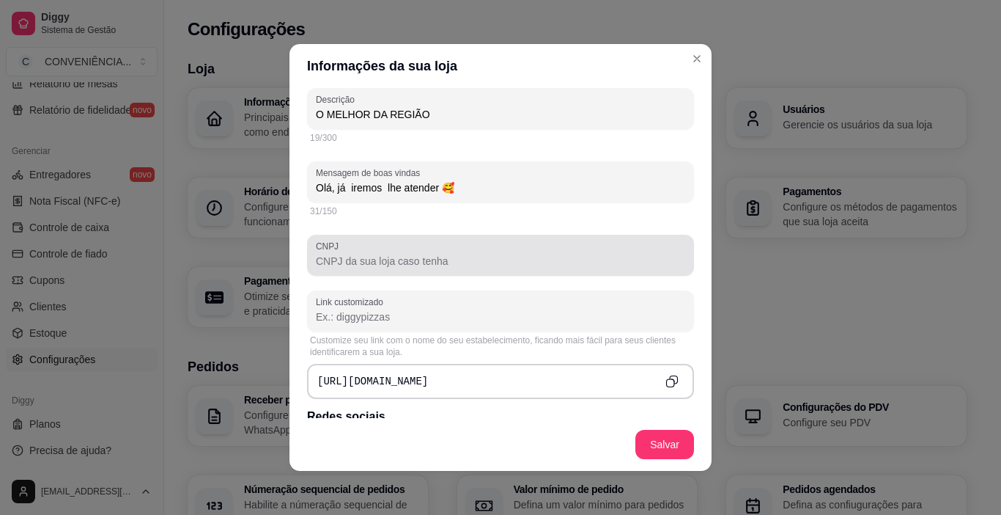
type input "PE 89, PADRE NAZARENO"
click at [309, 270] on div "CNPJ" at bounding box center [500, 255] width 387 height 41
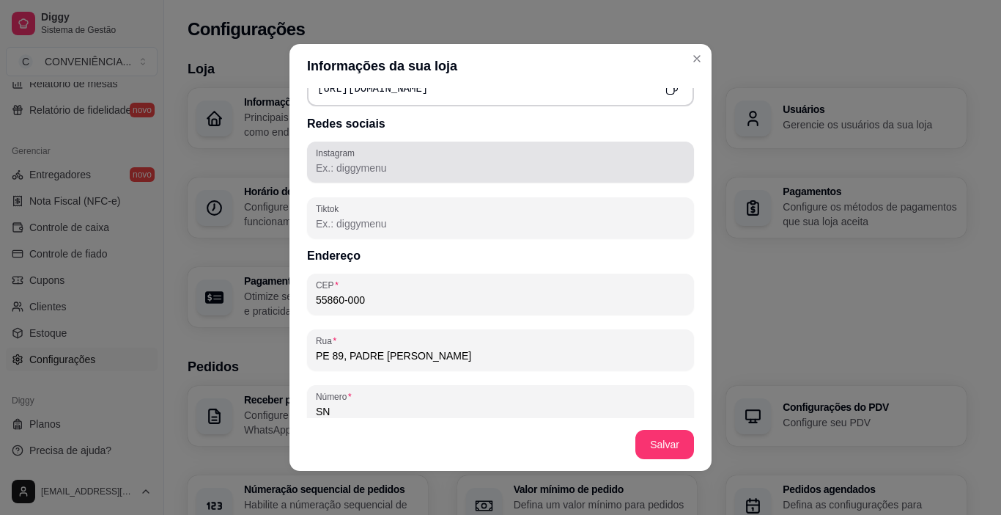
scroll to position [660, 0]
type input "20.641.640/0001-98"
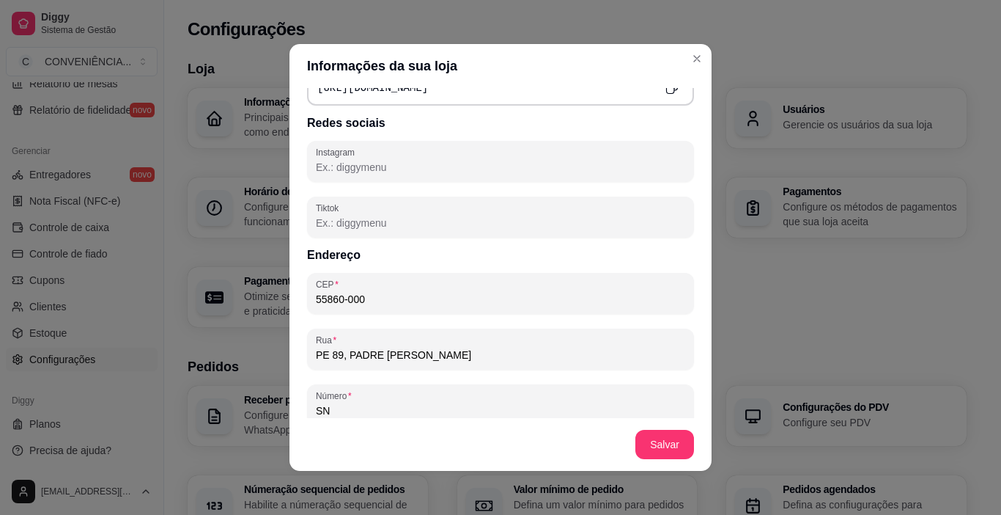
click at [316, 165] on input "Instagram" at bounding box center [500, 167] width 369 height 15
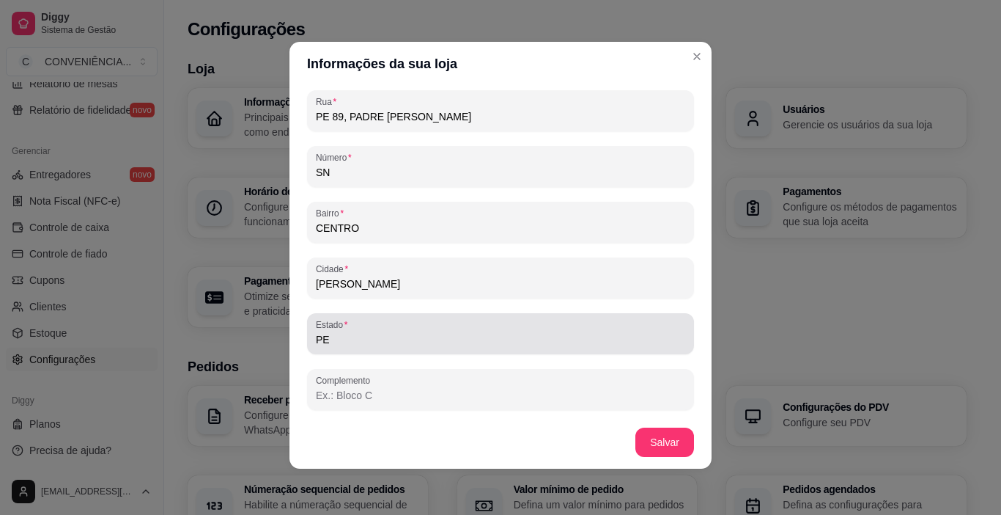
scroll to position [3, 0]
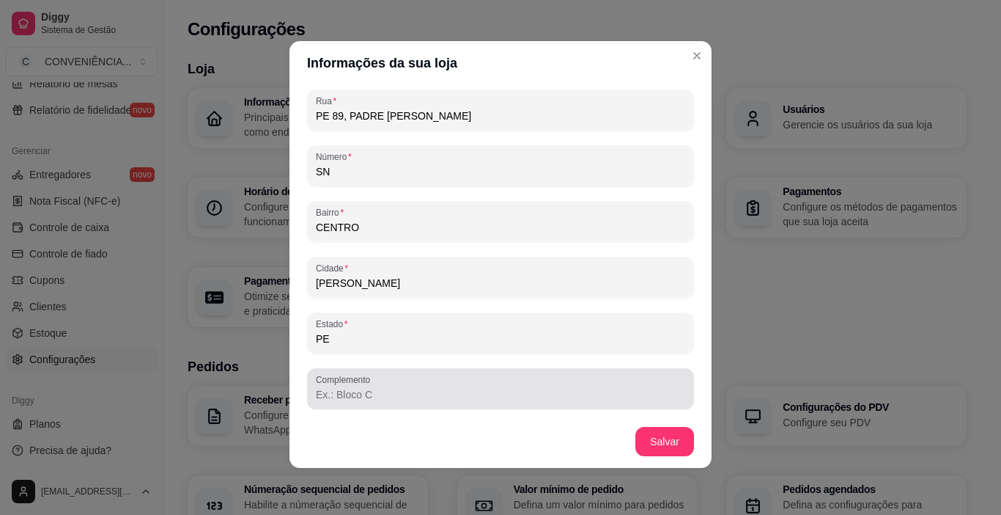
click at [316, 399] on input "Complemento" at bounding box center [500, 394] width 369 height 15
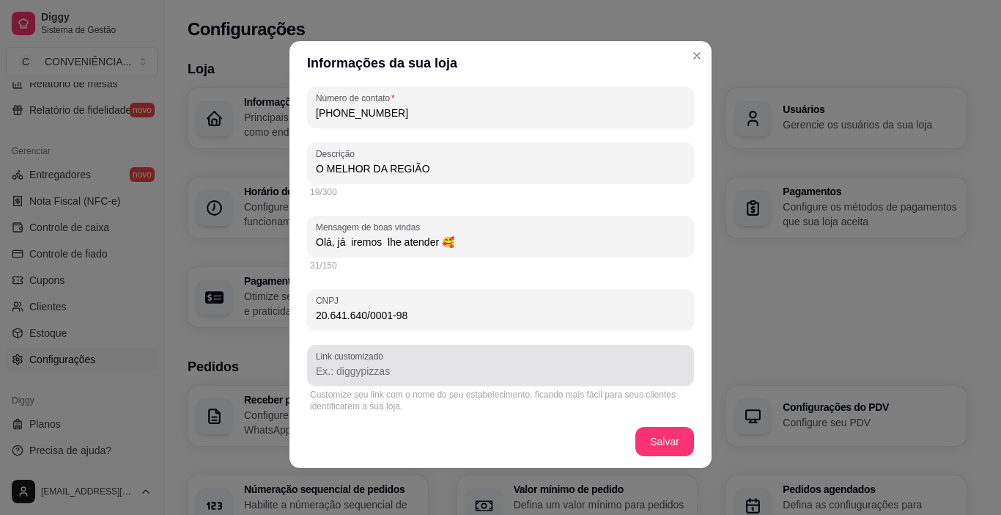
scroll to position [236, 0]
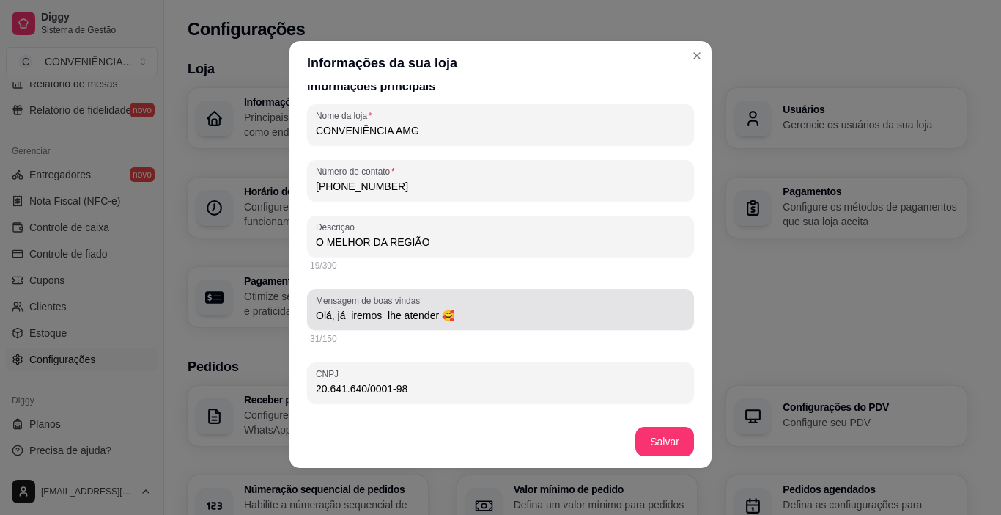
click at [433, 318] on input "Olá, já iremos lhe atender 🥰" at bounding box center [500, 315] width 369 height 15
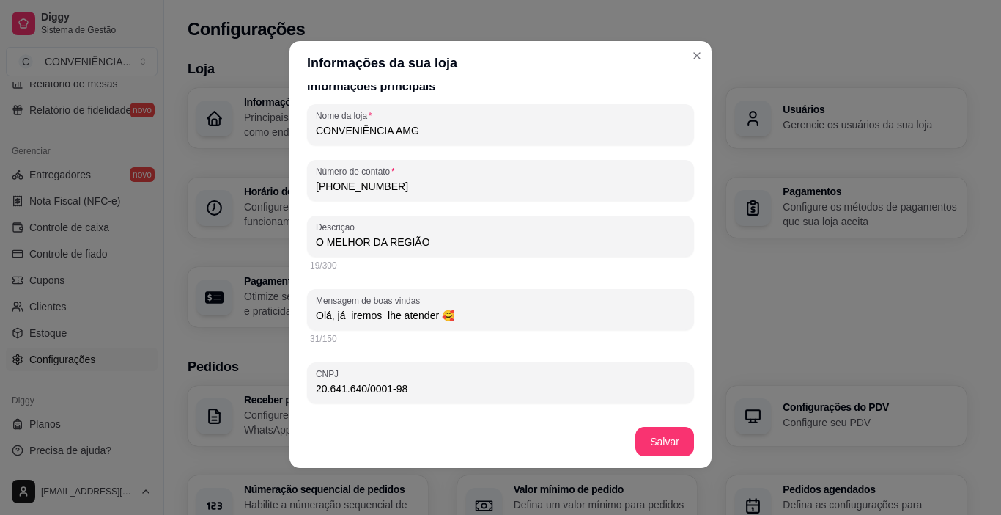
click at [344, 316] on input "Olá, já iremos lhe atender 🥰" at bounding box center [500, 315] width 369 height 15
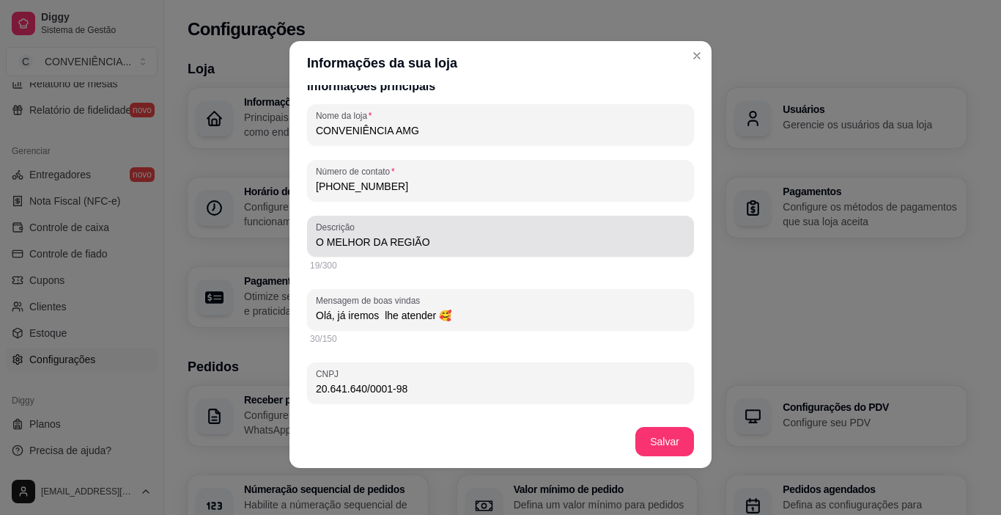
type input "Olá, já iremos lhe atender 🥰"
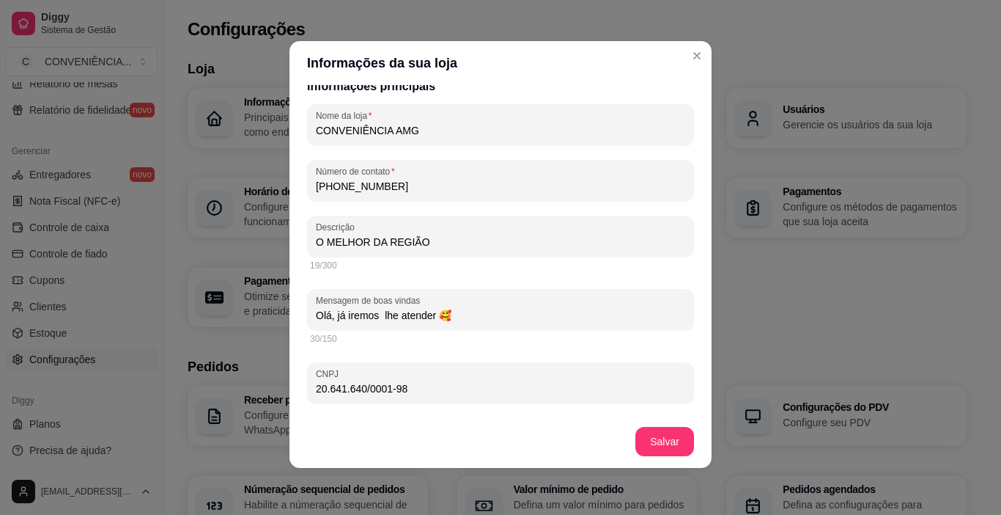
click at [424, 246] on input "O MELHOR DA REGIÃO" at bounding box center [500, 242] width 369 height 15
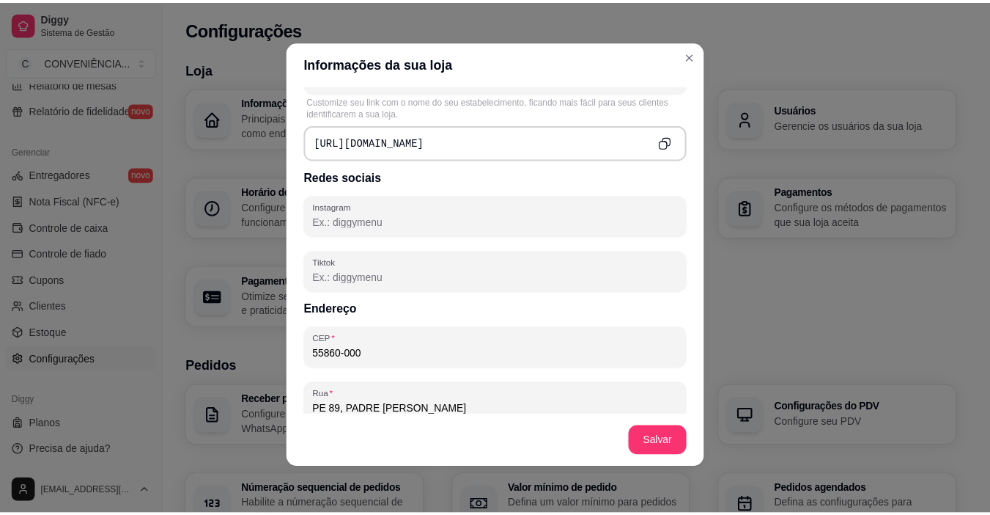
scroll to position [456, 0]
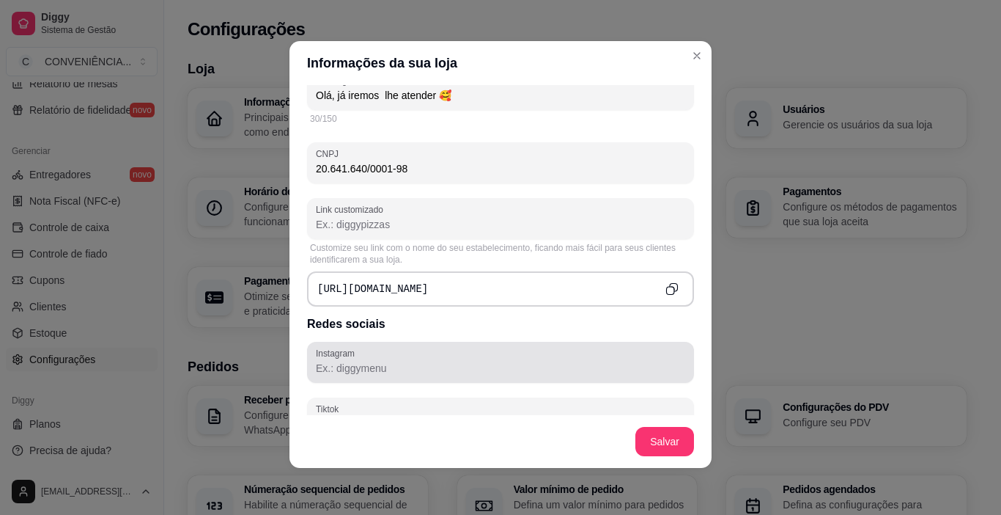
click at [319, 367] on input "Instagram" at bounding box center [500, 368] width 369 height 15
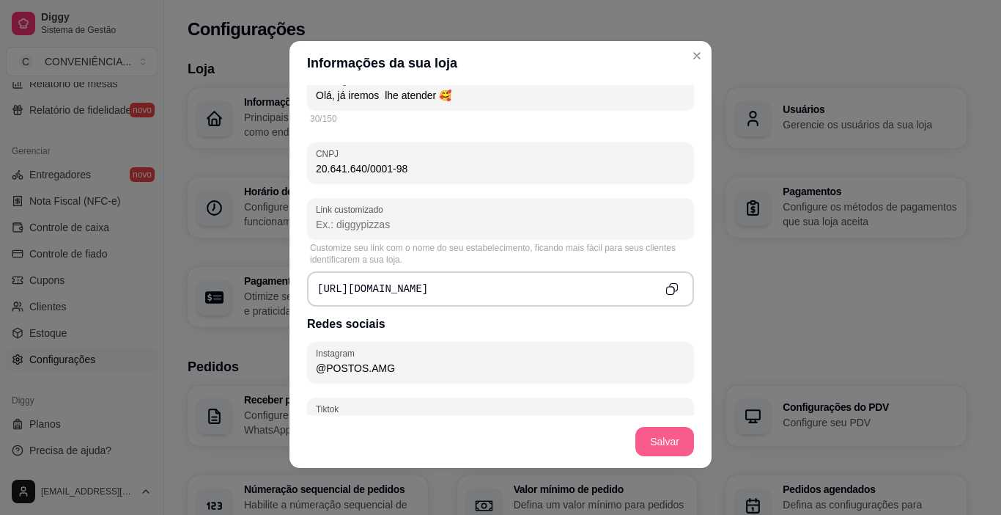
type input "@POSTOS.AMG"
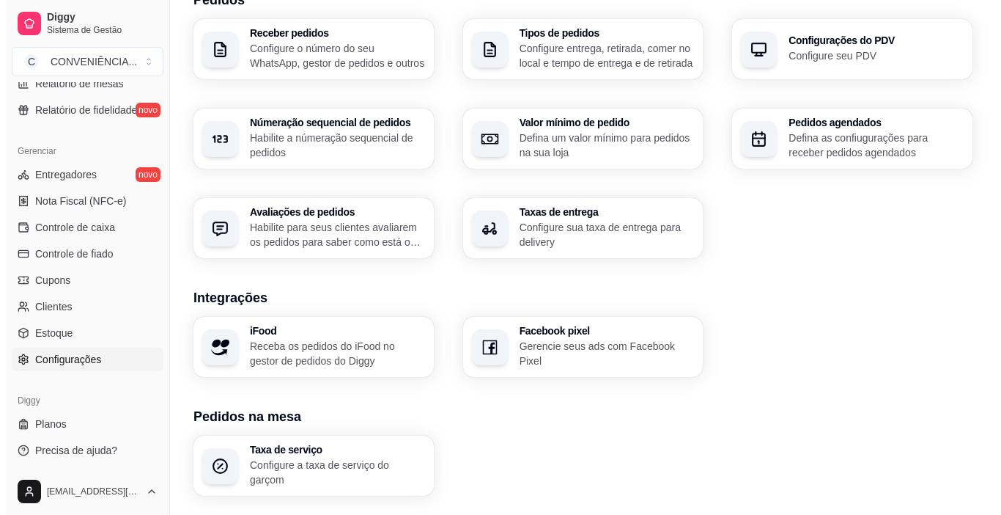
scroll to position [293, 0]
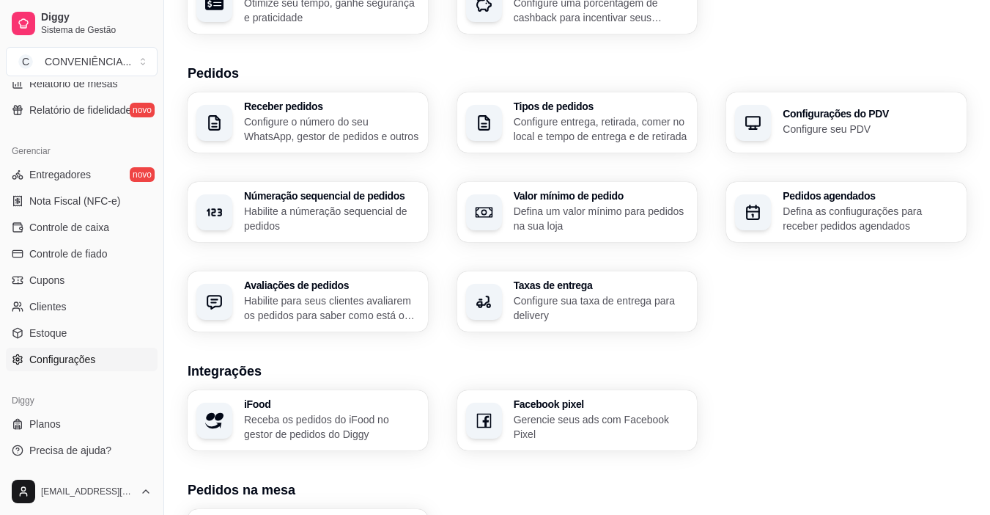
click at [317, 140] on p "Configure o número do seu WhatsApp, gestor de pedidos e outros" at bounding box center [331, 128] width 175 height 29
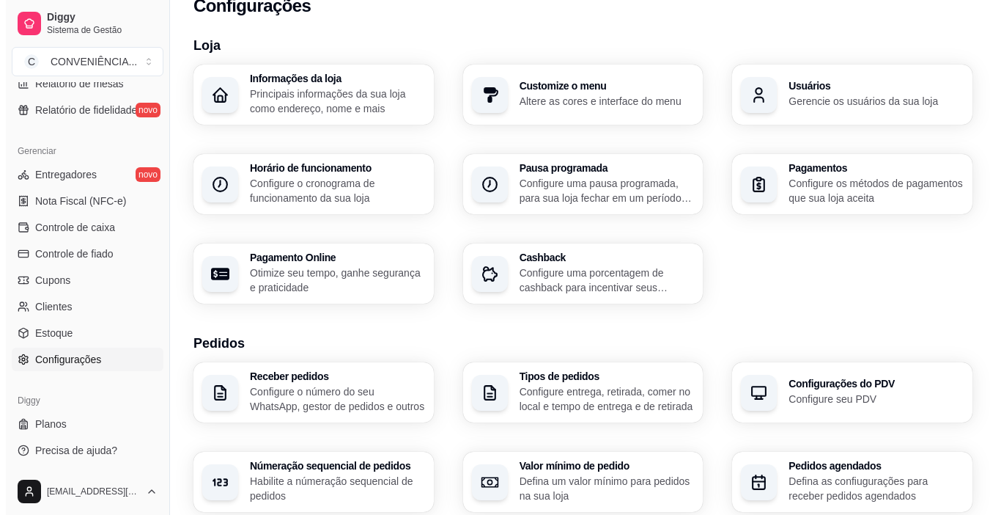
scroll to position [0, 0]
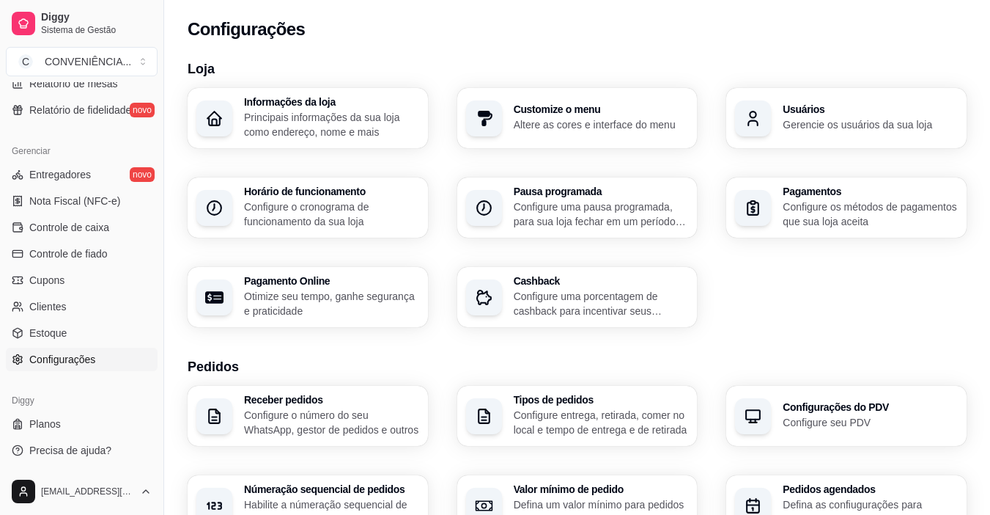
click at [556, 133] on div "Customize o menu Altere as cores e interface do menu" at bounding box center [577, 118] width 240 height 60
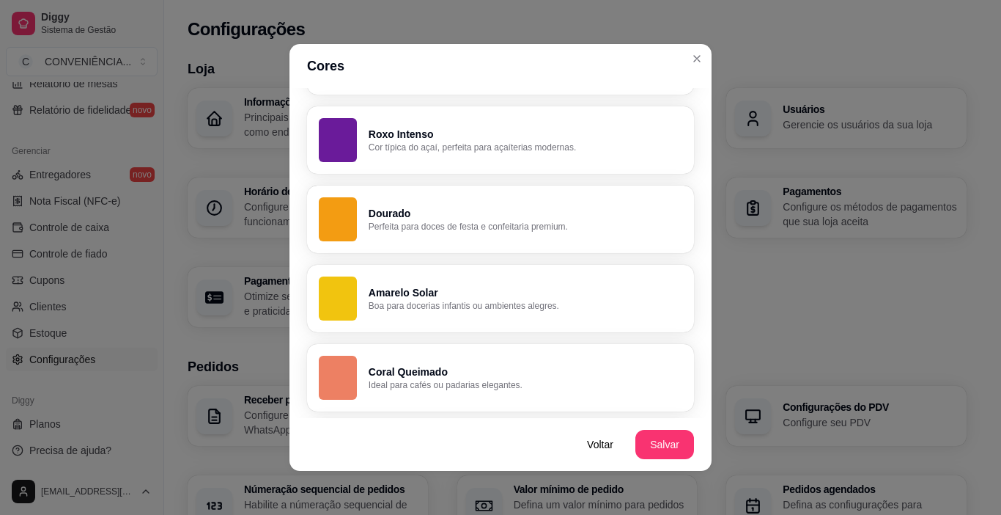
scroll to position [806, 0]
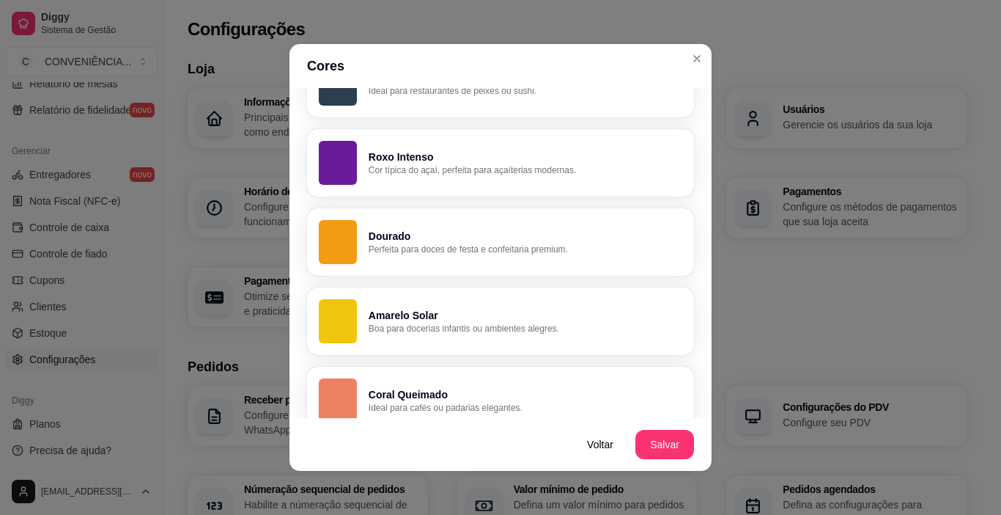
click at [408, 243] on p "Perfeita para doces de festa e confeitaria premium." at bounding box center [526, 249] width 314 height 12
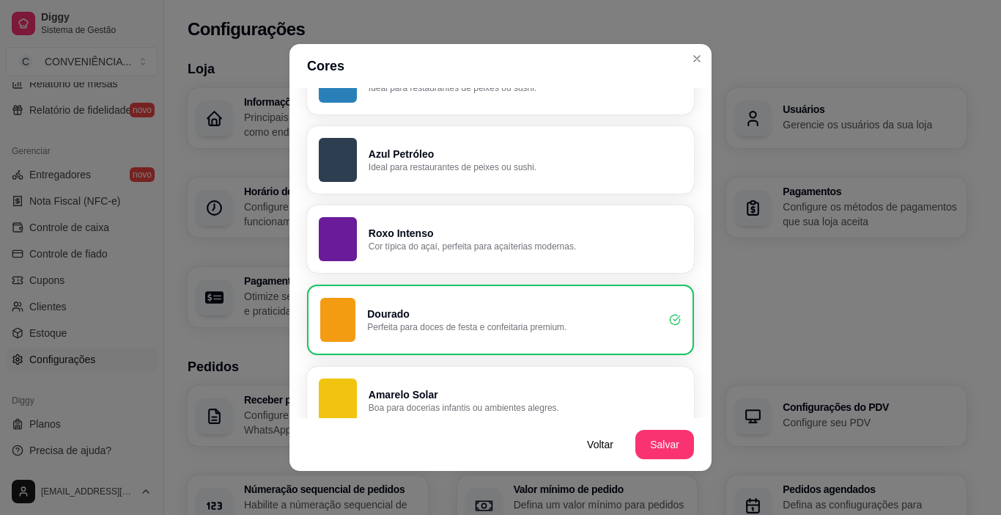
scroll to position [733, 0]
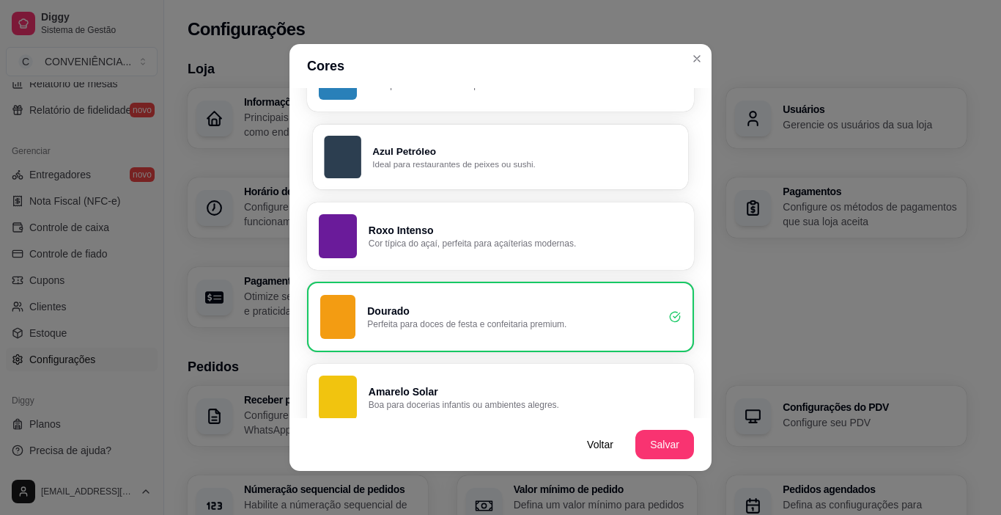
click at [451, 163] on p "Ideal para restaurantes de peixes ou sushi." at bounding box center [524, 164] width 304 height 12
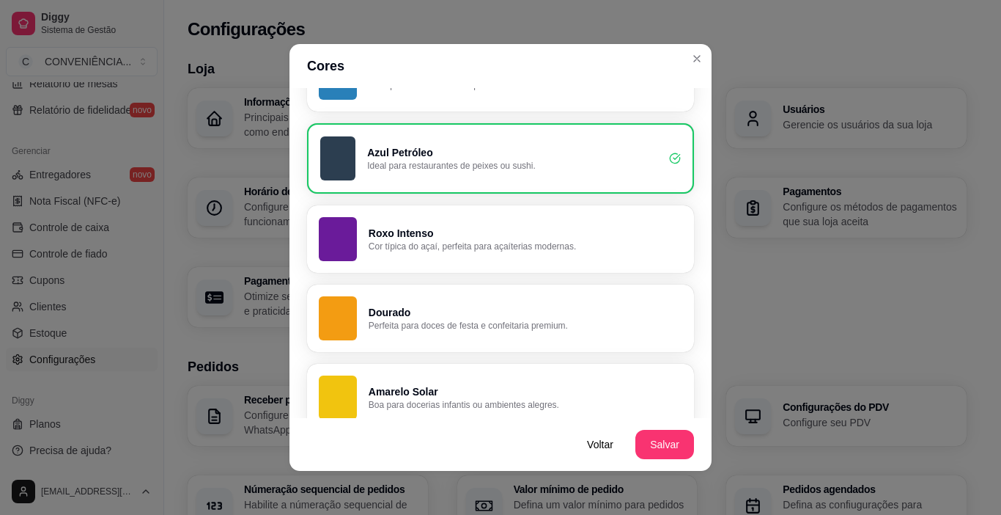
click at [408, 322] on p "Perfeita para doces de festa e confeitaria premium." at bounding box center [526, 326] width 314 height 12
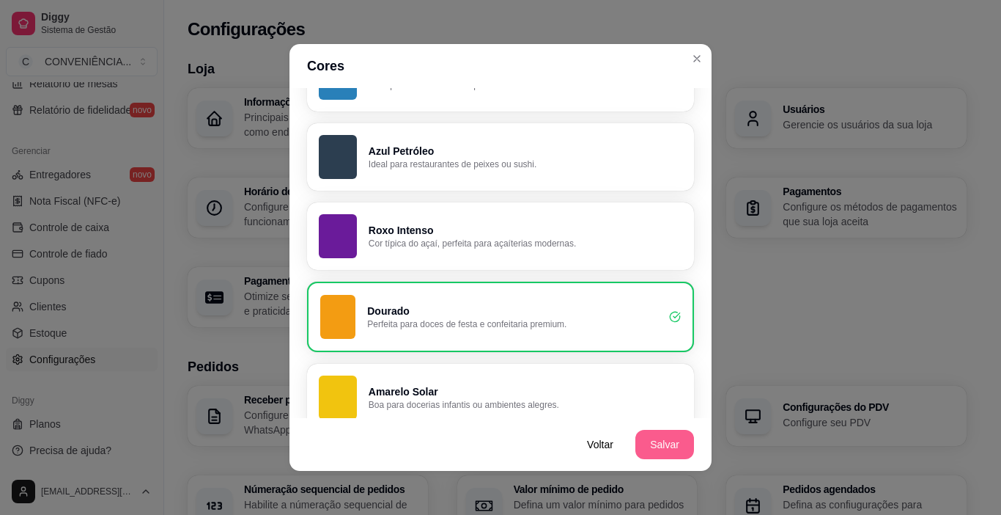
click at [649, 440] on button "Salvar" at bounding box center [664, 443] width 59 height 29
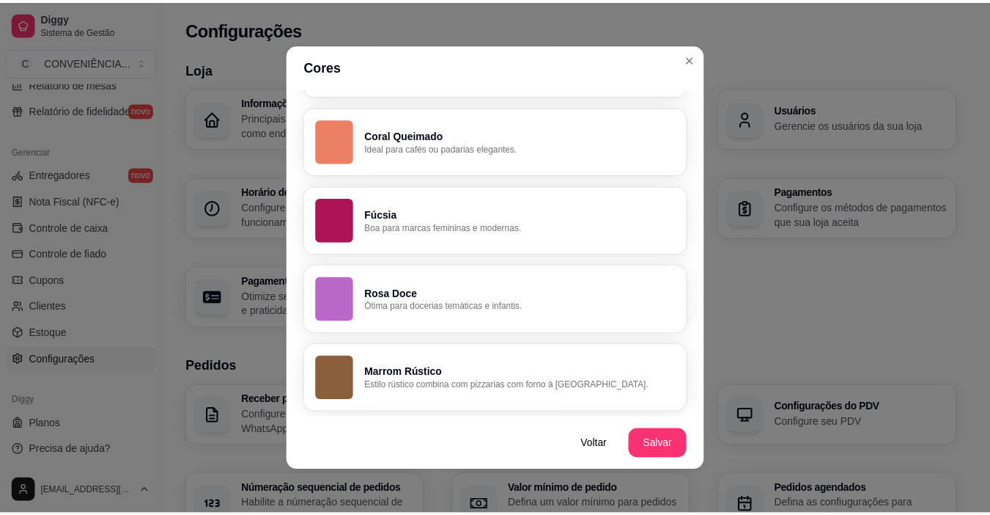
scroll to position [3, 0]
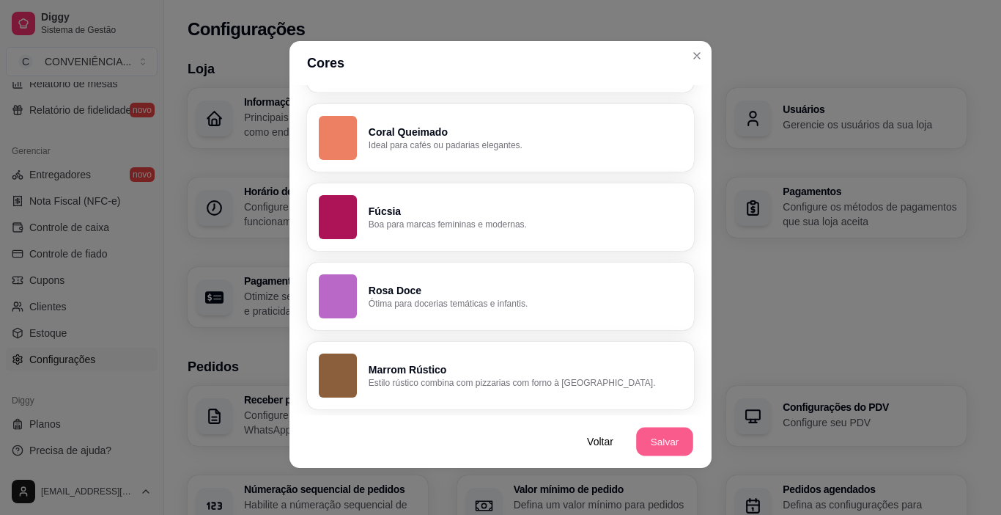
click at [668, 436] on button "Salvar" at bounding box center [664, 441] width 57 height 29
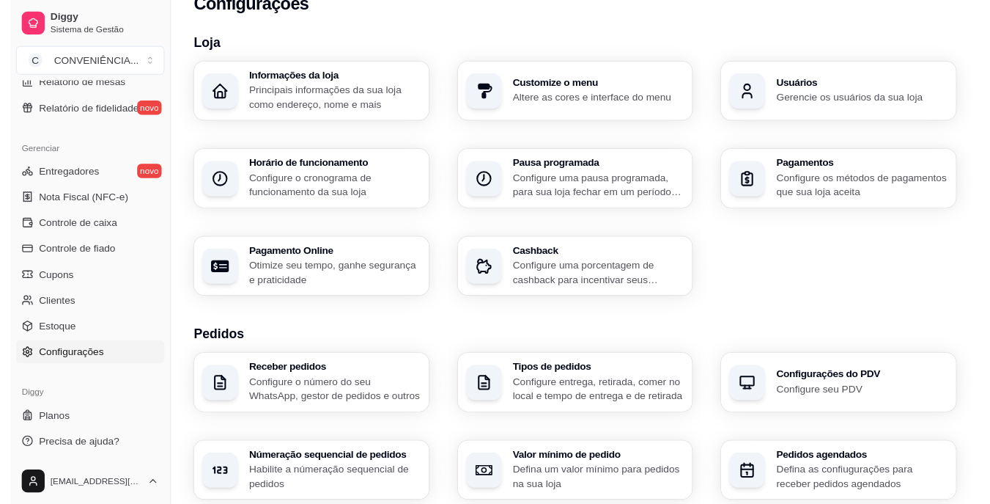
scroll to position [0, 0]
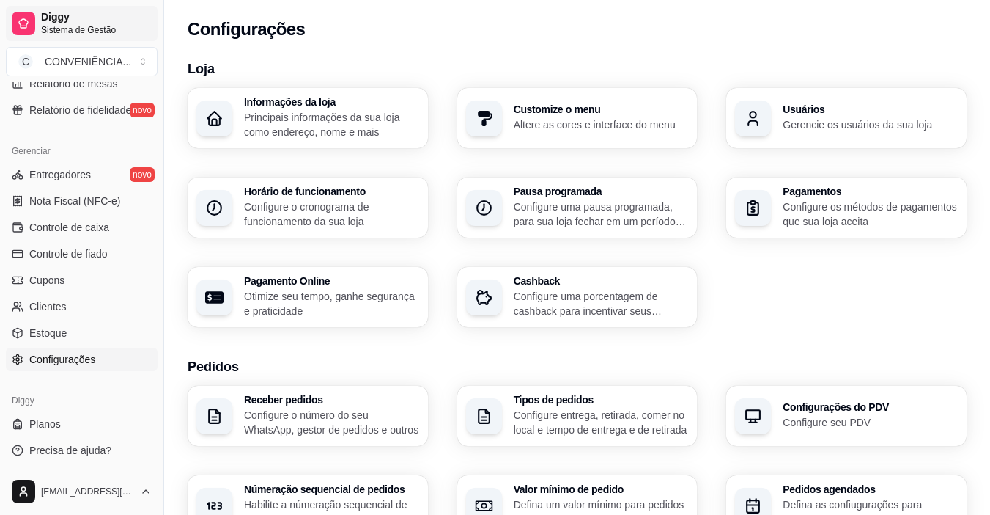
click at [64, 27] on span "Sistema de Gestão" at bounding box center [96, 30] width 111 height 12
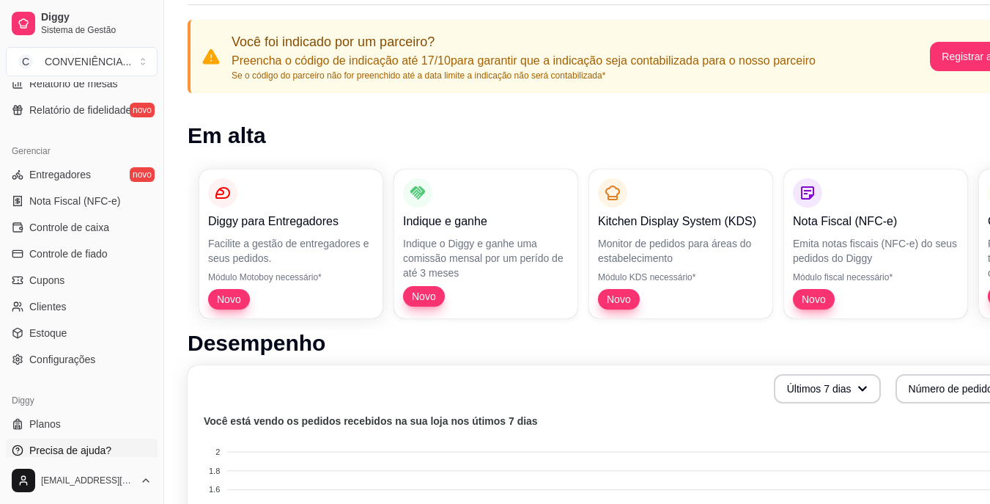
scroll to position [220, 0]
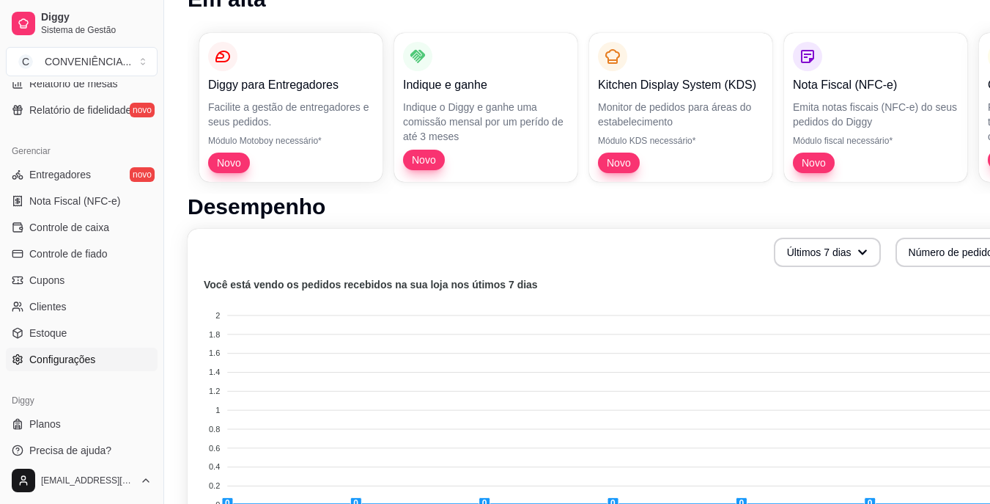
click at [59, 352] on span "Configurações" at bounding box center [62, 359] width 66 height 15
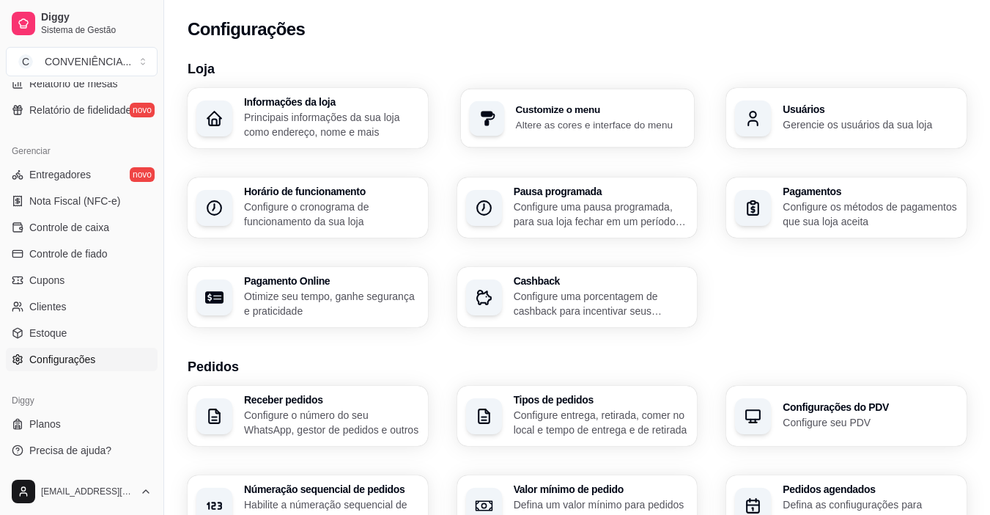
click at [553, 119] on p "Altere as cores e interface do menu" at bounding box center [600, 124] width 170 height 14
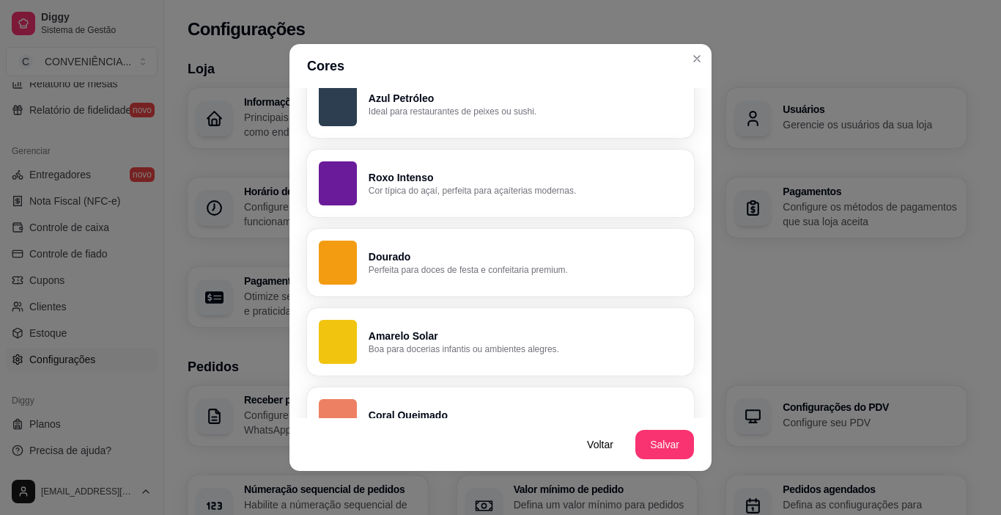
scroll to position [779, 0]
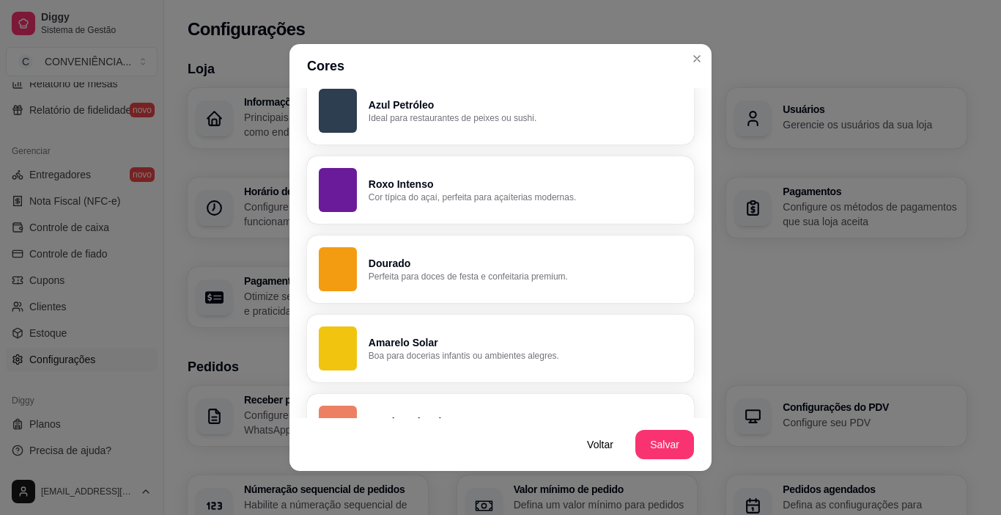
click at [416, 351] on p "Boa para docerias infantis ou ambientes alegres." at bounding box center [526, 356] width 314 height 12
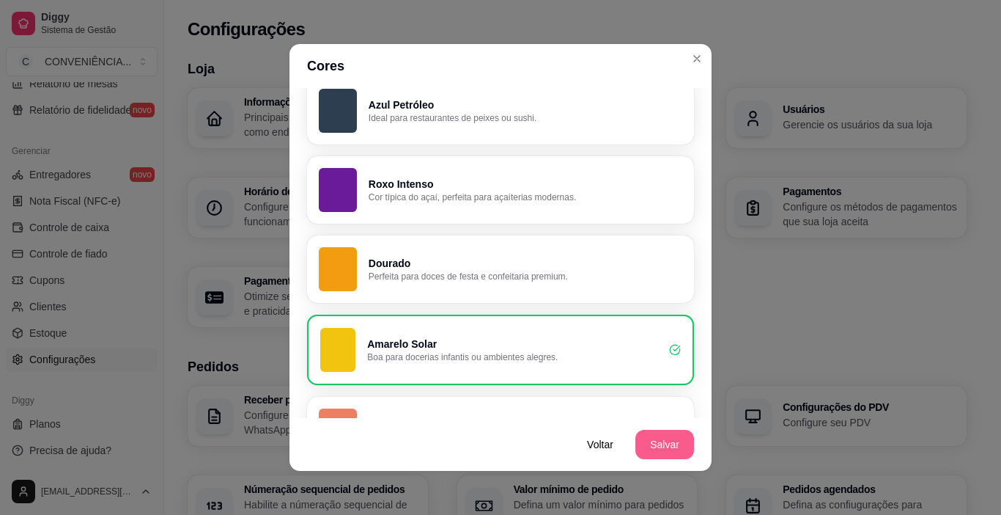
click at [659, 450] on button "Salvar" at bounding box center [664, 443] width 59 height 29
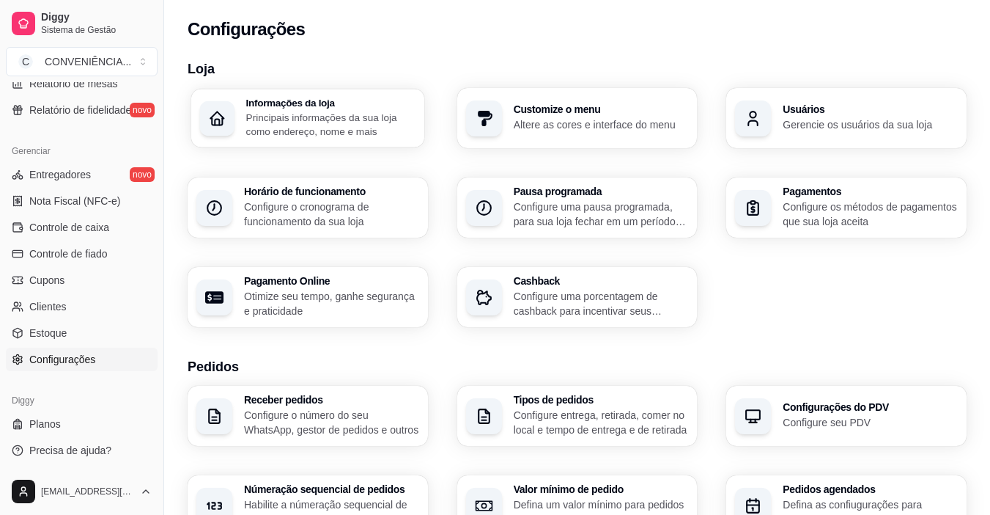
click at [311, 127] on p "Principais informações da sua loja como endereço, nome e mais" at bounding box center [330, 124] width 169 height 29
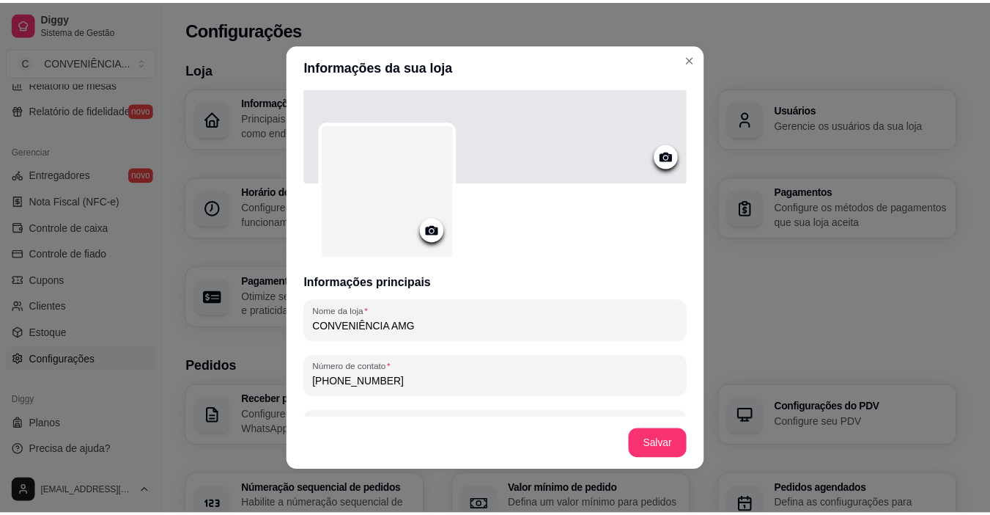
scroll to position [0, 0]
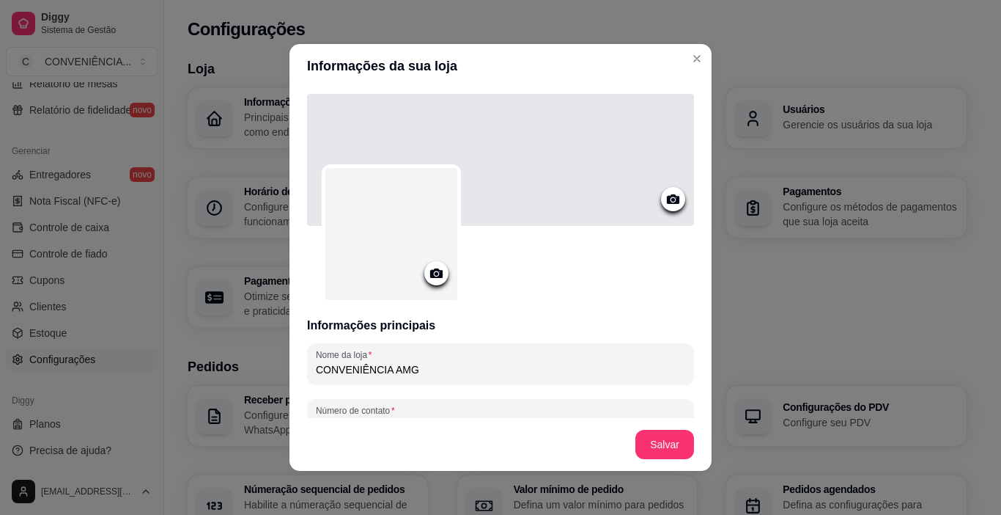
click at [402, 197] on div at bounding box center [391, 234] width 132 height 132
click at [430, 234] on div at bounding box center [391, 234] width 132 height 132
drag, startPoint x: 386, startPoint y: 237, endPoint x: 376, endPoint y: 278, distance: 41.4
click at [376, 278] on div at bounding box center [391, 234] width 132 height 132
click at [428, 278] on icon at bounding box center [436, 273] width 17 height 17
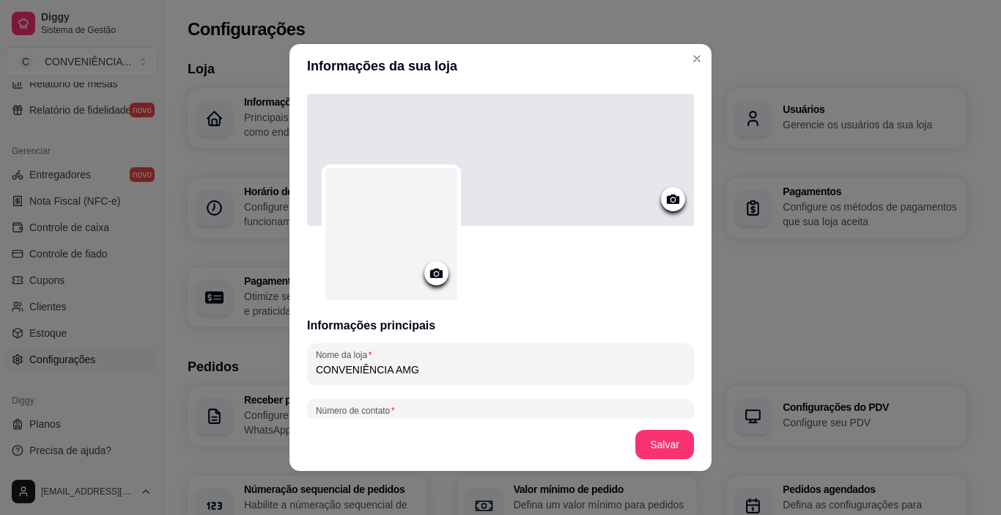
click at [437, 280] on icon at bounding box center [436, 273] width 17 height 17
click at [394, 259] on div at bounding box center [391, 234] width 132 height 132
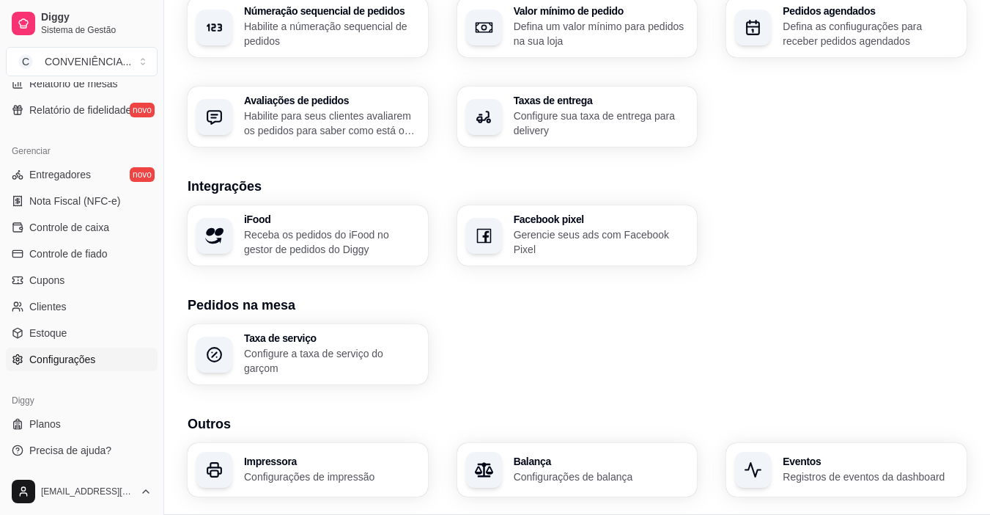
scroll to position [512, 0]
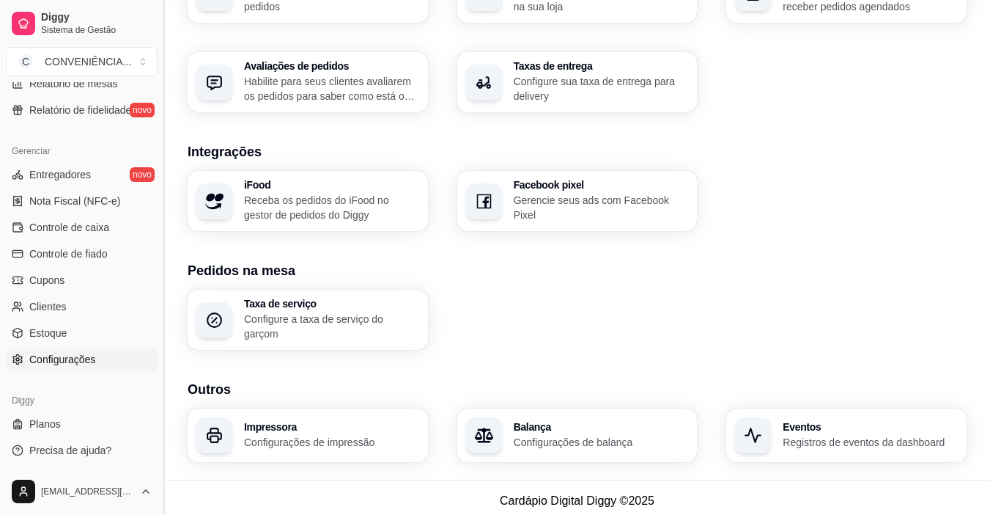
click at [161, 424] on button "Toggle Sidebar" at bounding box center [164, 257] width 12 height 515
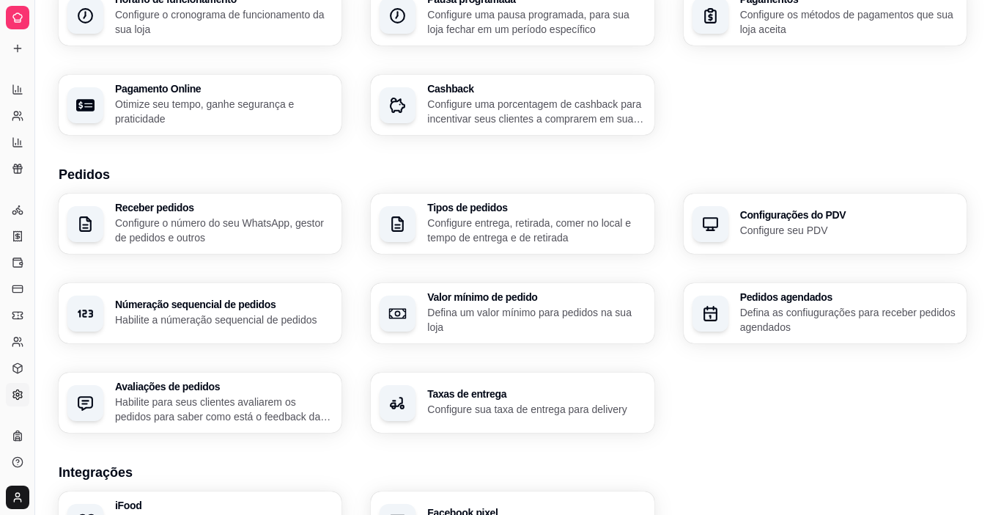
scroll to position [73, 0]
